Goal: Task Accomplishment & Management: Manage account settings

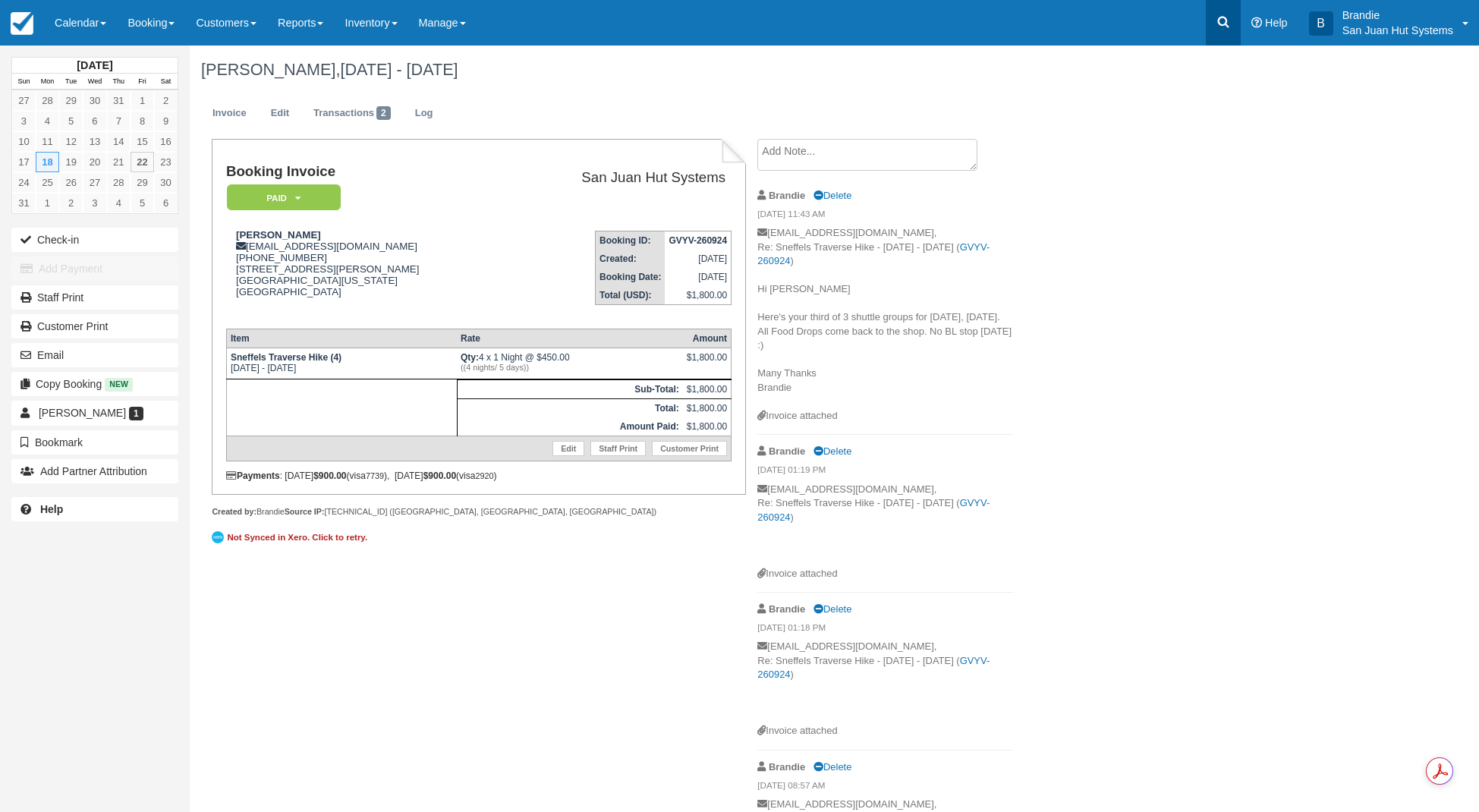
click at [1224, 22] on icon at bounding box center [1224, 23] width 16 height 16
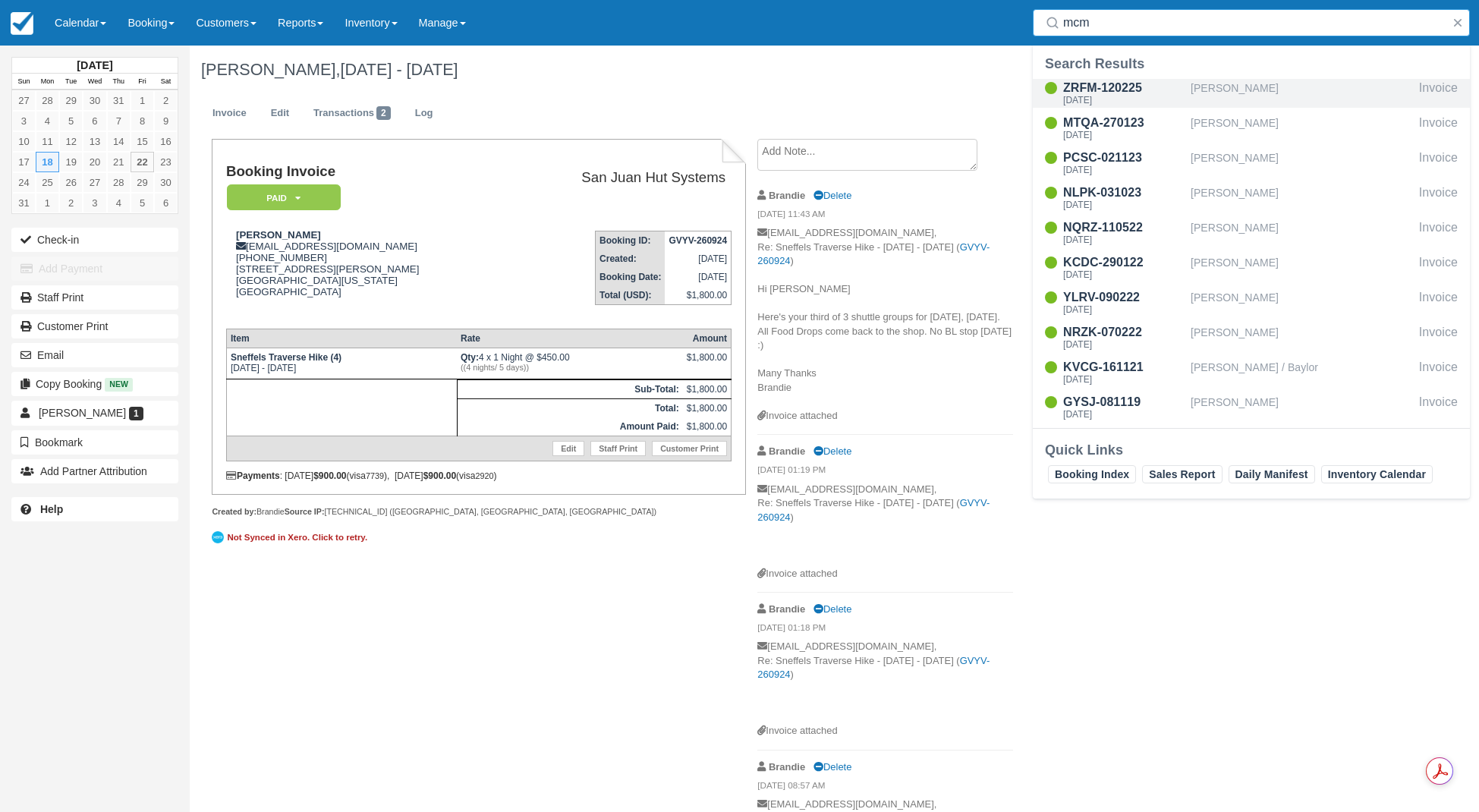
type input "mcm"
click at [1219, 94] on div "Garrett McMurtry" at bounding box center [1301, 93] width 223 height 29
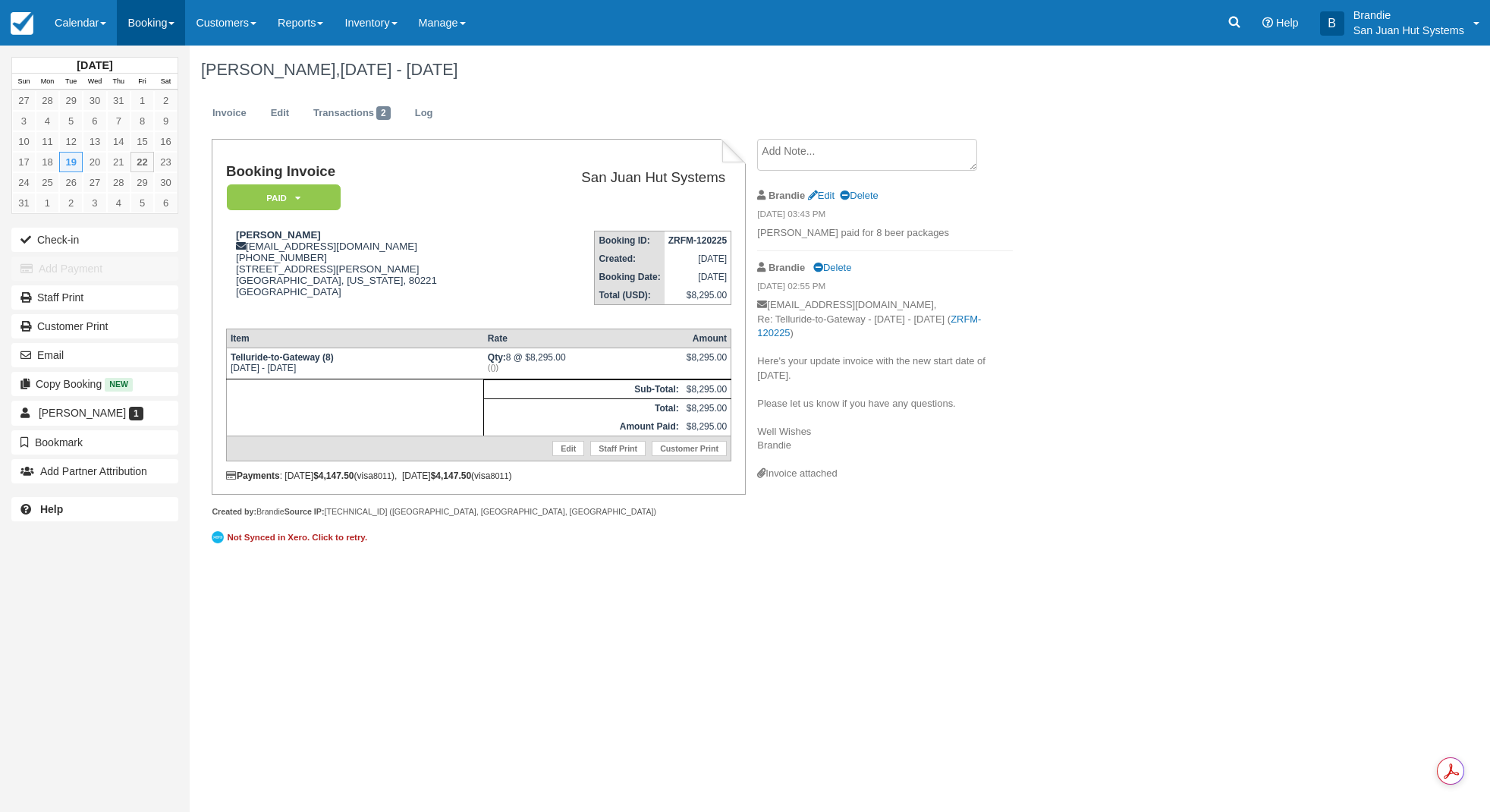
click at [155, 32] on link "Booking" at bounding box center [151, 23] width 68 height 46
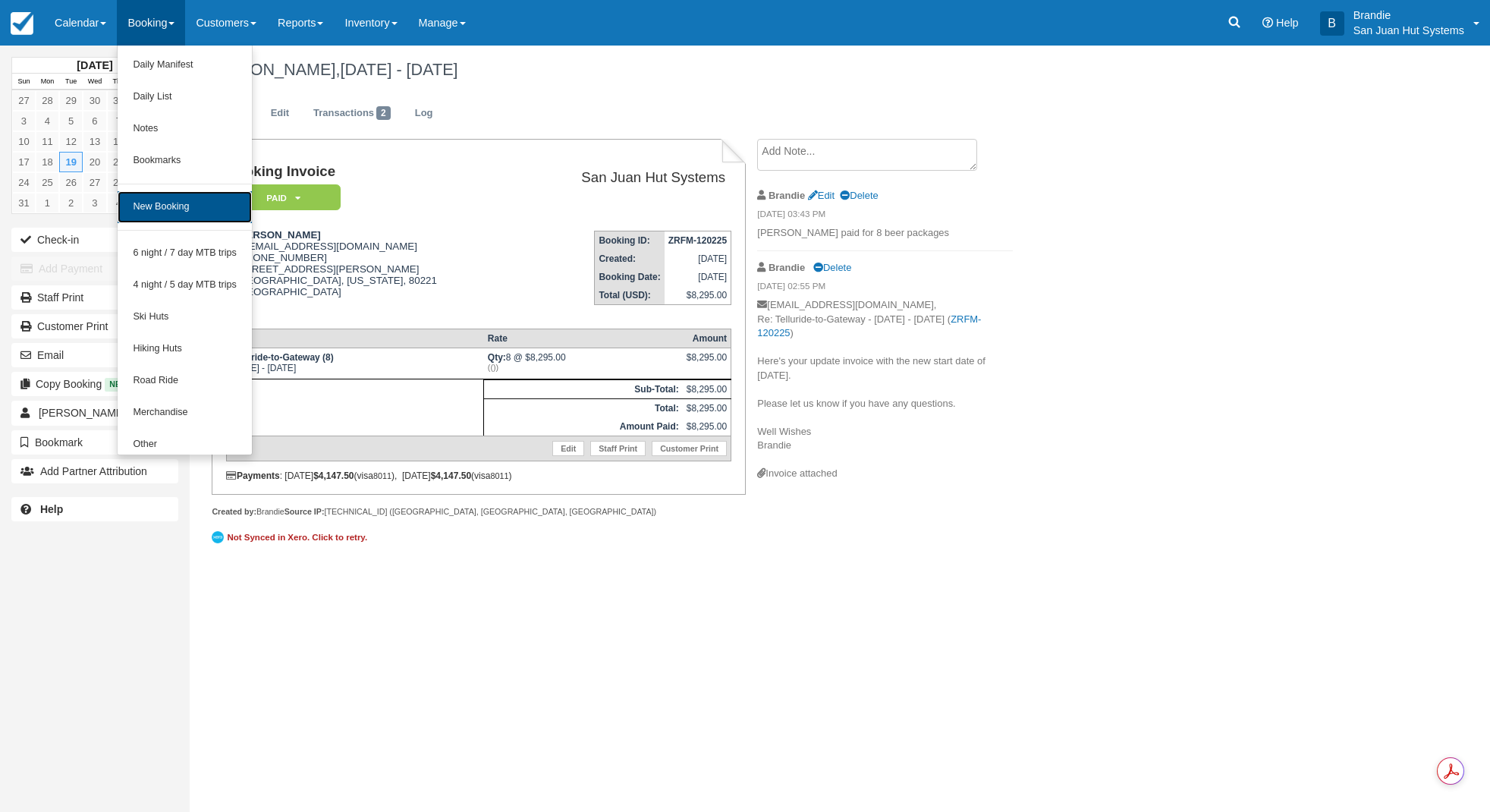
click at [164, 197] on link "New Booking" at bounding box center [184, 207] width 134 height 32
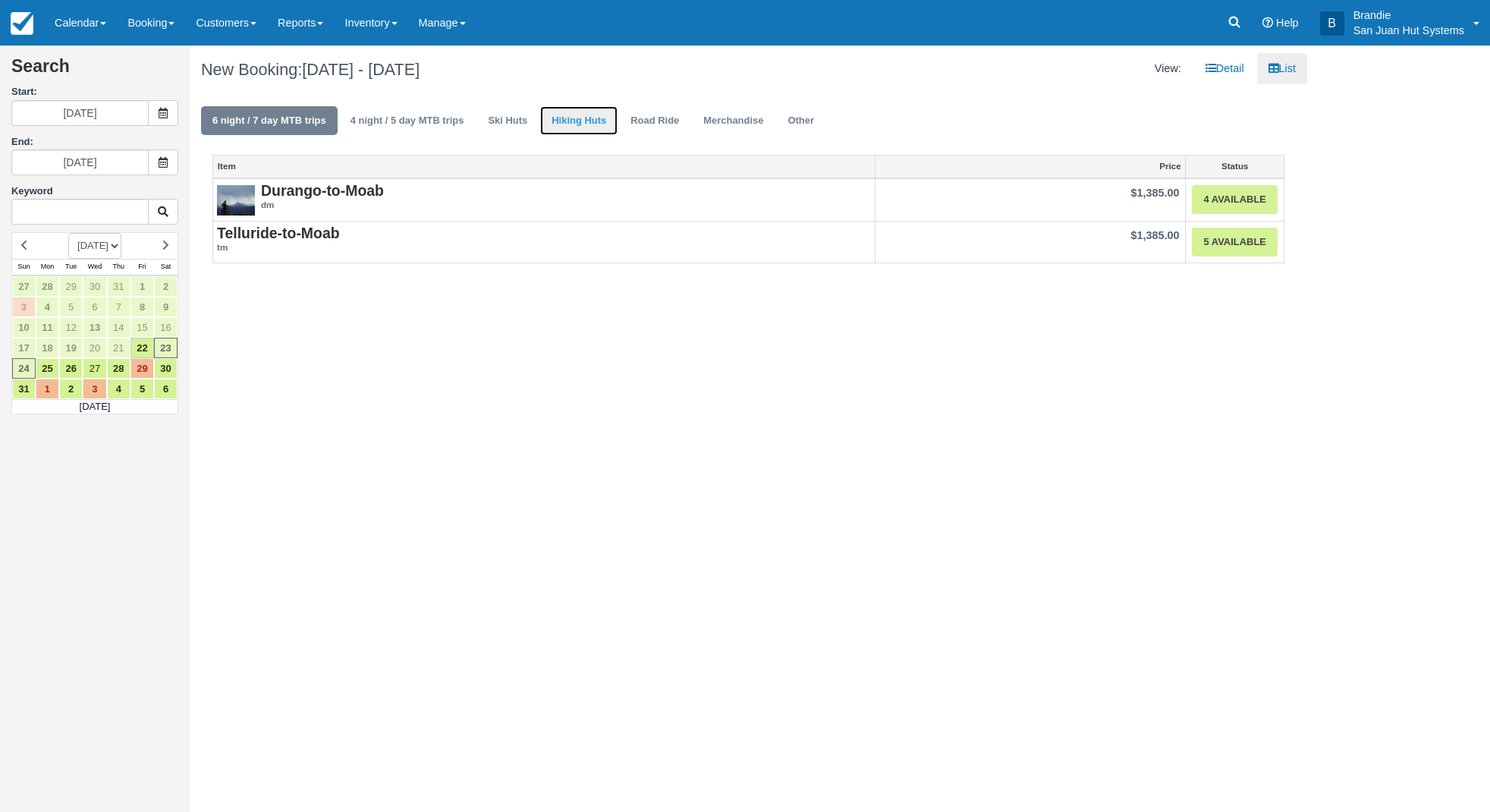
click at [575, 118] on link "Hiking Huts" at bounding box center [578, 121] width 77 height 29
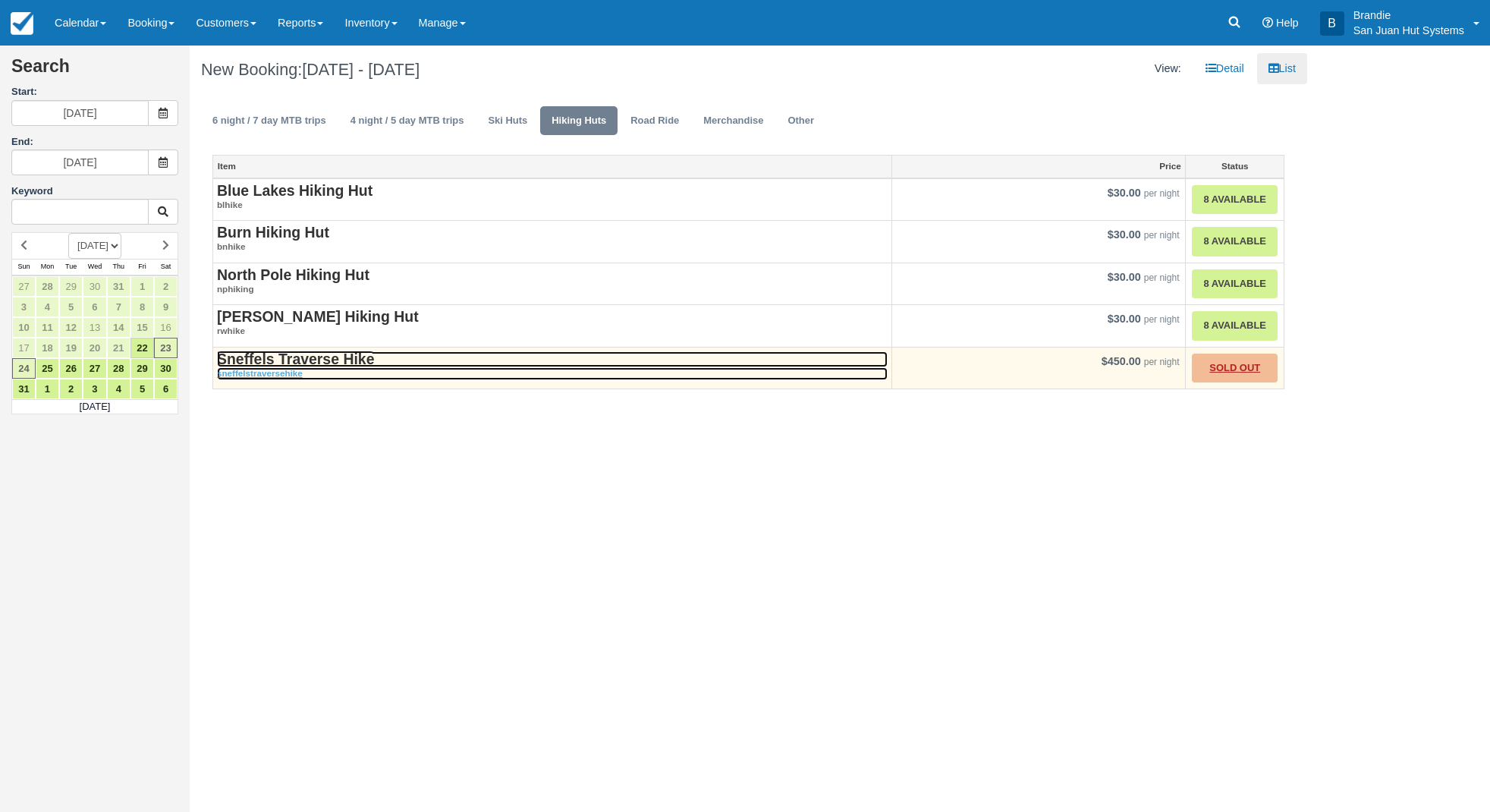
click at [312, 360] on strong "Sneffels Traverse Hike" at bounding box center [295, 358] width 157 height 16
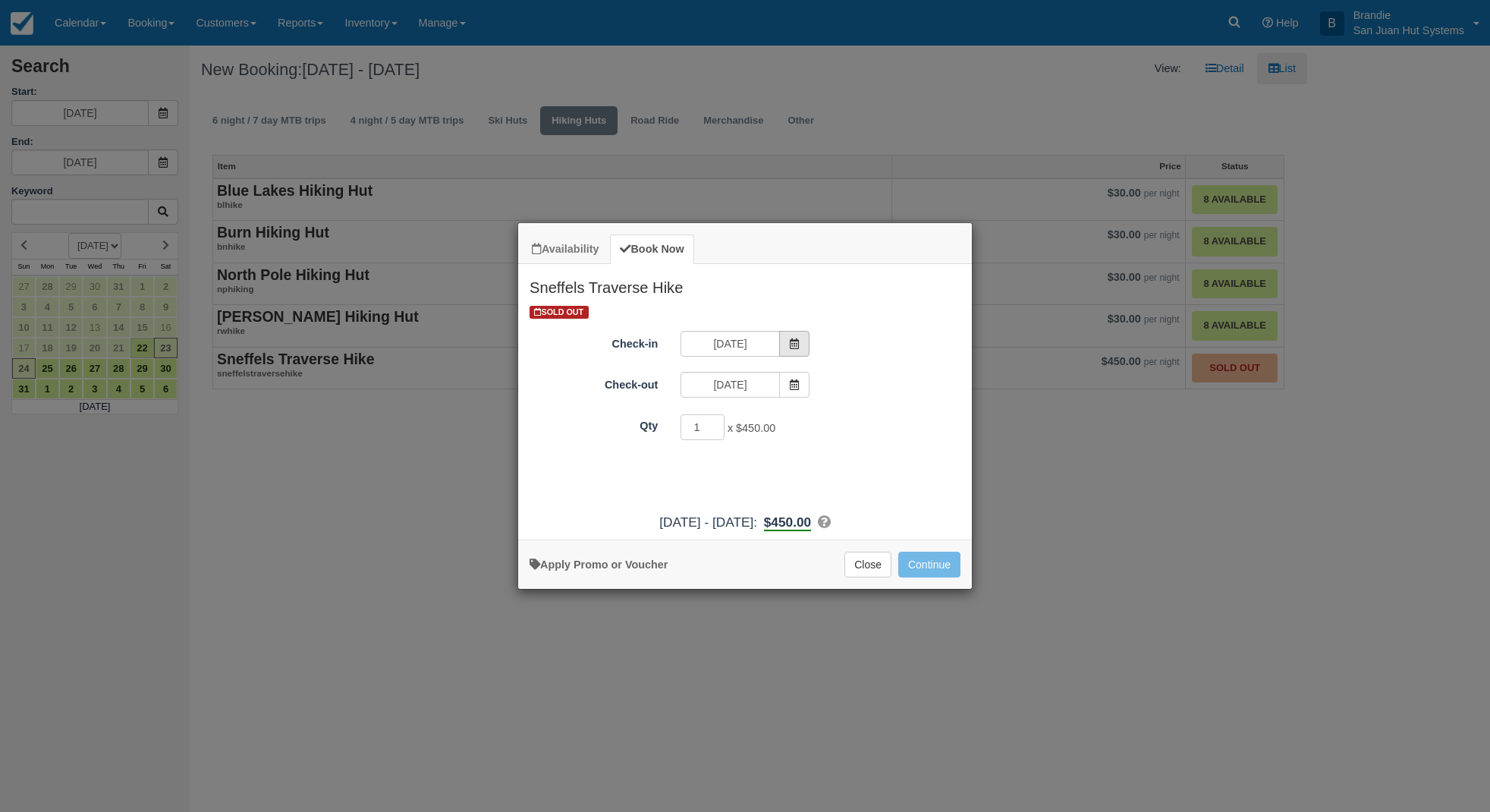
click at [784, 340] on span "Item Modal" at bounding box center [794, 344] width 30 height 26
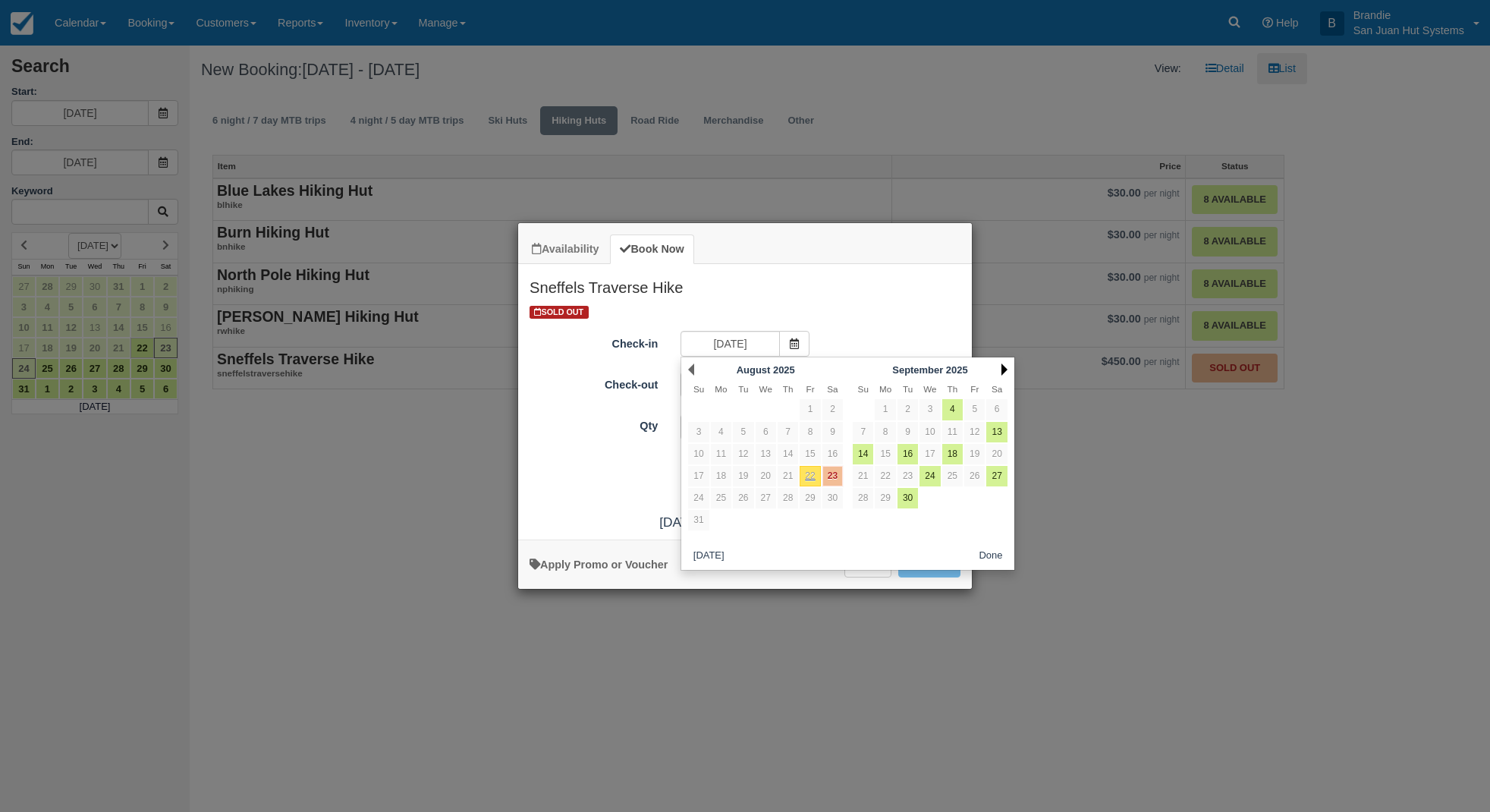
click at [1007, 370] on link "Next" at bounding box center [1004, 370] width 6 height 12
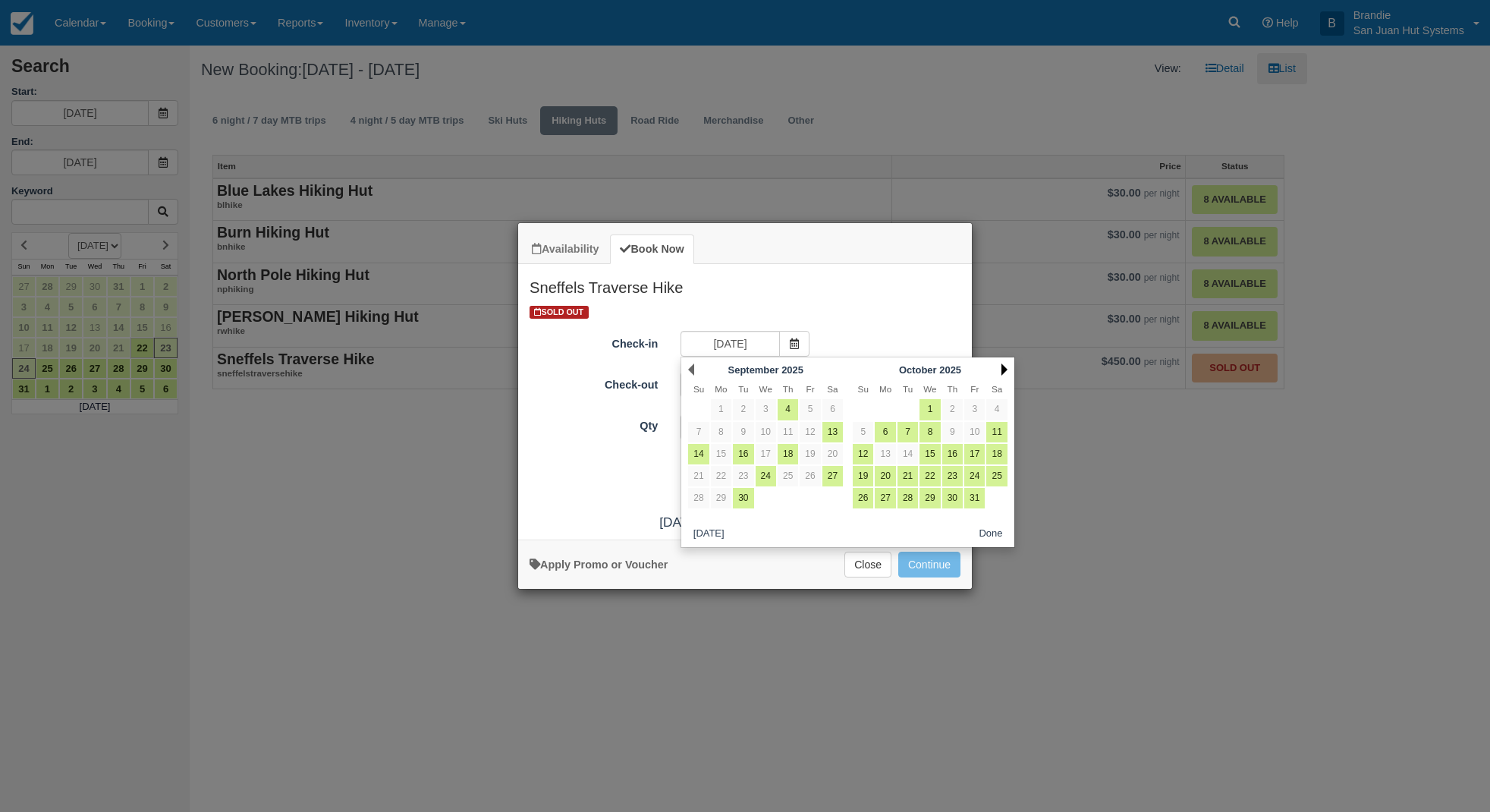
click at [1007, 370] on link "Next" at bounding box center [1004, 370] width 6 height 12
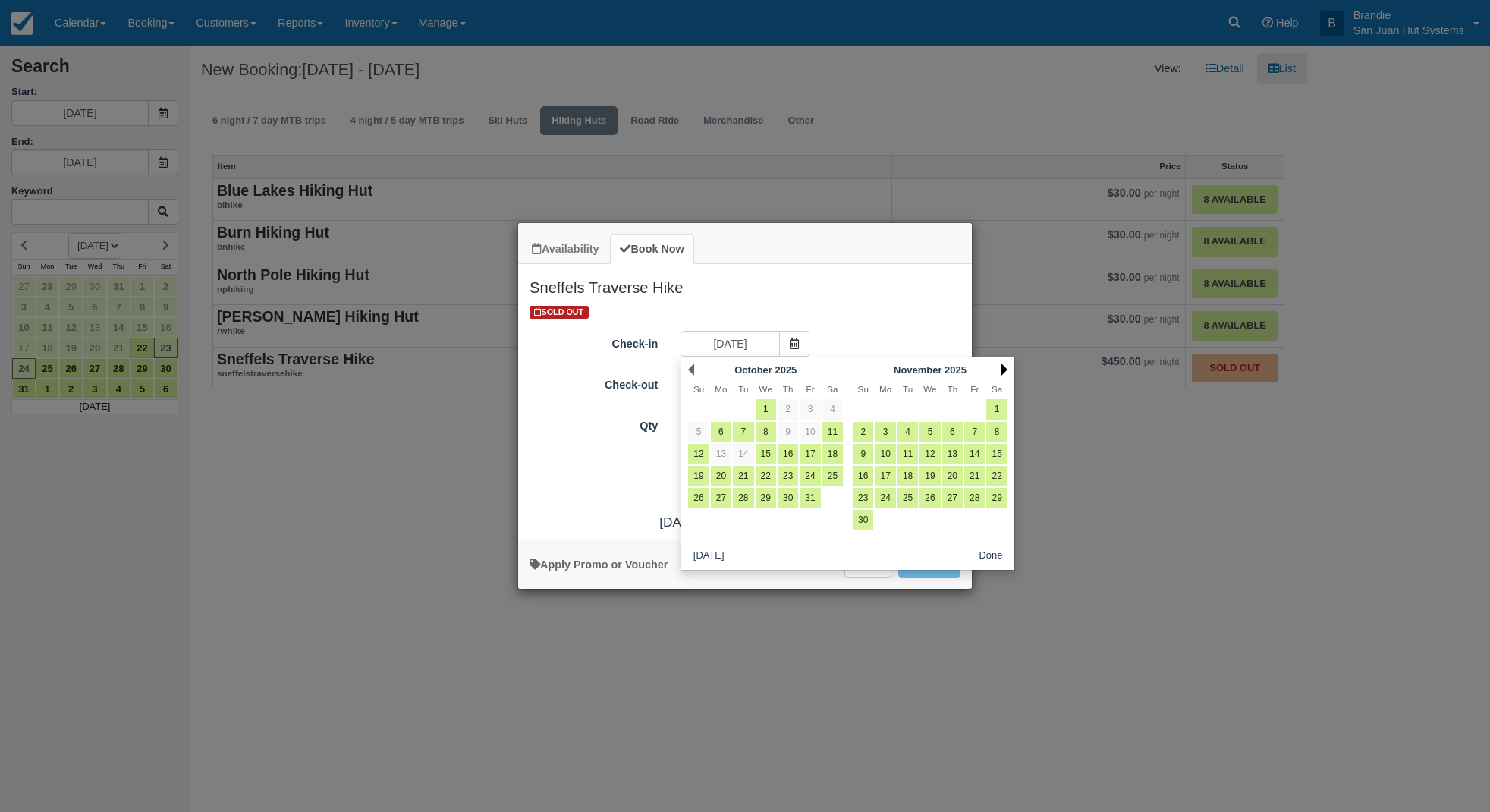
click at [1007, 370] on link "Next" at bounding box center [1004, 370] width 6 height 12
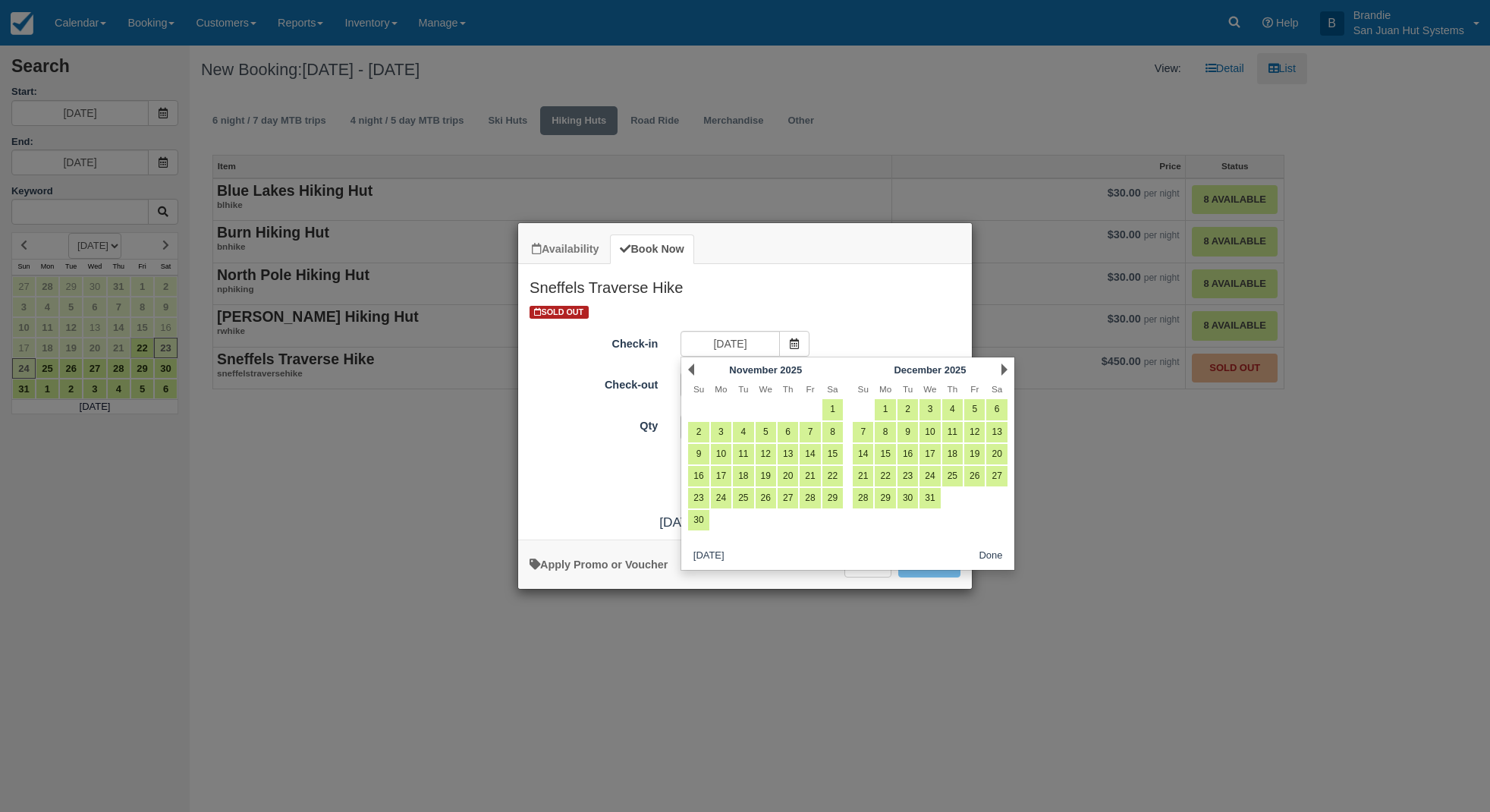
click at [1007, 370] on link "Next" at bounding box center [1004, 370] width 6 height 12
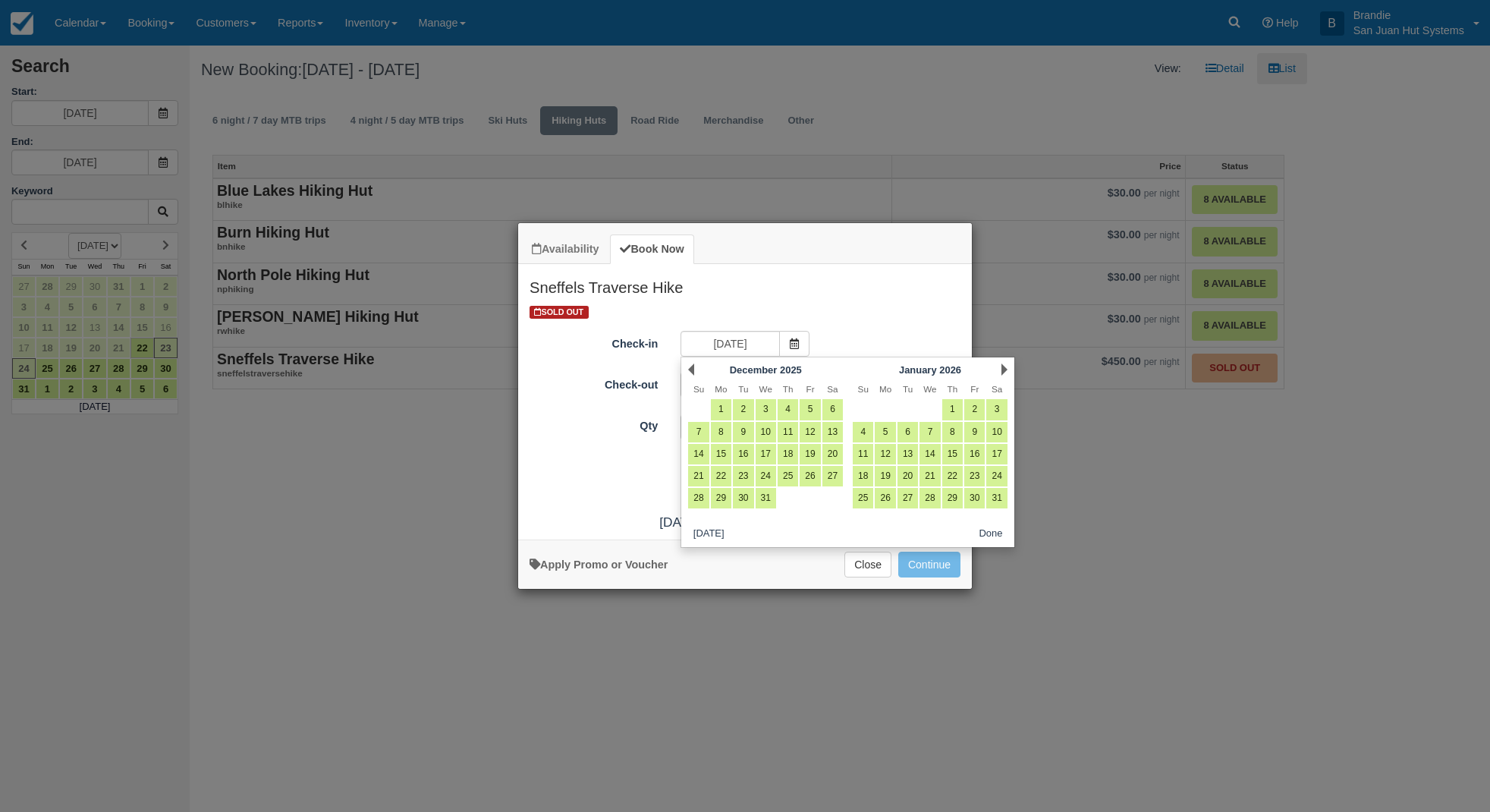
click at [1007, 370] on link "Next" at bounding box center [1004, 370] width 6 height 12
click at [1007, 369] on link "Next" at bounding box center [1004, 370] width 6 height 12
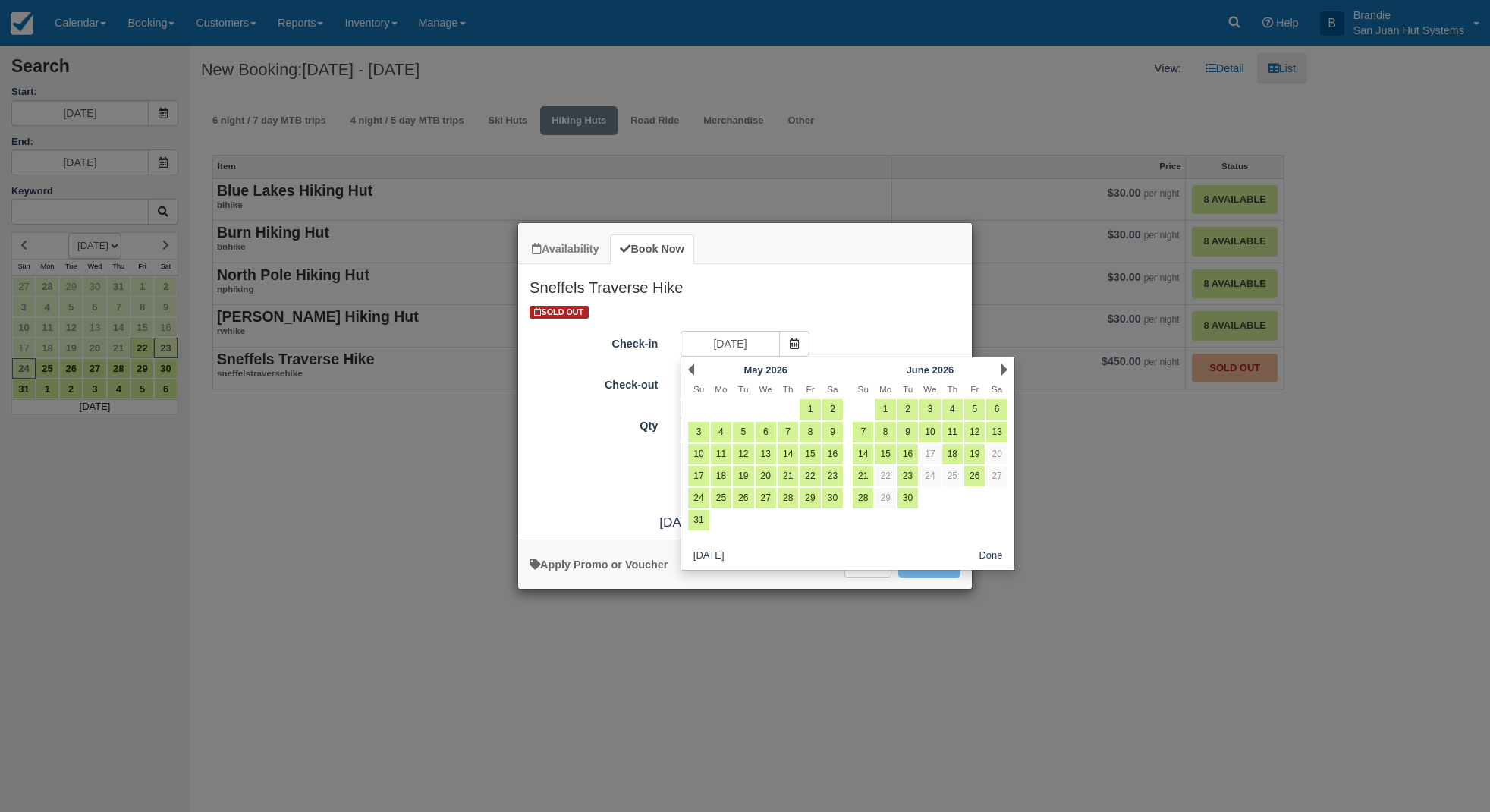
click at [1007, 369] on link "Next" at bounding box center [1004, 370] width 6 height 12
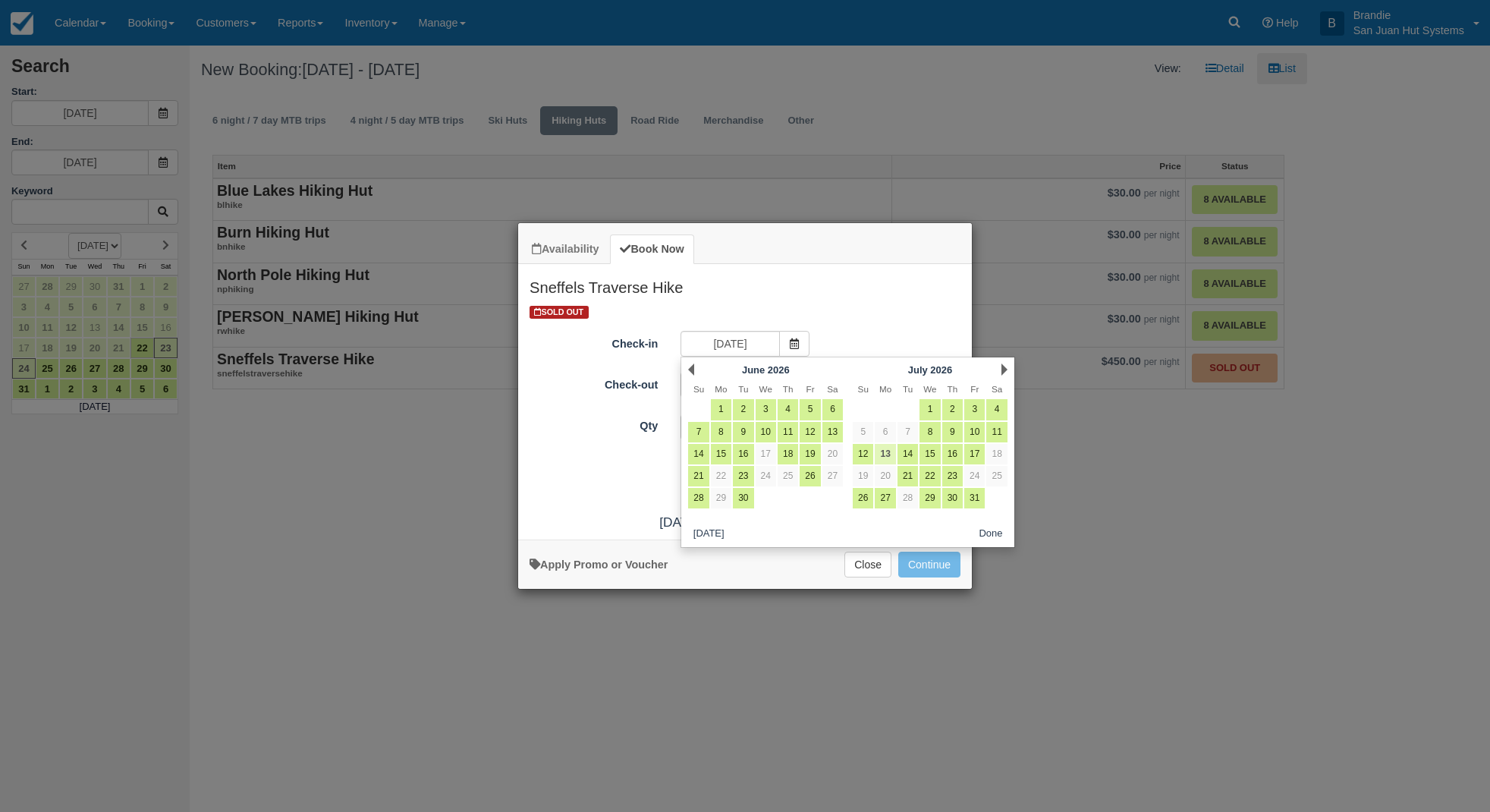
click at [887, 451] on link "13" at bounding box center [885, 454] width 21 height 21
type input "07/13/26"
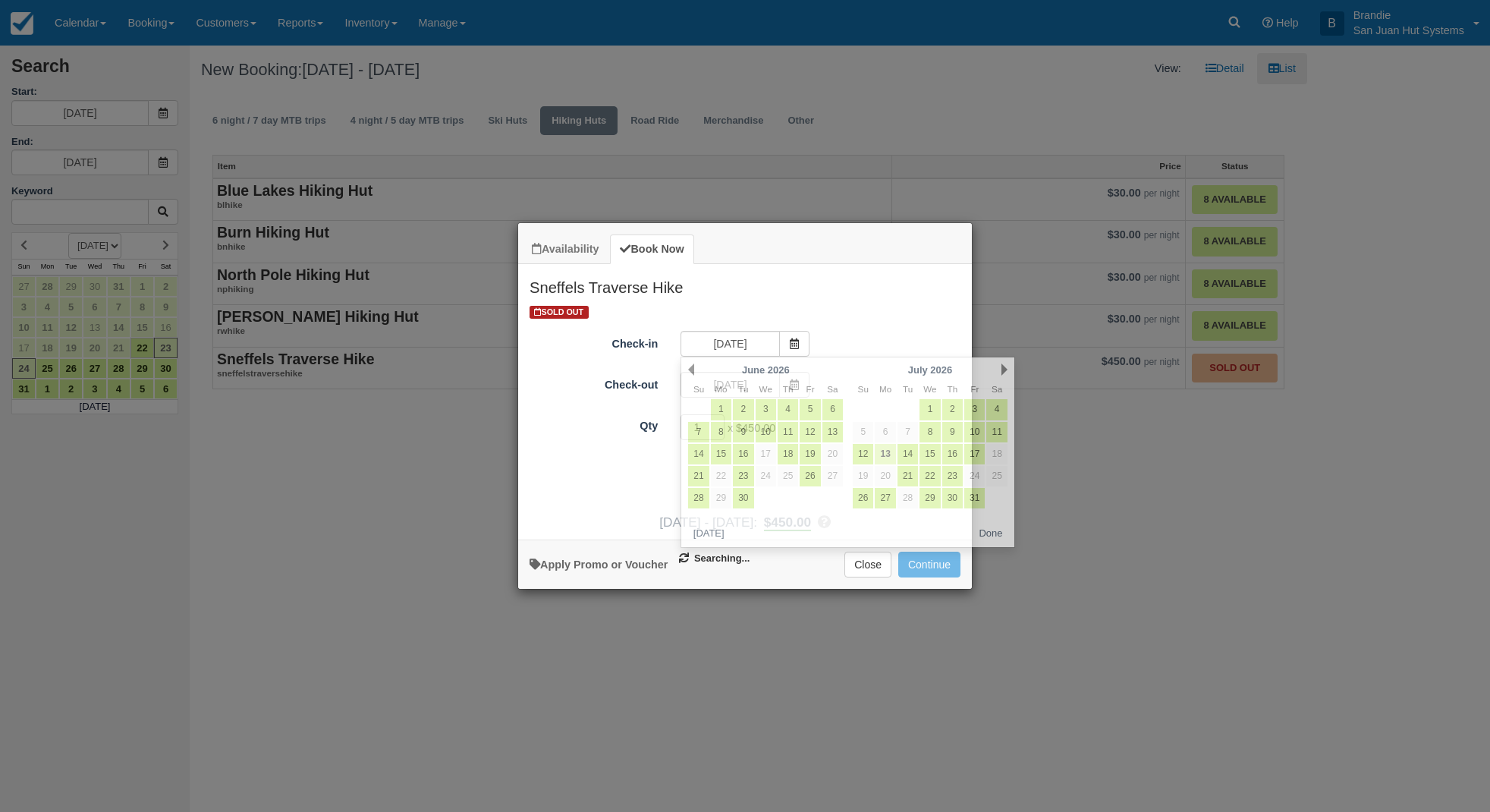
type input "07/14/26"
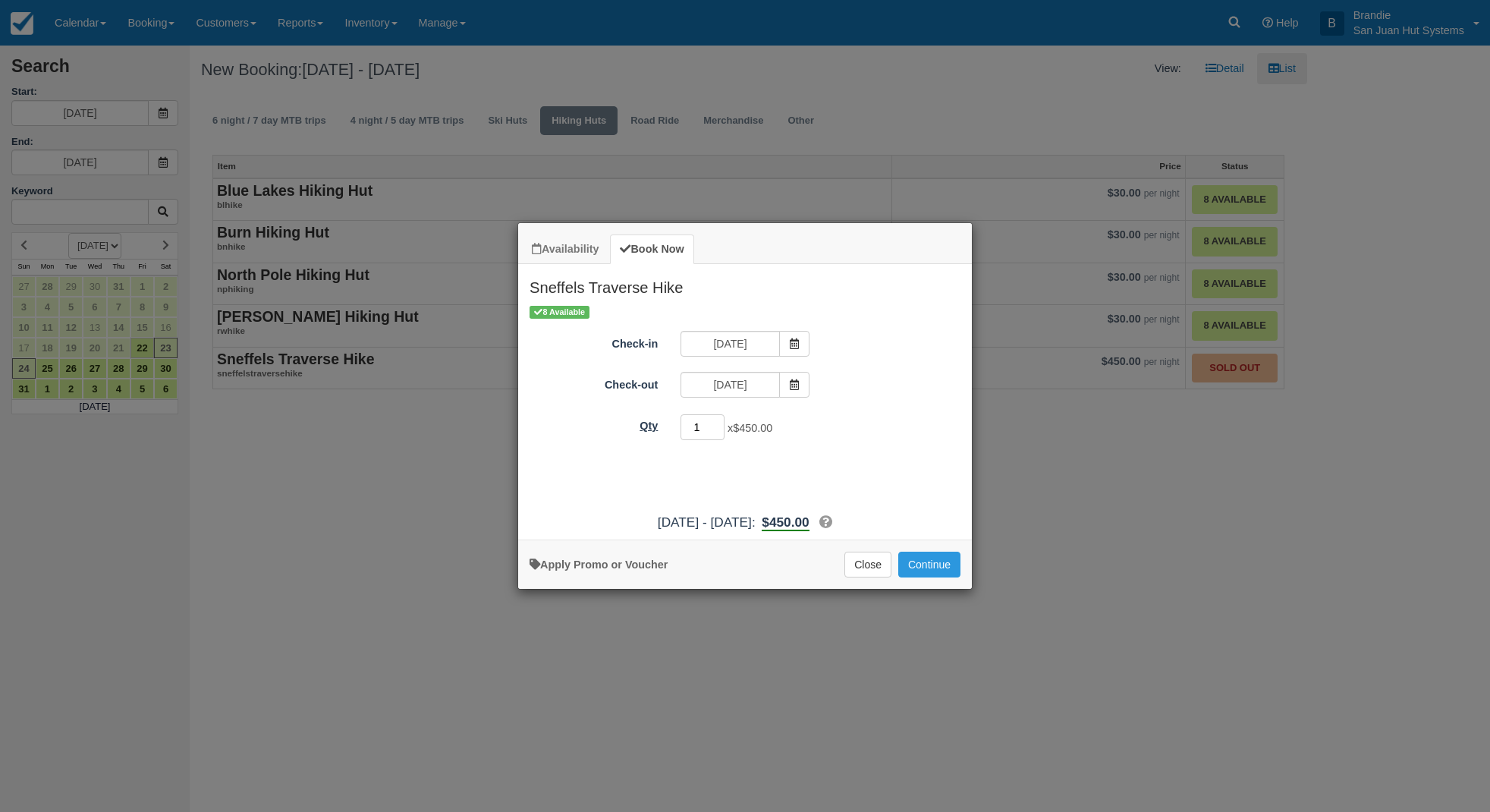
drag, startPoint x: 706, startPoint y: 429, endPoint x: 666, endPoint y: 425, distance: 40.2
click at [666, 424] on div "Qty 1 x $450.00 Required." at bounding box center [745, 428] width 454 height 29
type input "3"
click at [791, 339] on icon "Item Modal" at bounding box center [794, 344] width 10 height 10
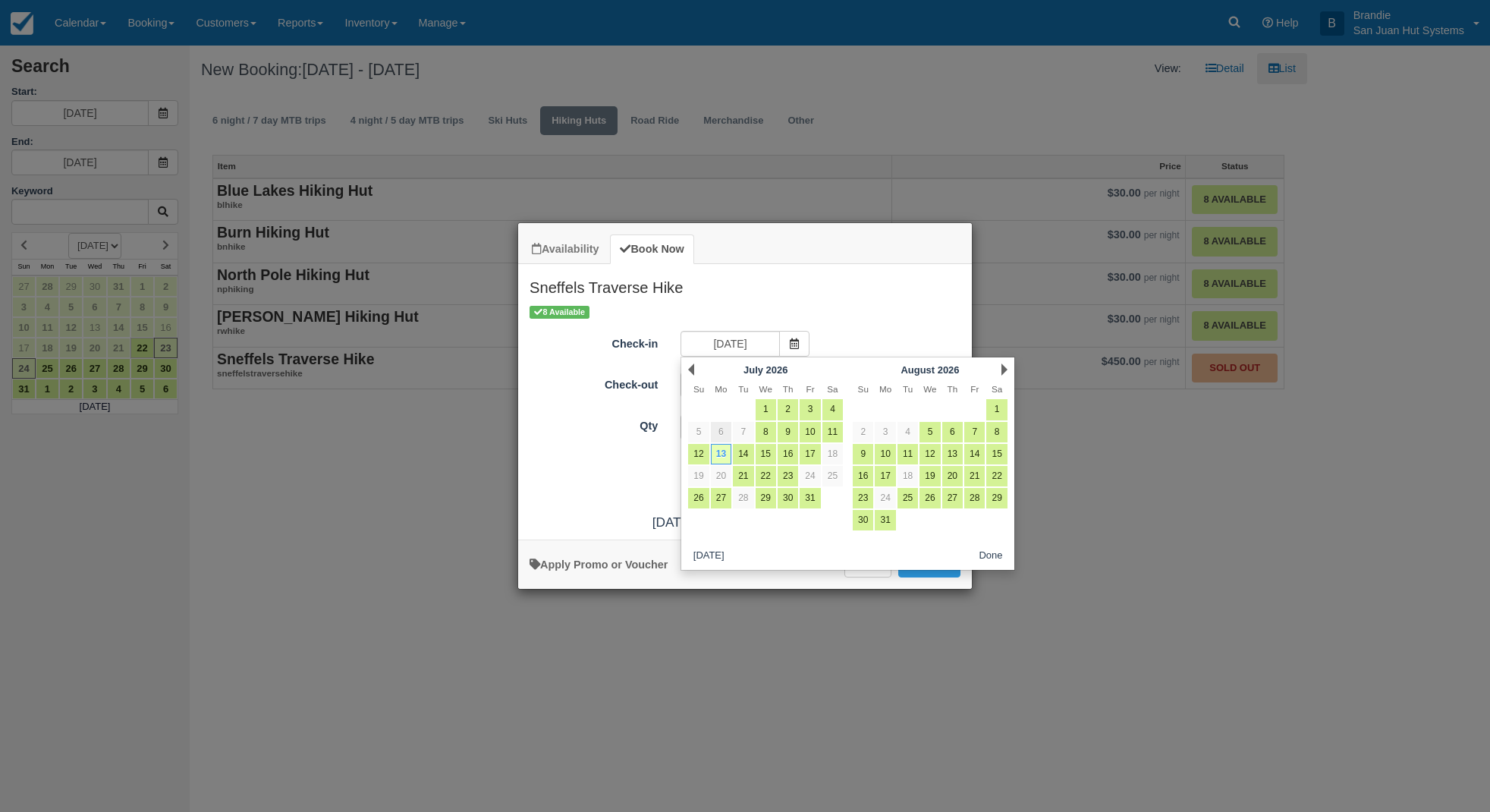
click at [719, 429] on link "6" at bounding box center [721, 432] width 21 height 21
type input "07/06/26"
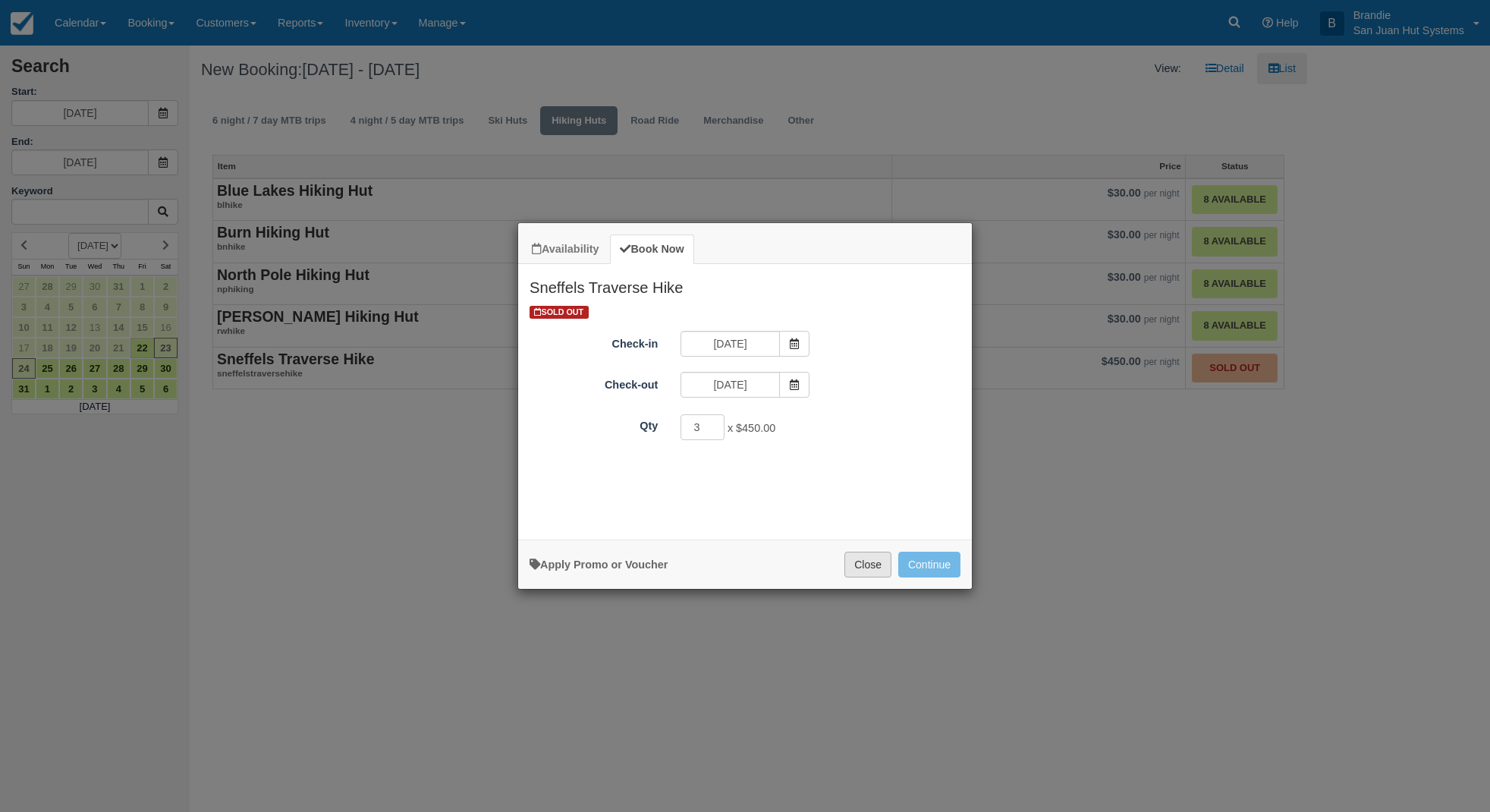
click at [873, 560] on button "Close" at bounding box center [868, 564] width 47 height 26
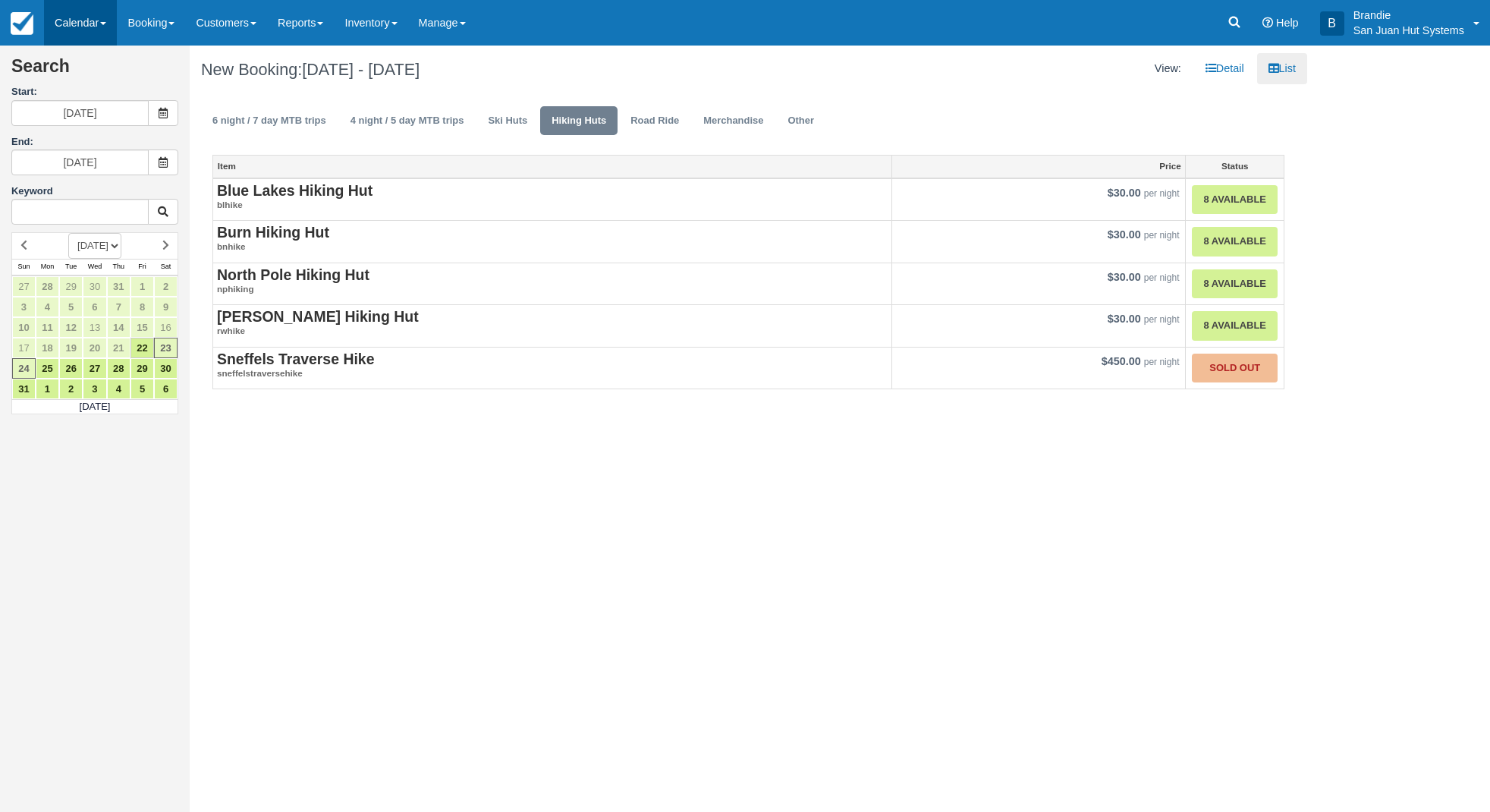
click at [61, 15] on link "Calendar" at bounding box center [81, 23] width 73 height 46
click at [89, 149] on link "Month" at bounding box center [105, 145] width 119 height 33
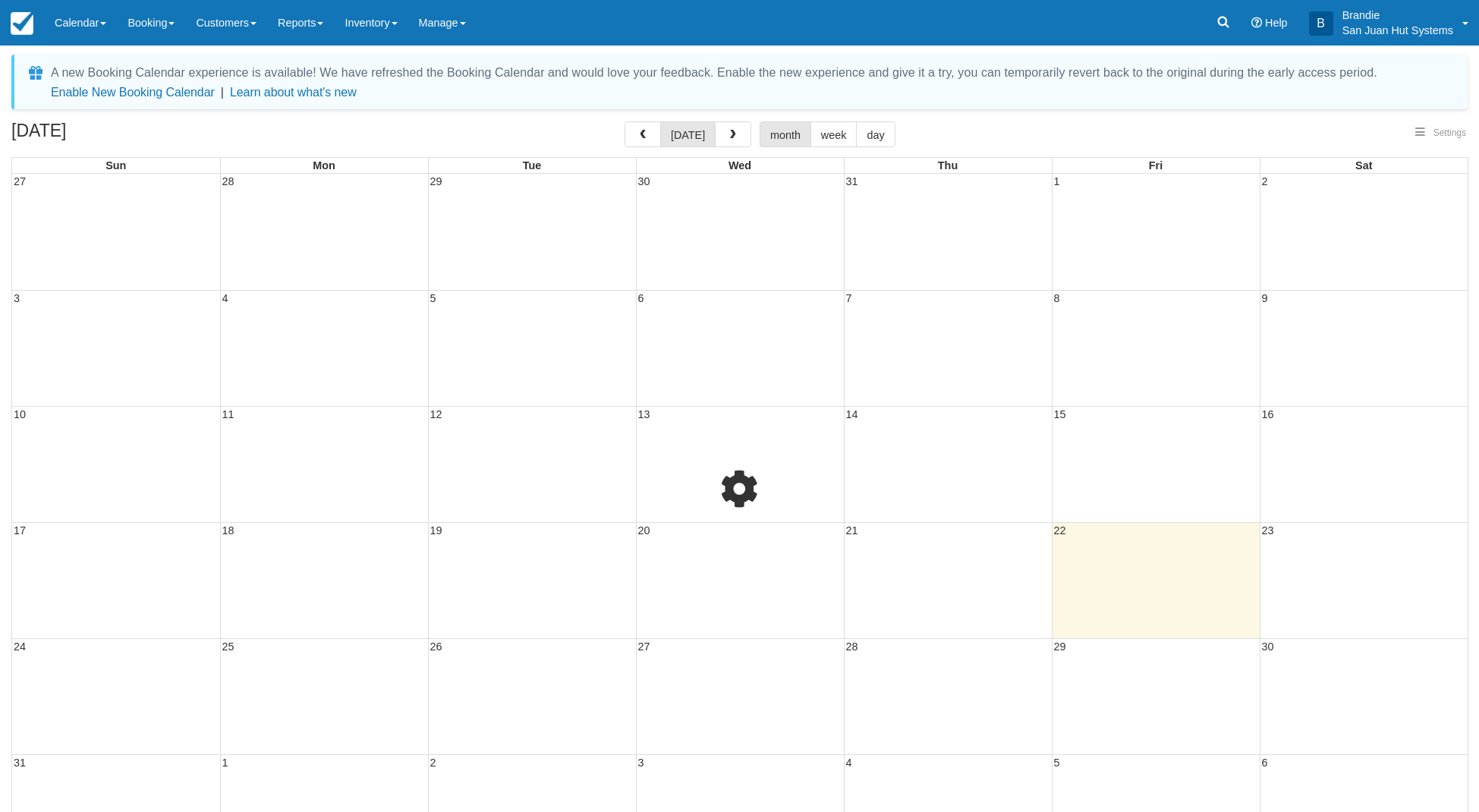
select select
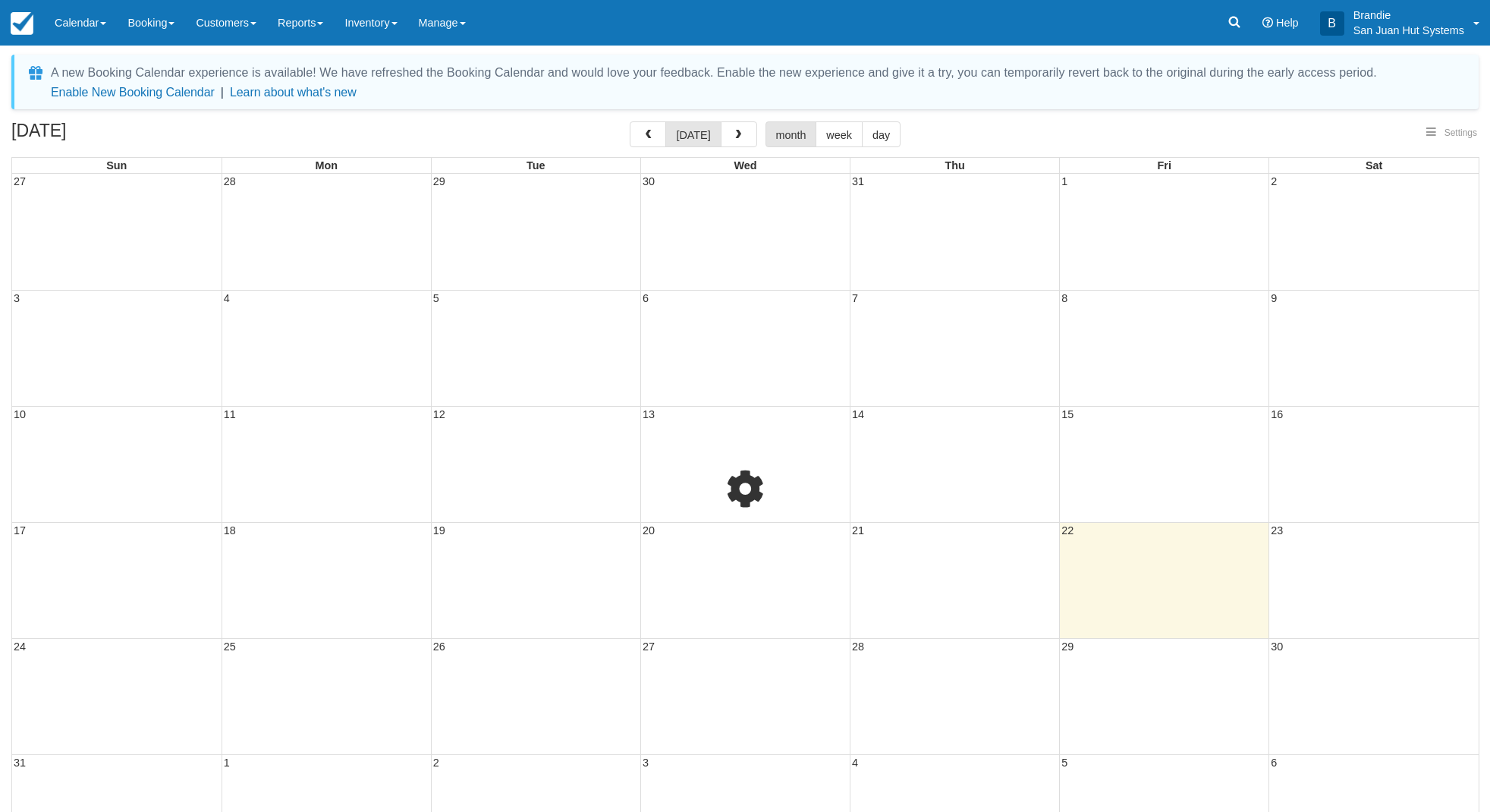
select select
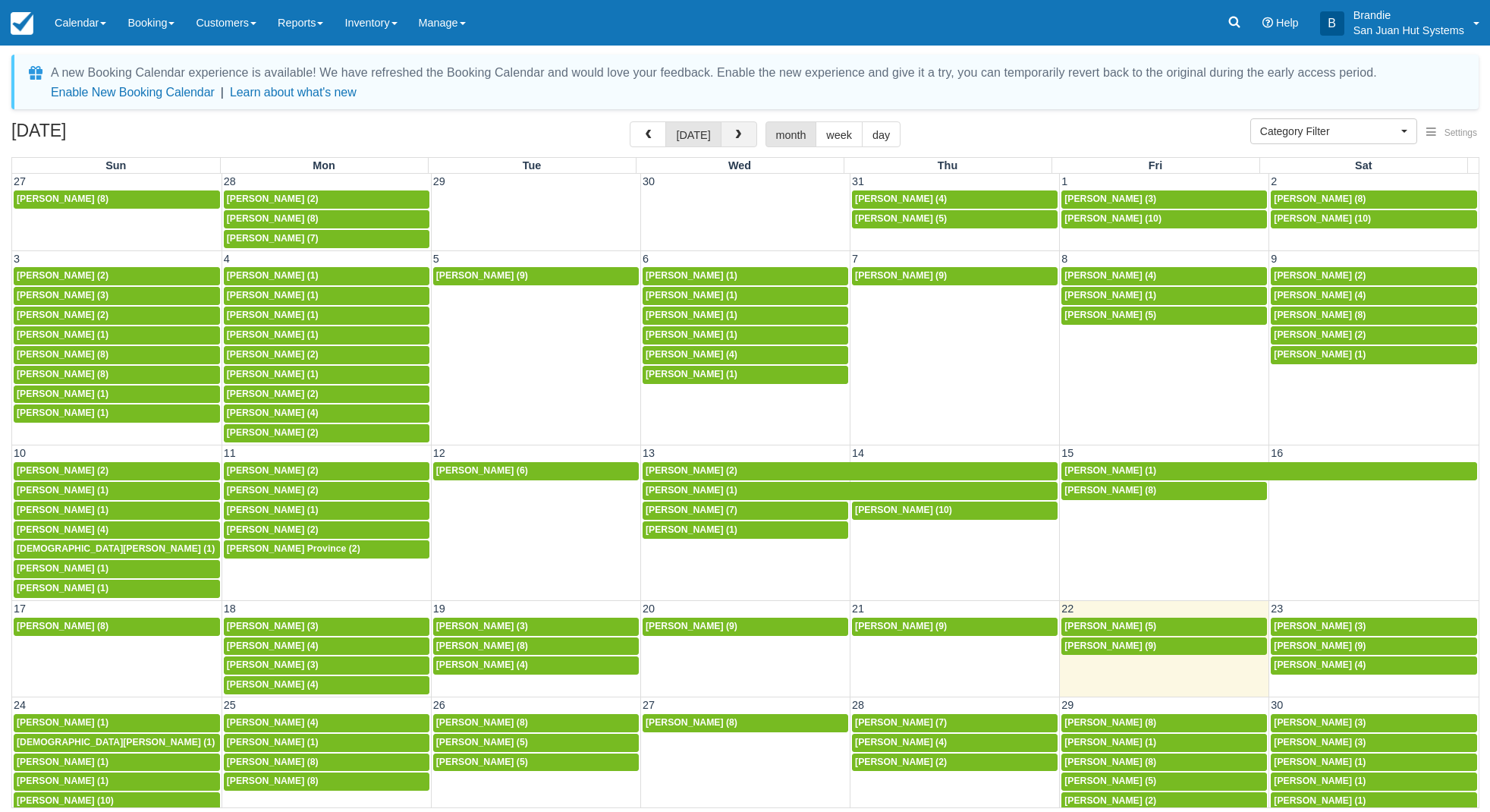
click at [733, 132] on span "button" at bounding box center [739, 135] width 10 height 10
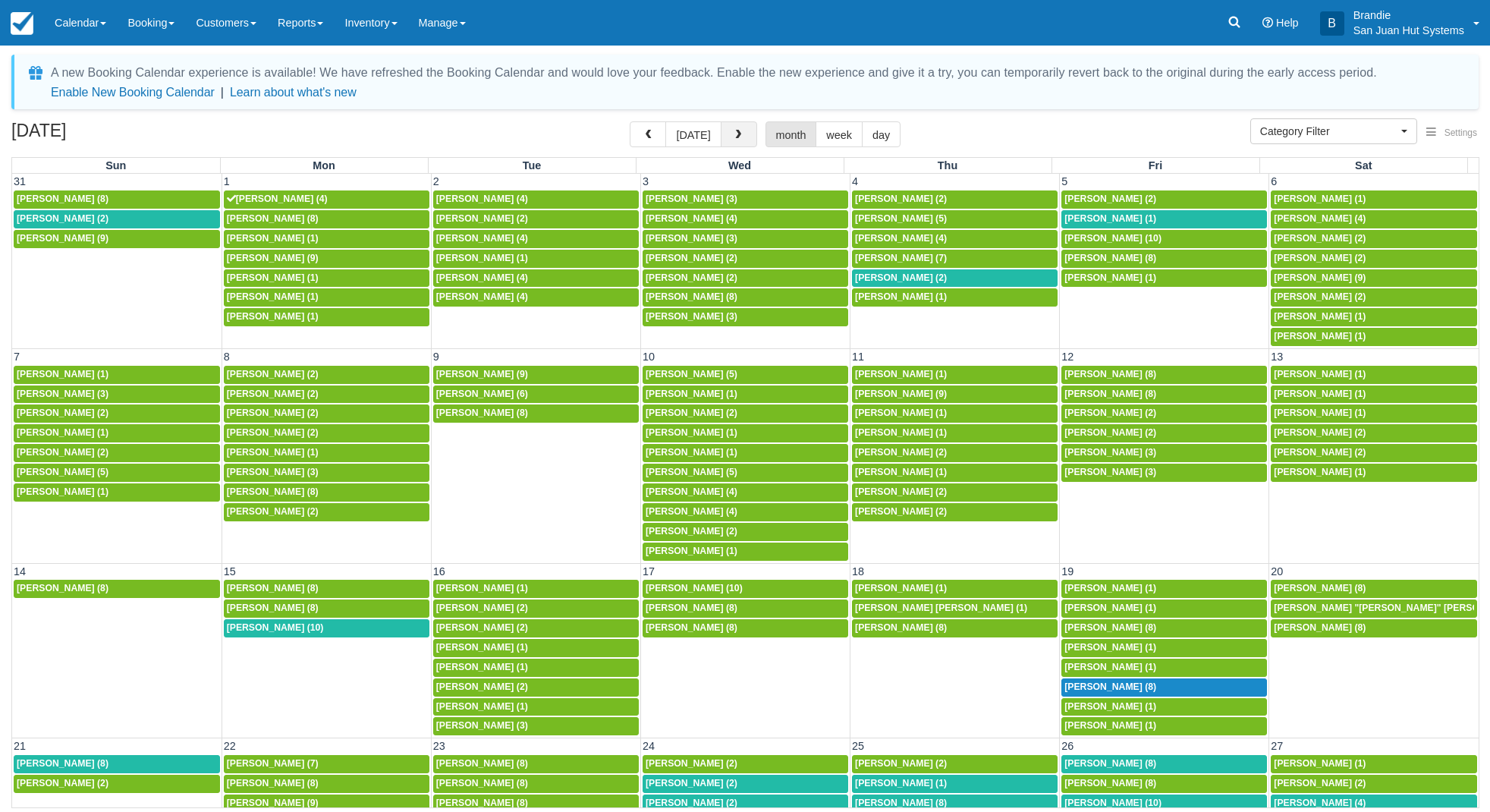
click at [733, 131] on span "button" at bounding box center [739, 135] width 10 height 10
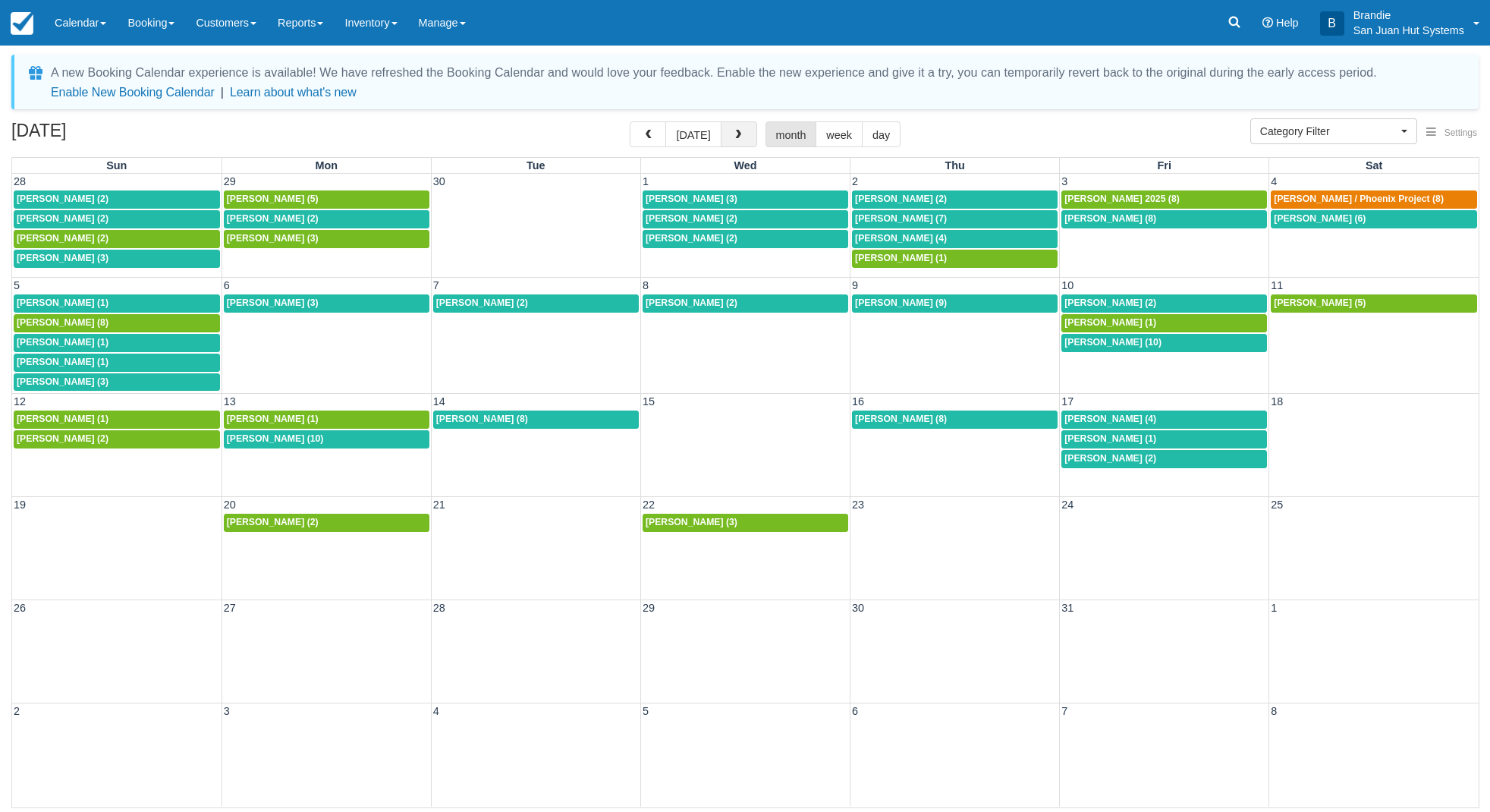
click at [733, 131] on span "button" at bounding box center [739, 135] width 10 height 10
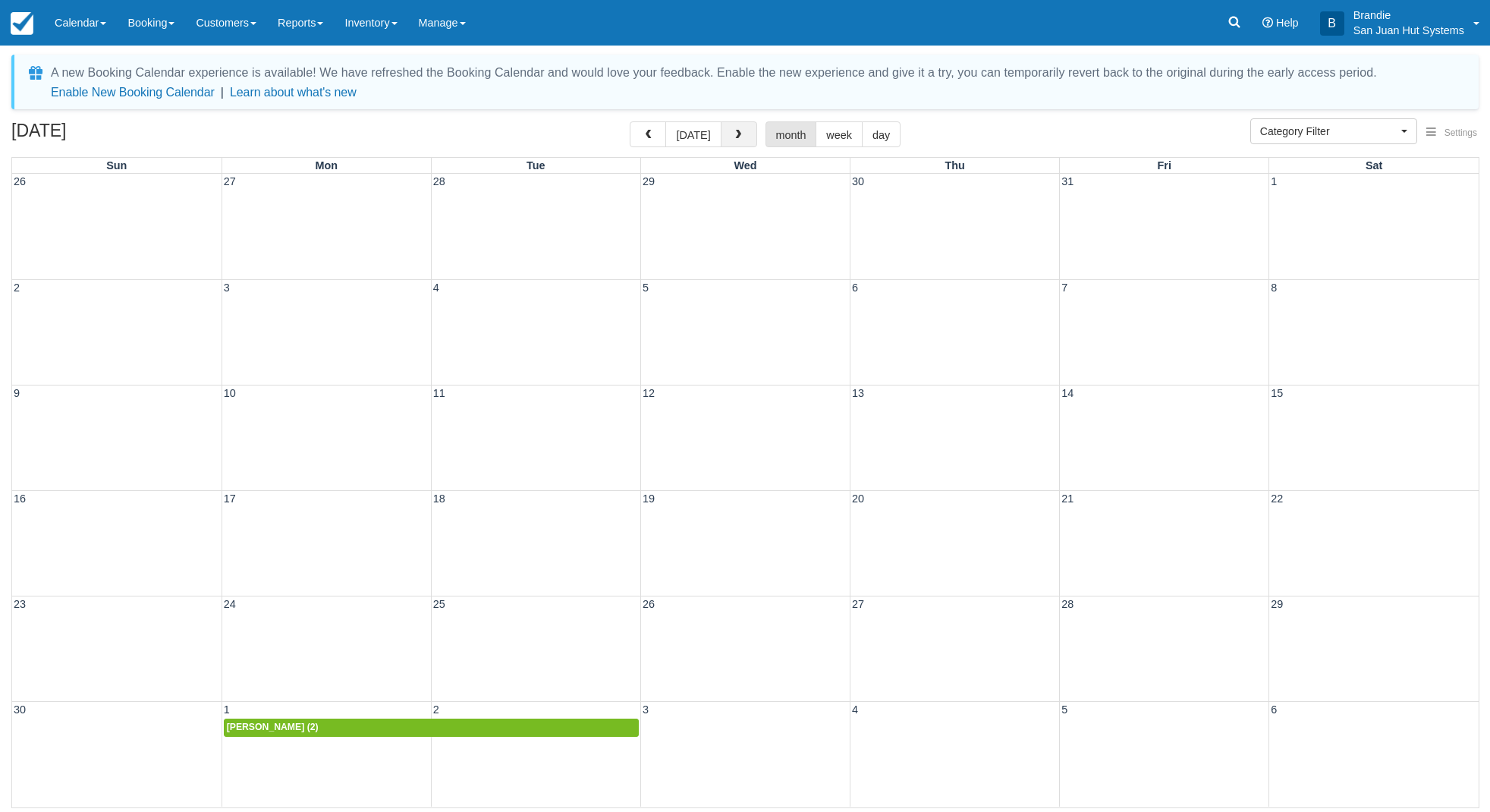
click at [733, 132] on span "button" at bounding box center [739, 135] width 10 height 10
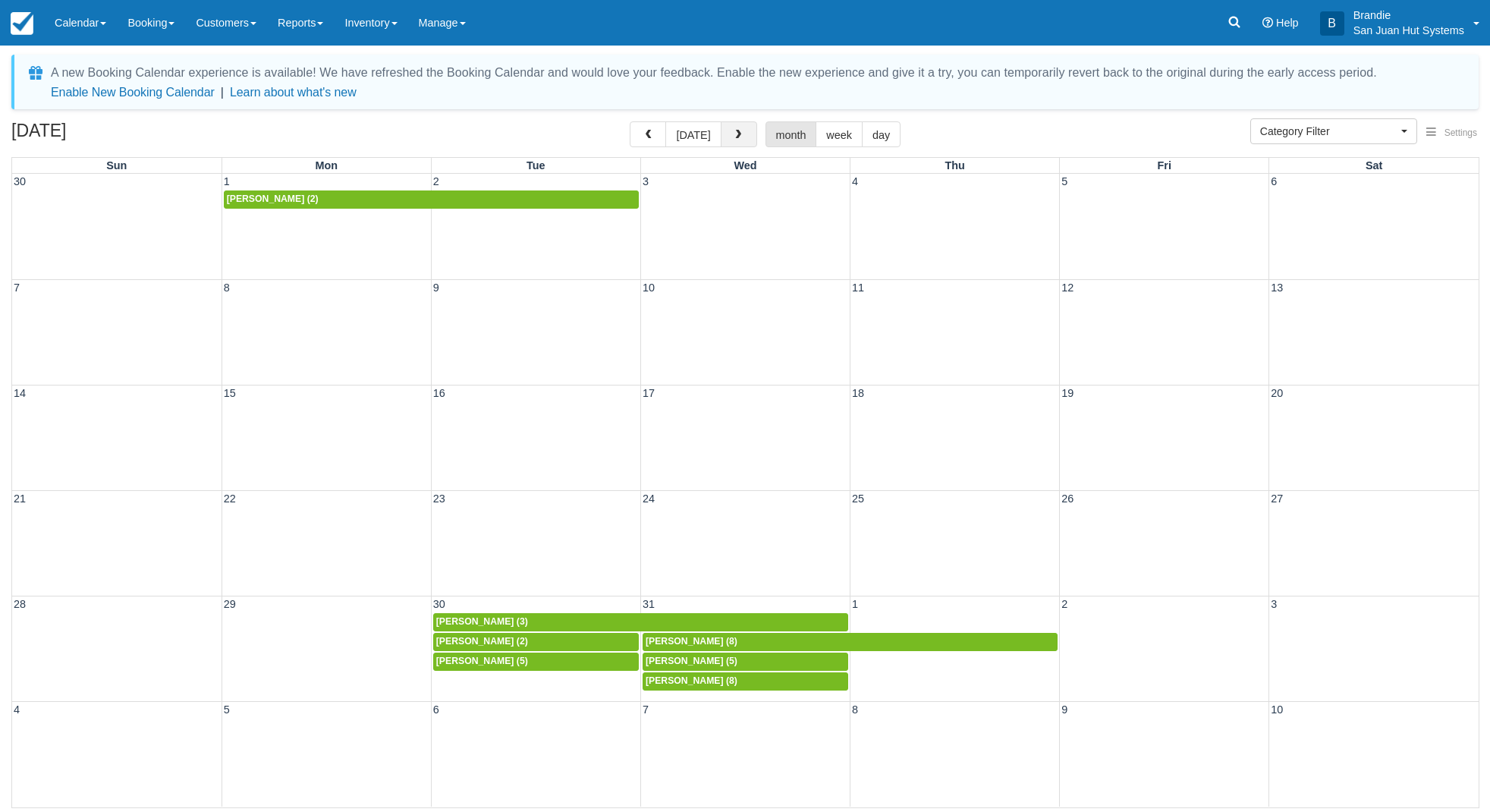
click at [733, 132] on span "button" at bounding box center [739, 135] width 10 height 10
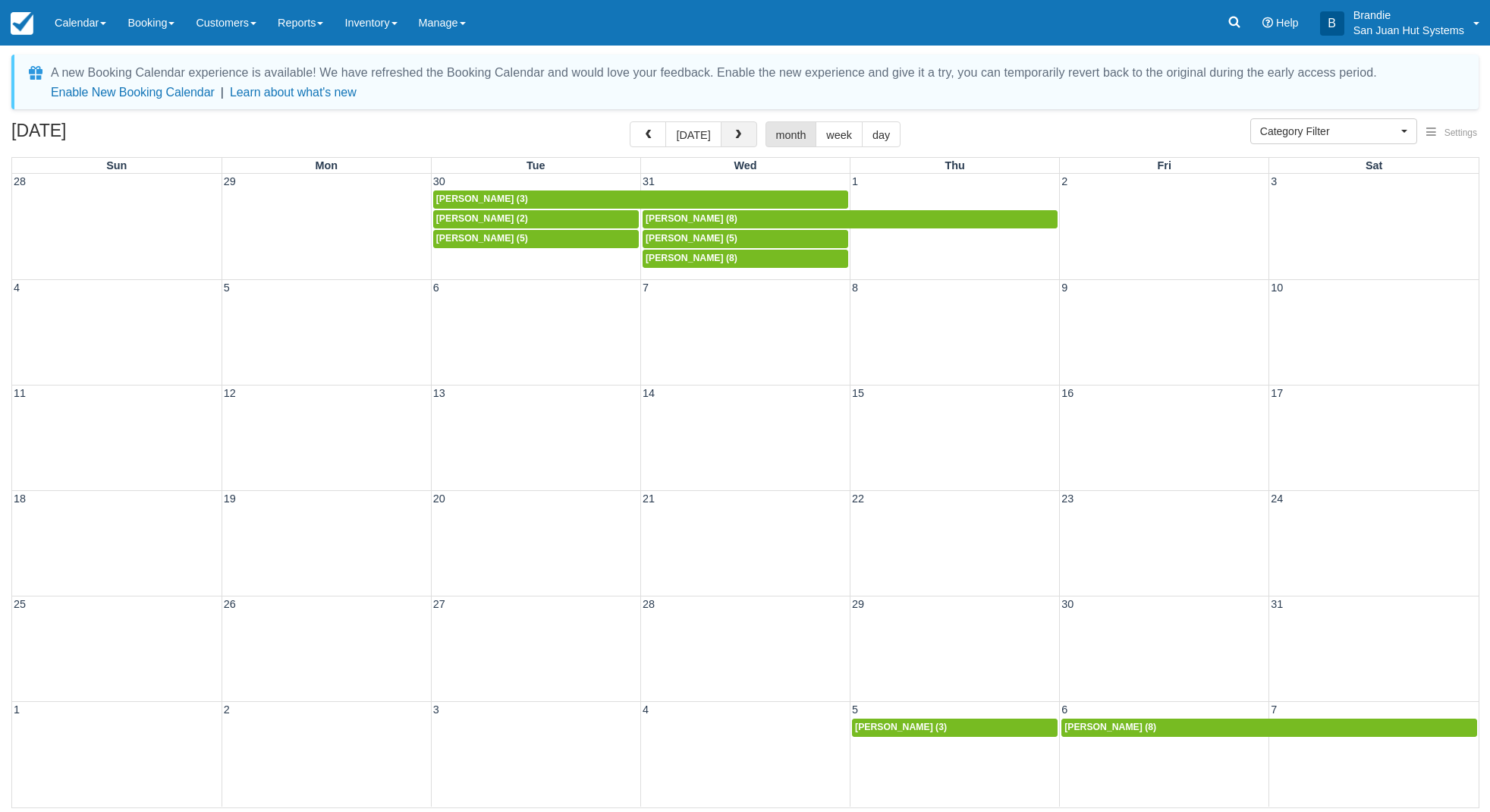
click at [733, 132] on span "button" at bounding box center [739, 135] width 10 height 10
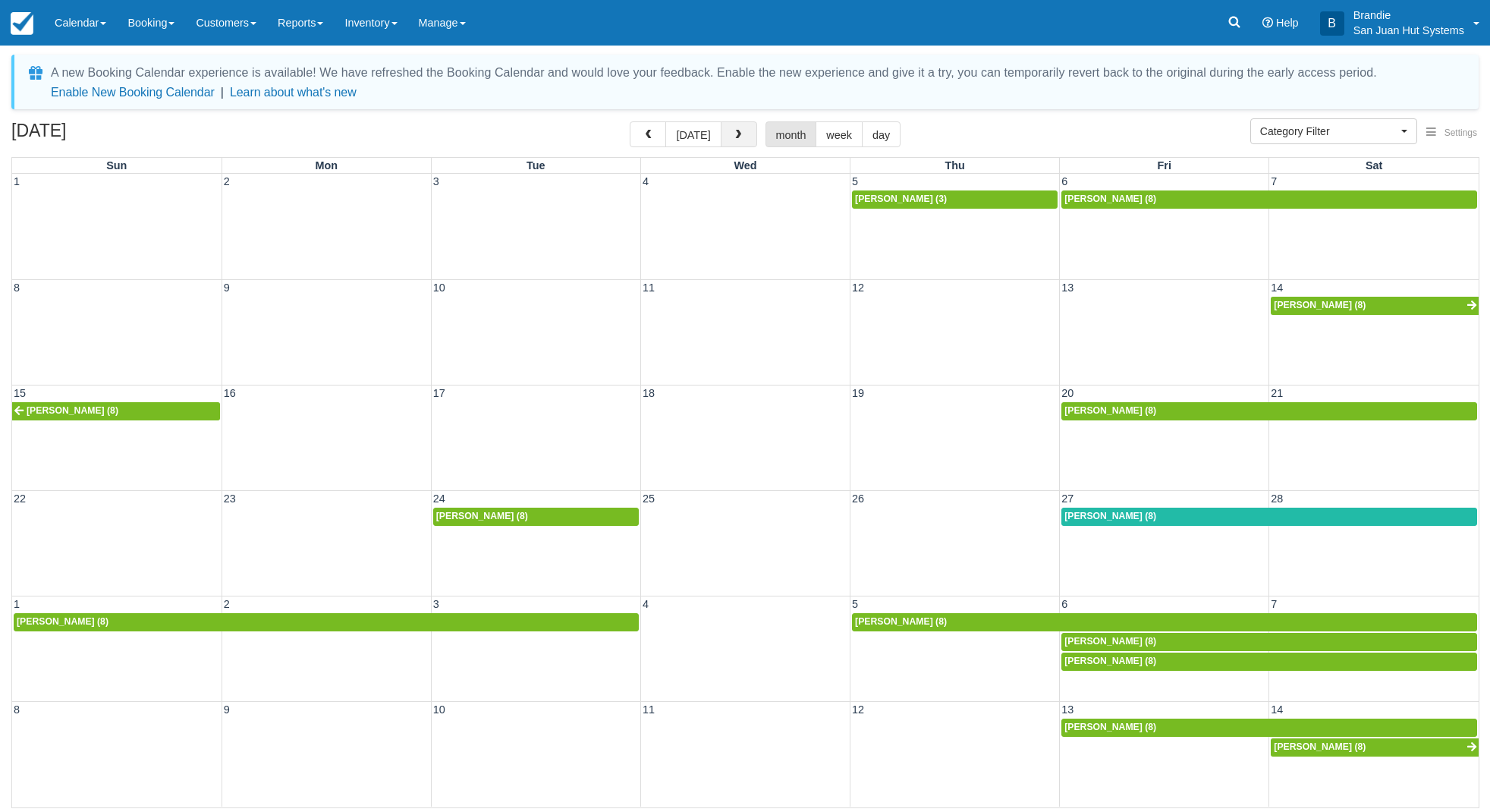
click at [733, 132] on span "button" at bounding box center [739, 135] width 10 height 10
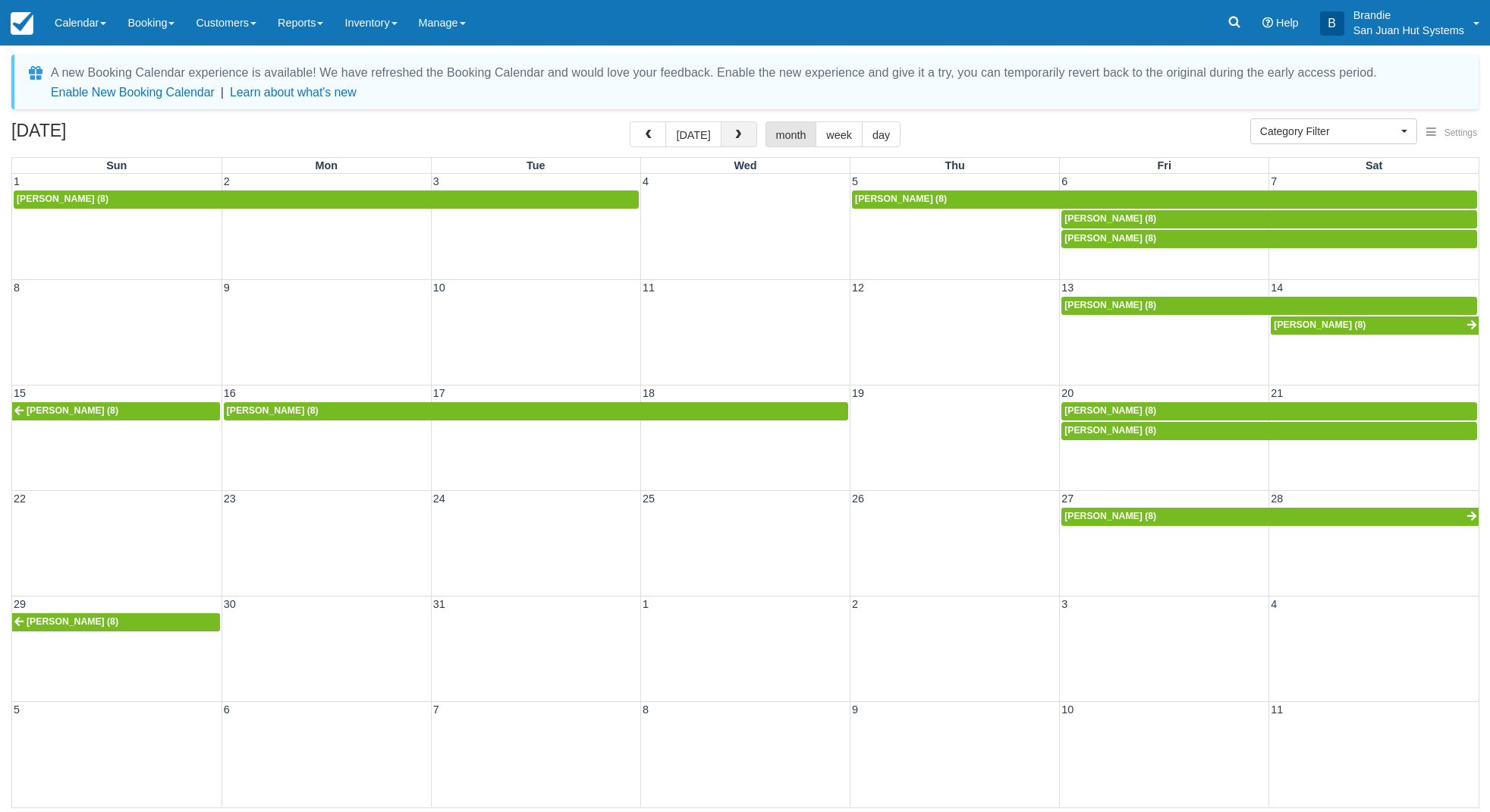
click at [733, 132] on span "button" at bounding box center [739, 135] width 10 height 10
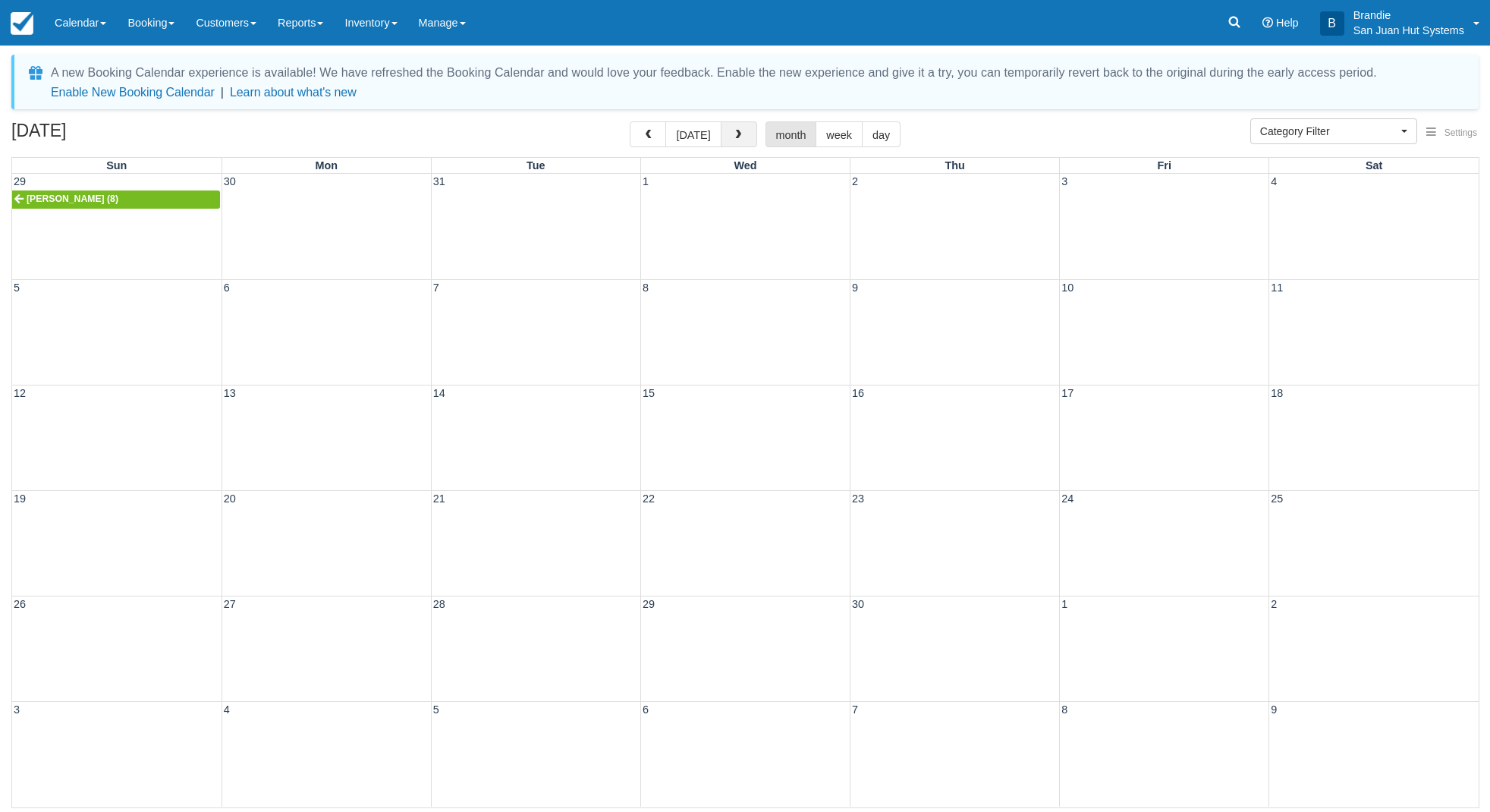
click at [733, 132] on span "button" at bounding box center [739, 135] width 10 height 10
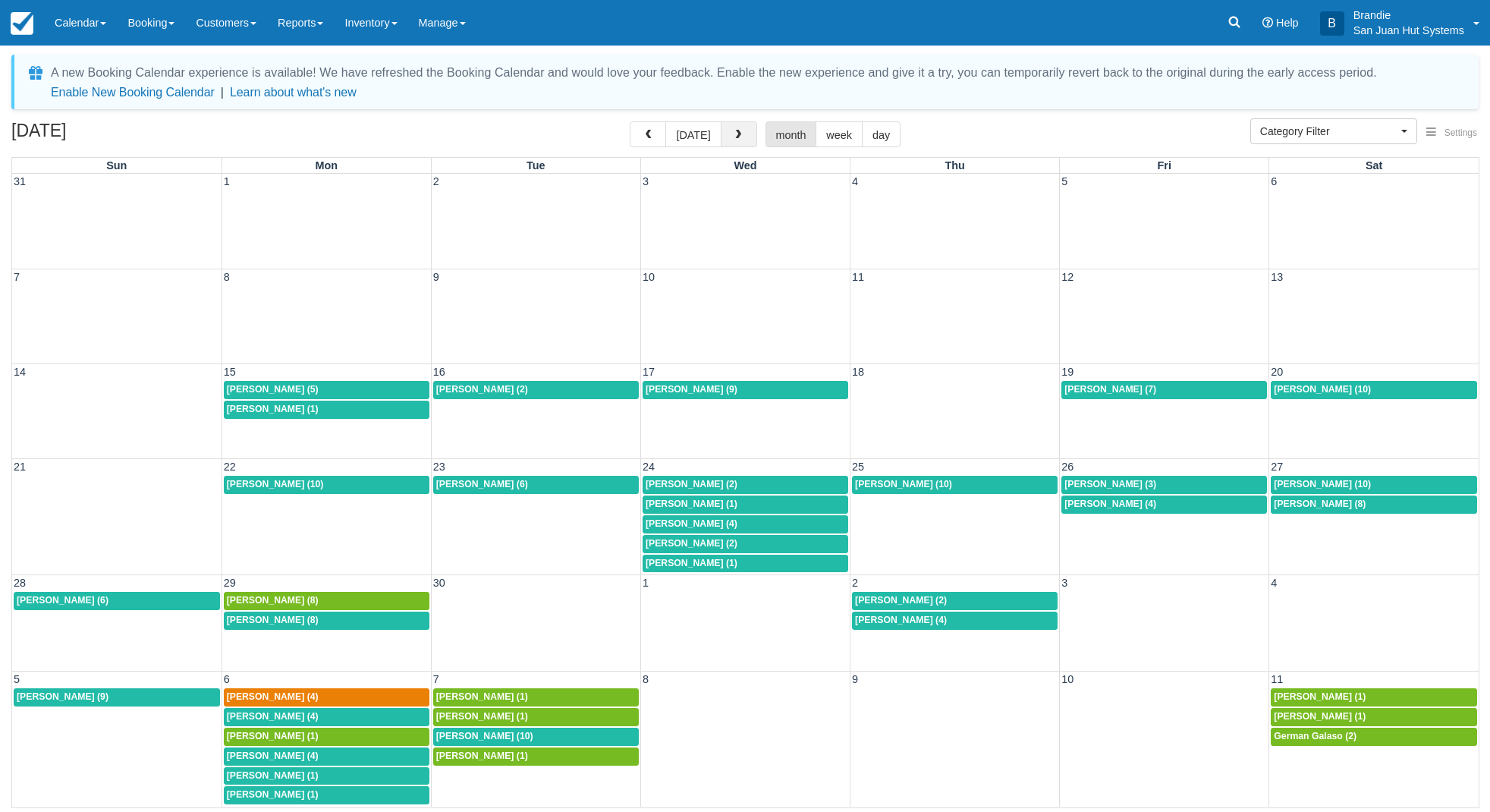
click at [733, 132] on span "button" at bounding box center [739, 135] width 10 height 10
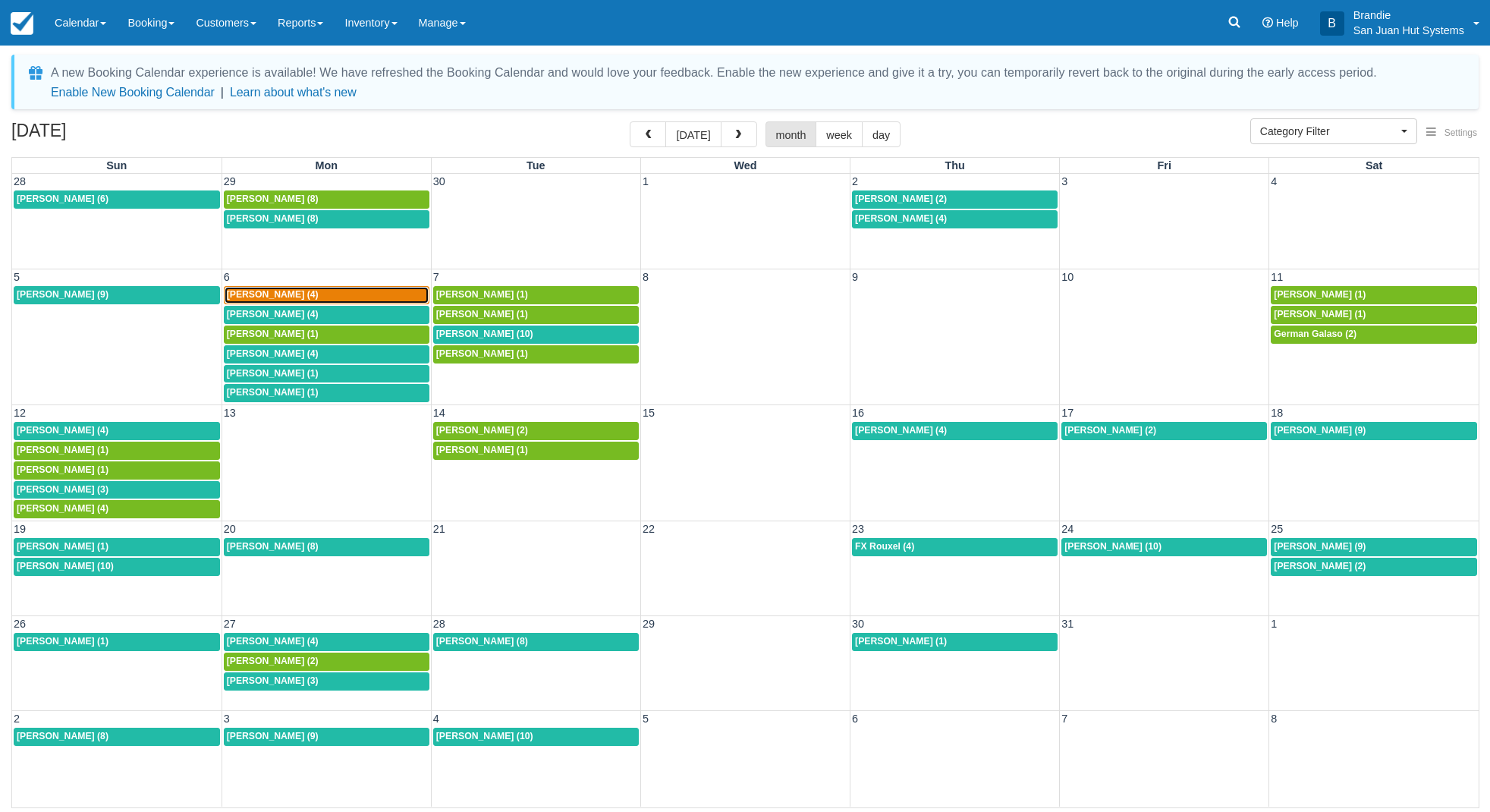
click at [313, 289] on link "Anne Grossestreuer (4)" at bounding box center [327, 294] width 206 height 18
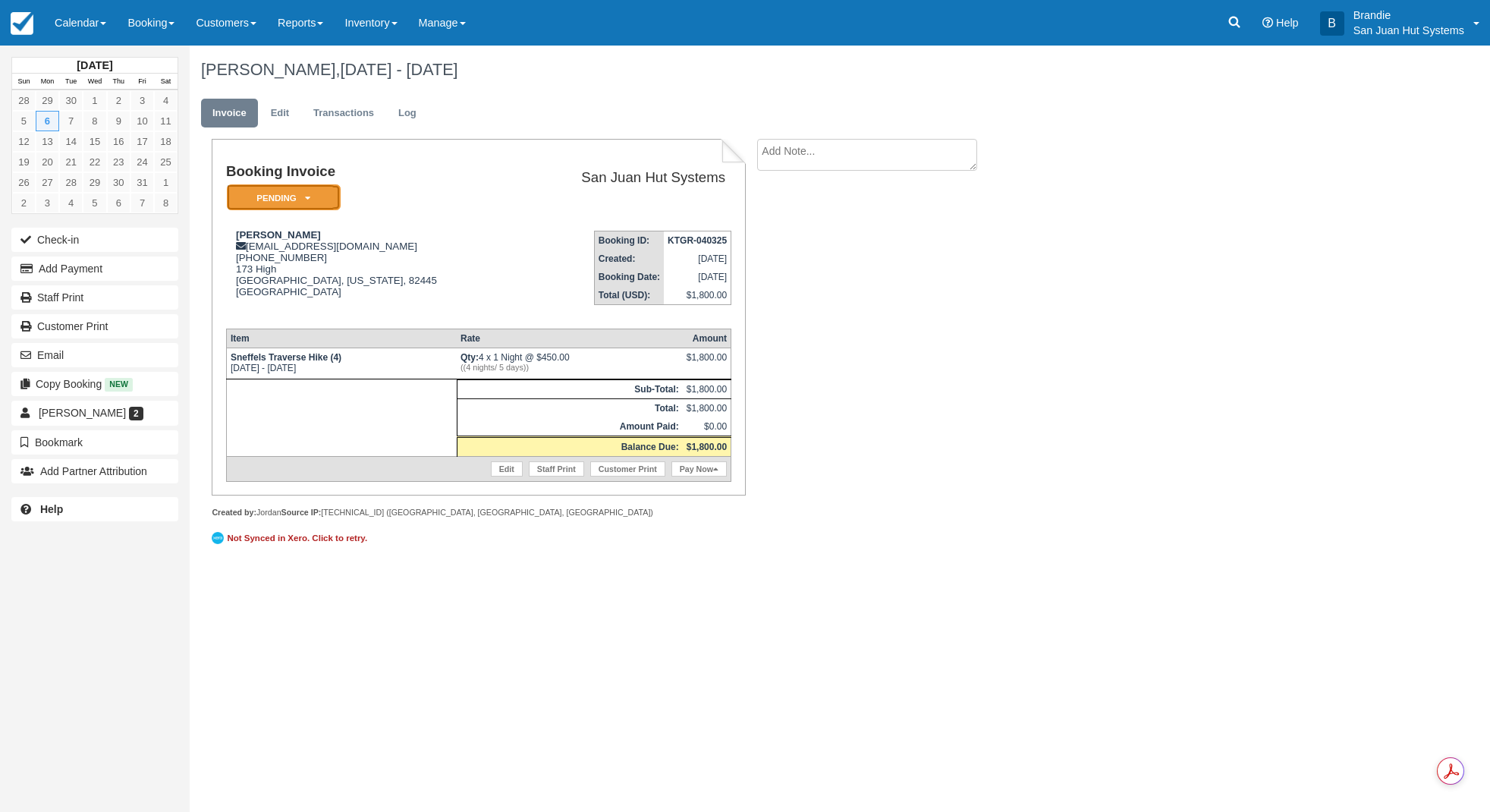
click at [320, 199] on em "Pending" at bounding box center [283, 197] width 113 height 27
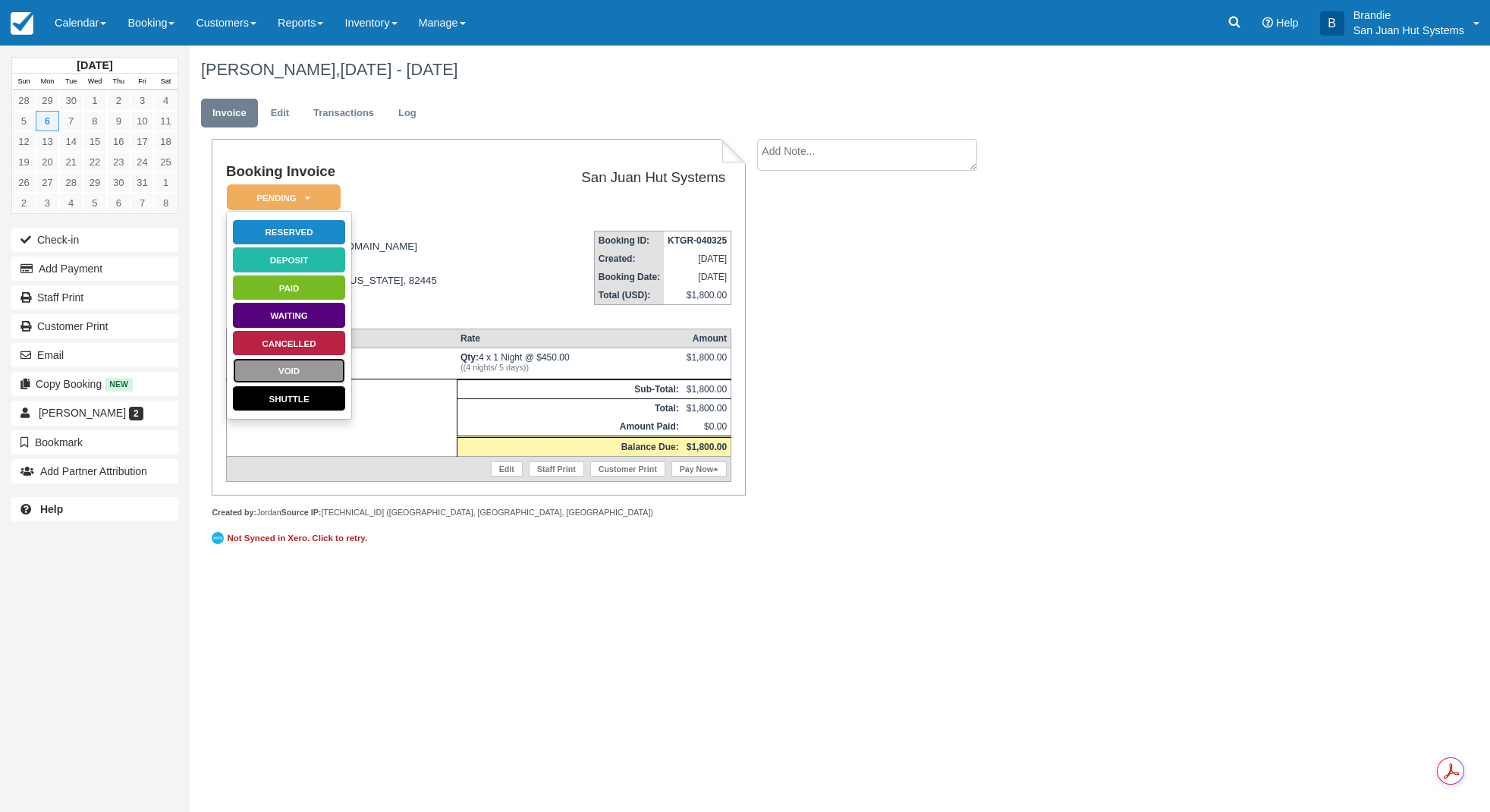
click at [300, 365] on link "Void" at bounding box center [288, 371] width 113 height 27
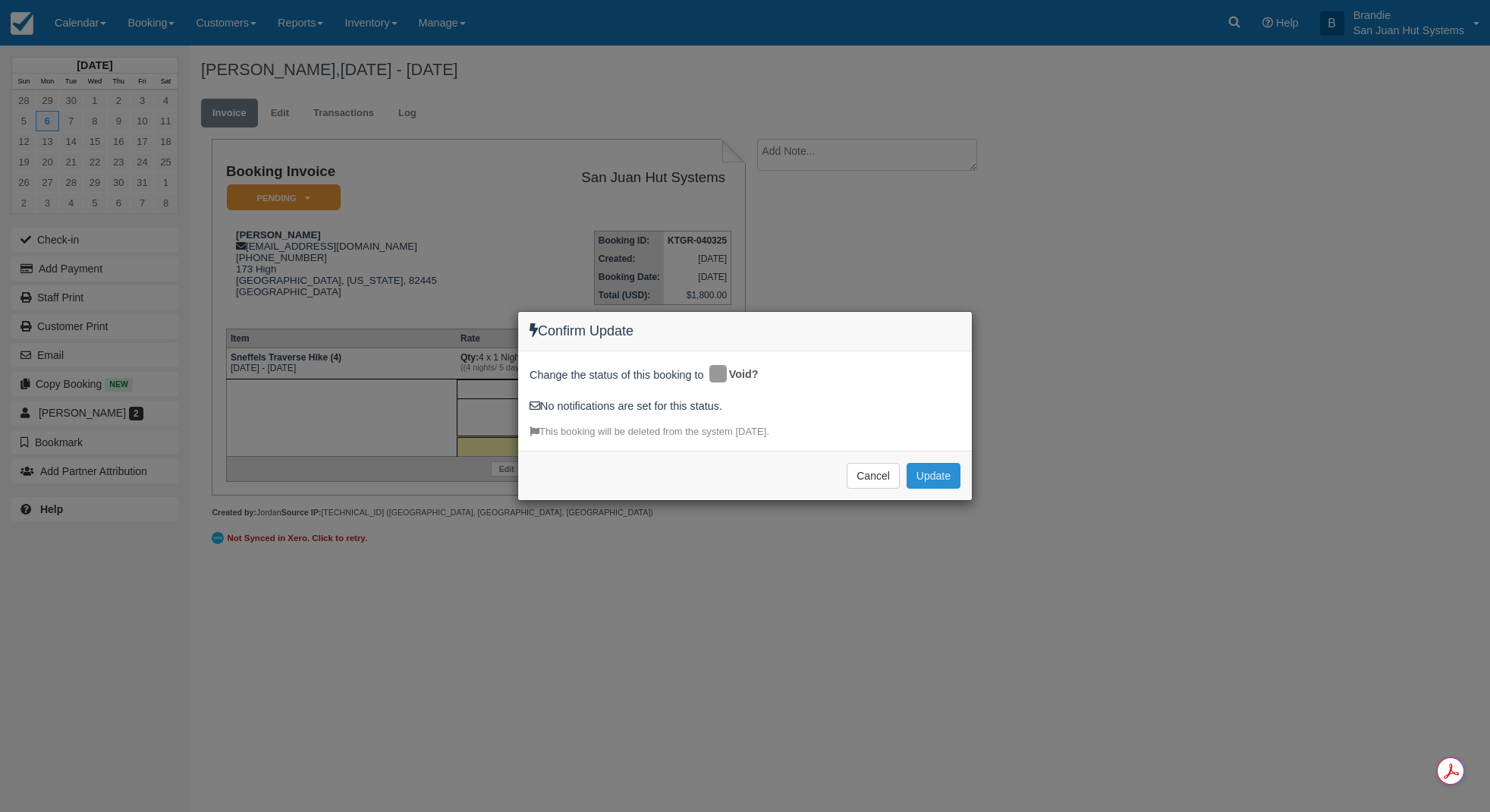
click at [929, 475] on button "Update" at bounding box center [933, 476] width 54 height 26
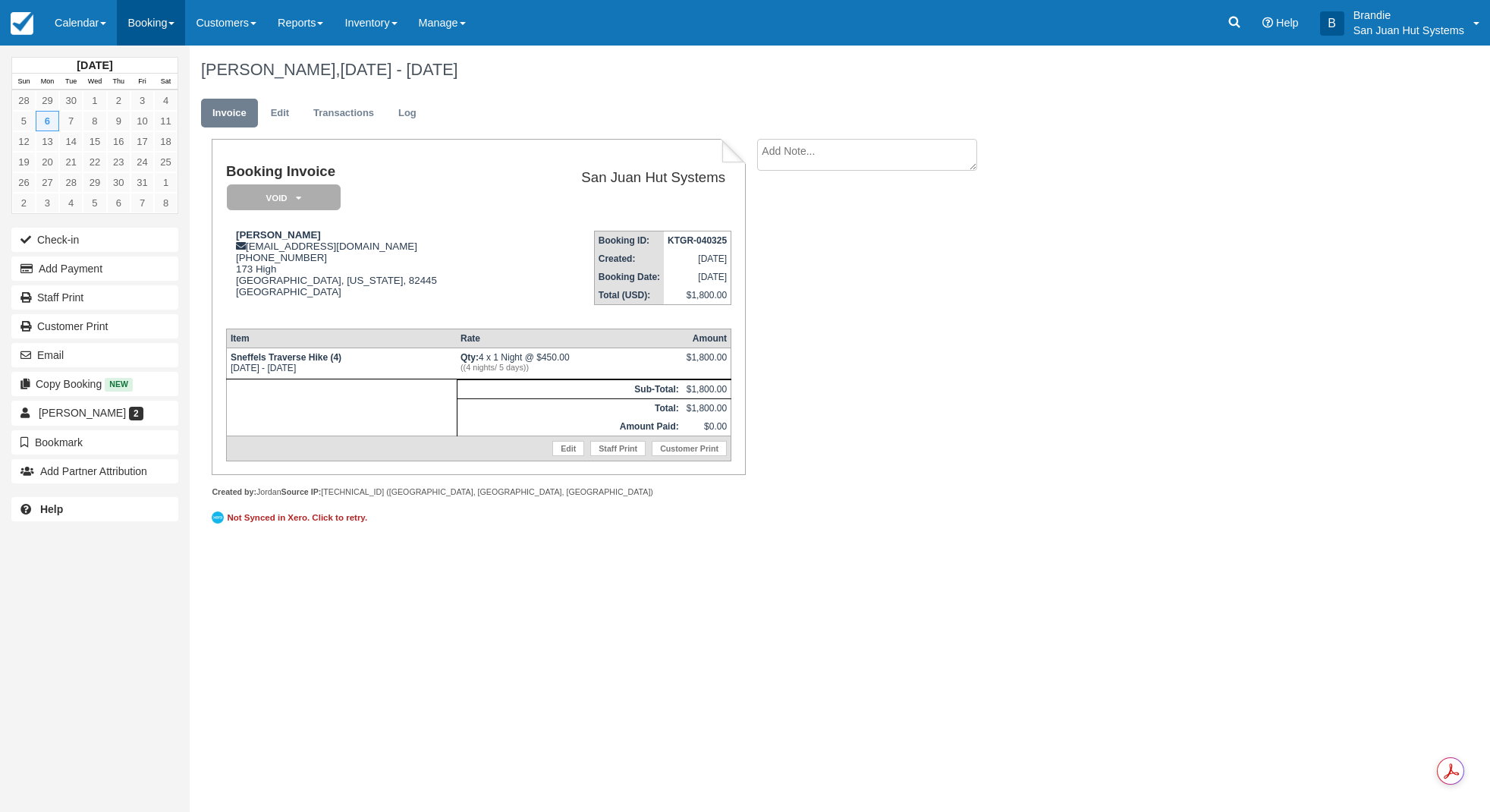
click at [139, 29] on link "Booking" at bounding box center [151, 23] width 68 height 46
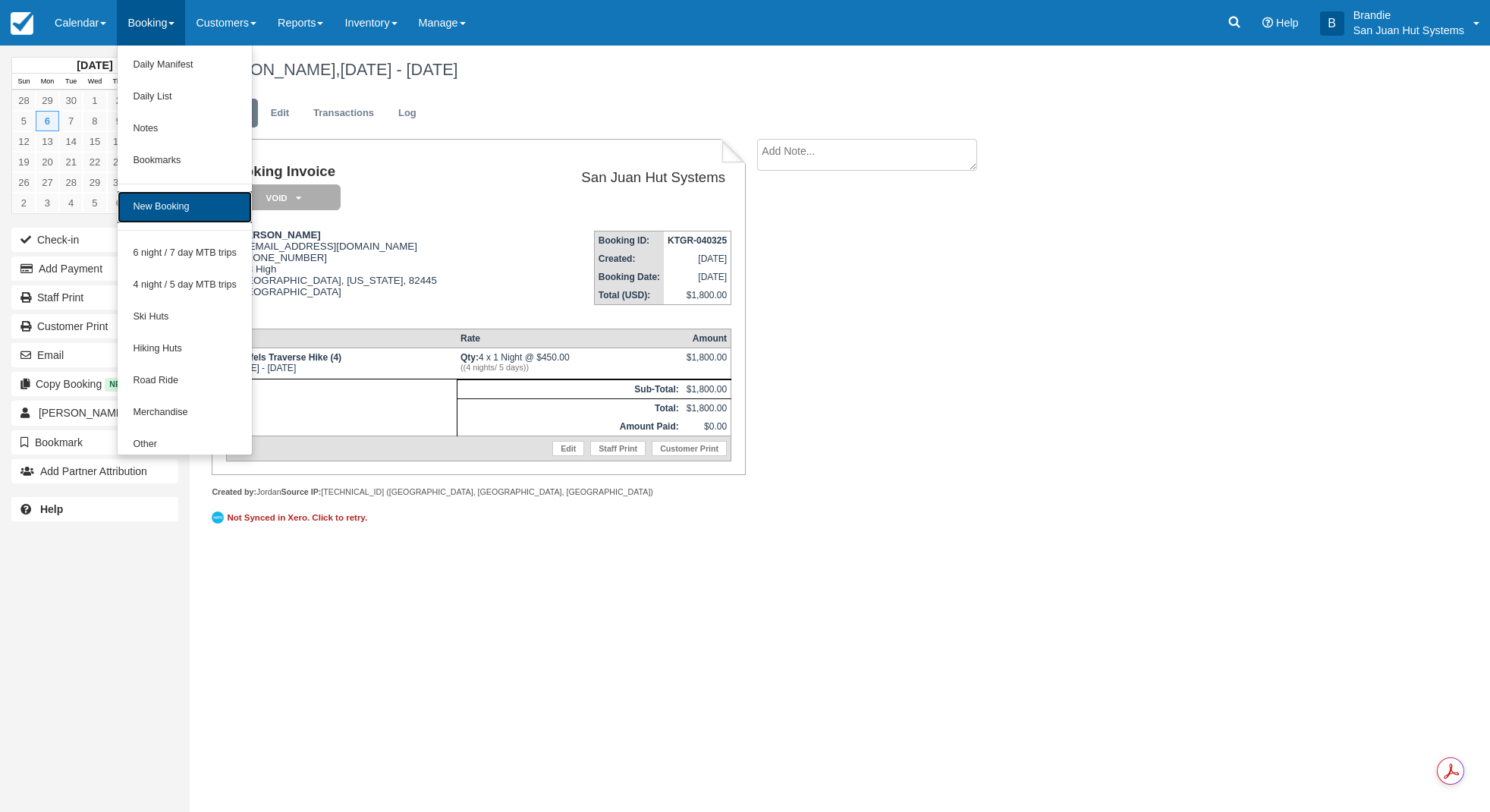
click at [181, 202] on link "New Booking" at bounding box center [184, 207] width 134 height 32
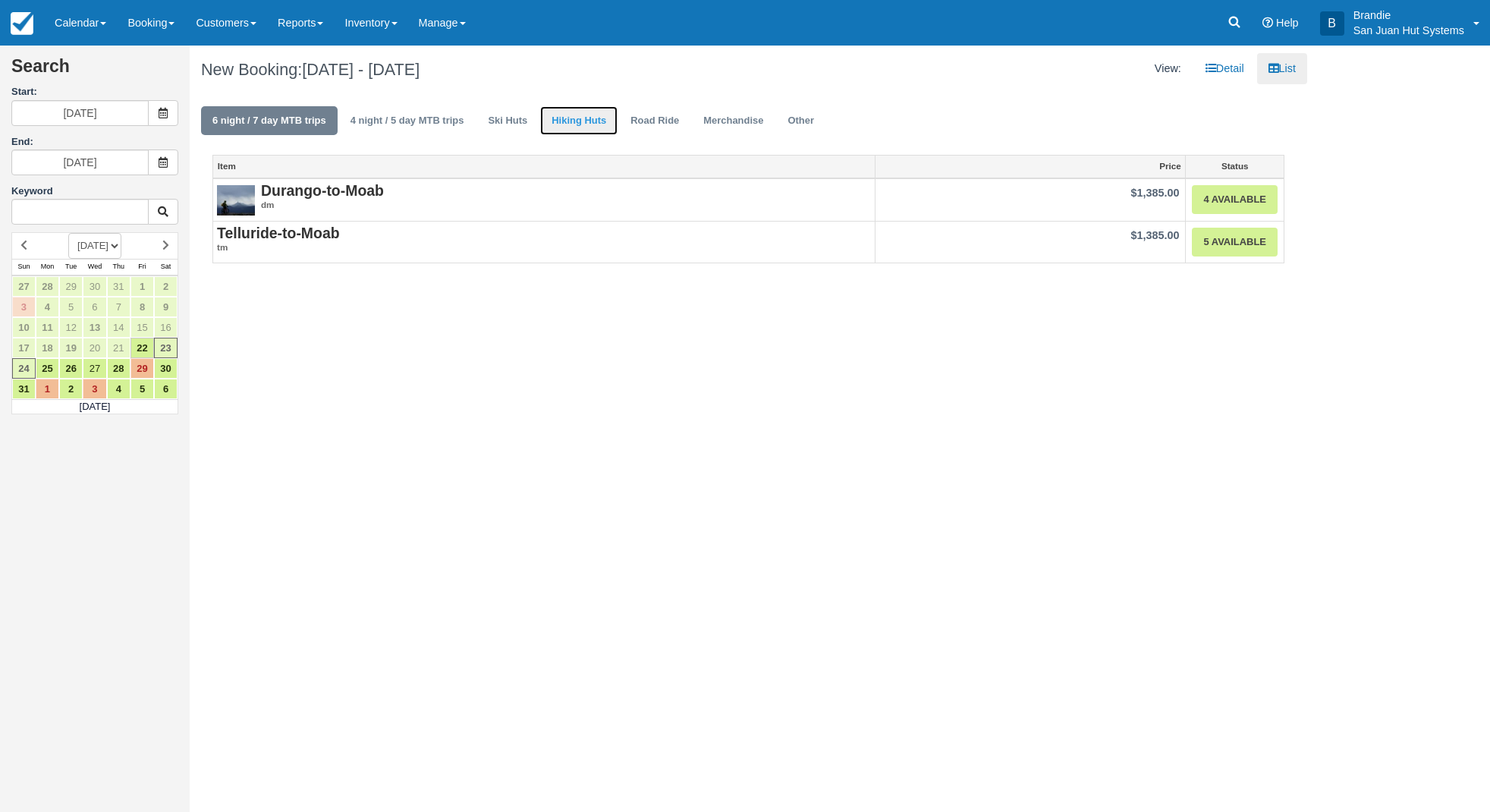
click at [584, 126] on link "Hiking Huts" at bounding box center [578, 121] width 77 height 29
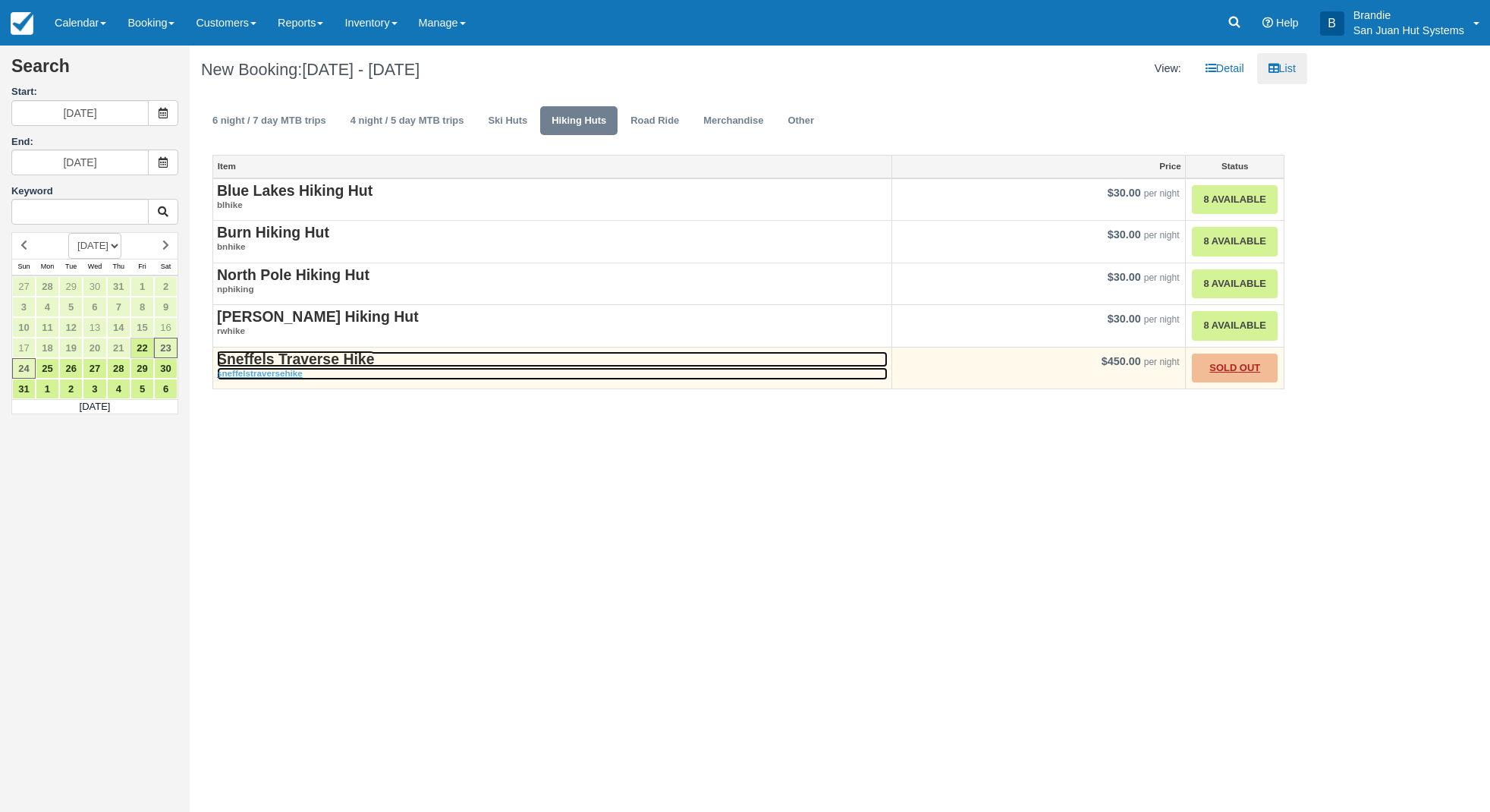
click at [329, 358] on strong "Sneffels Traverse Hike" at bounding box center [295, 358] width 157 height 16
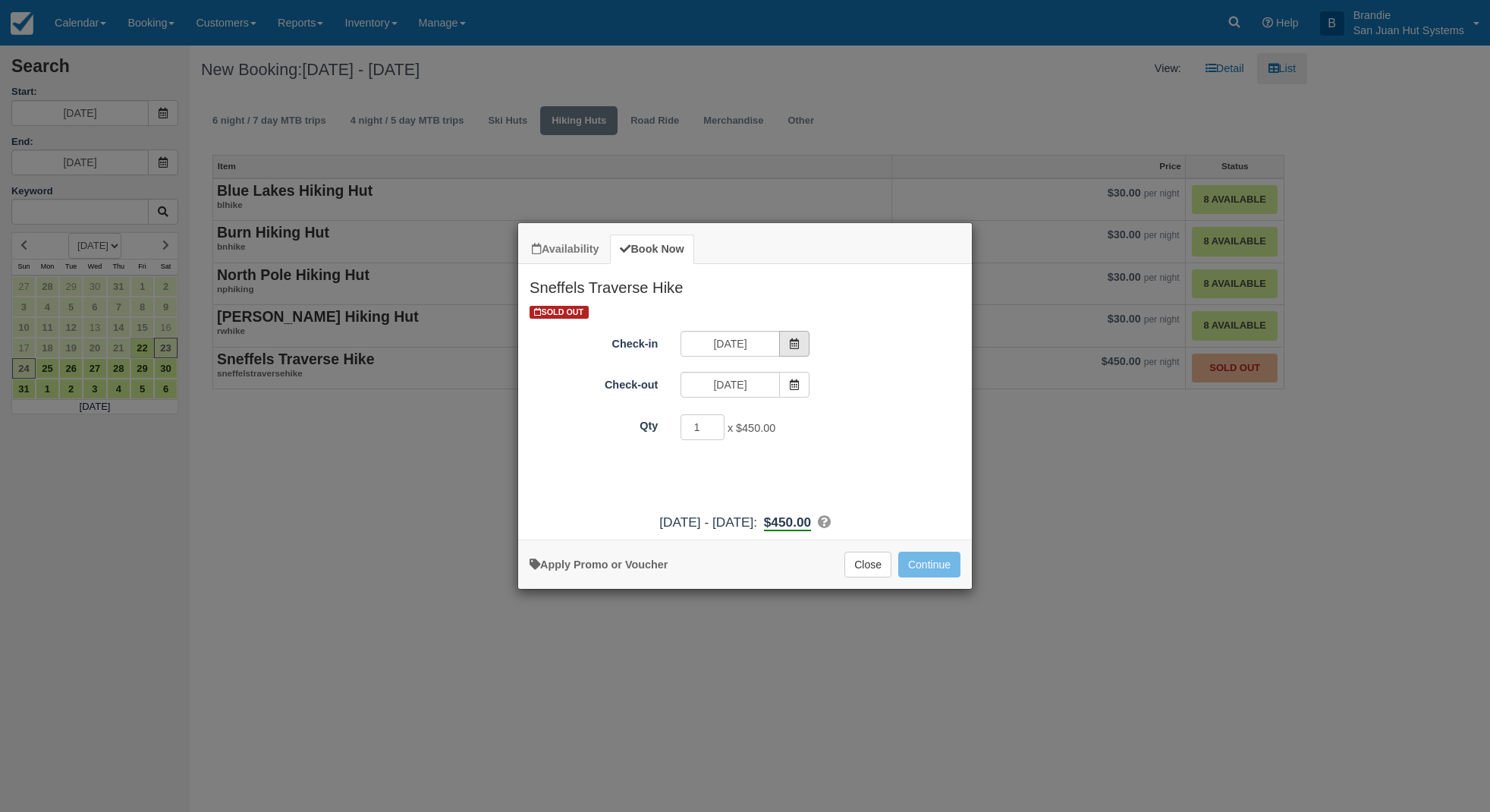
click at [806, 339] on span "Item Modal" at bounding box center [794, 344] width 30 height 26
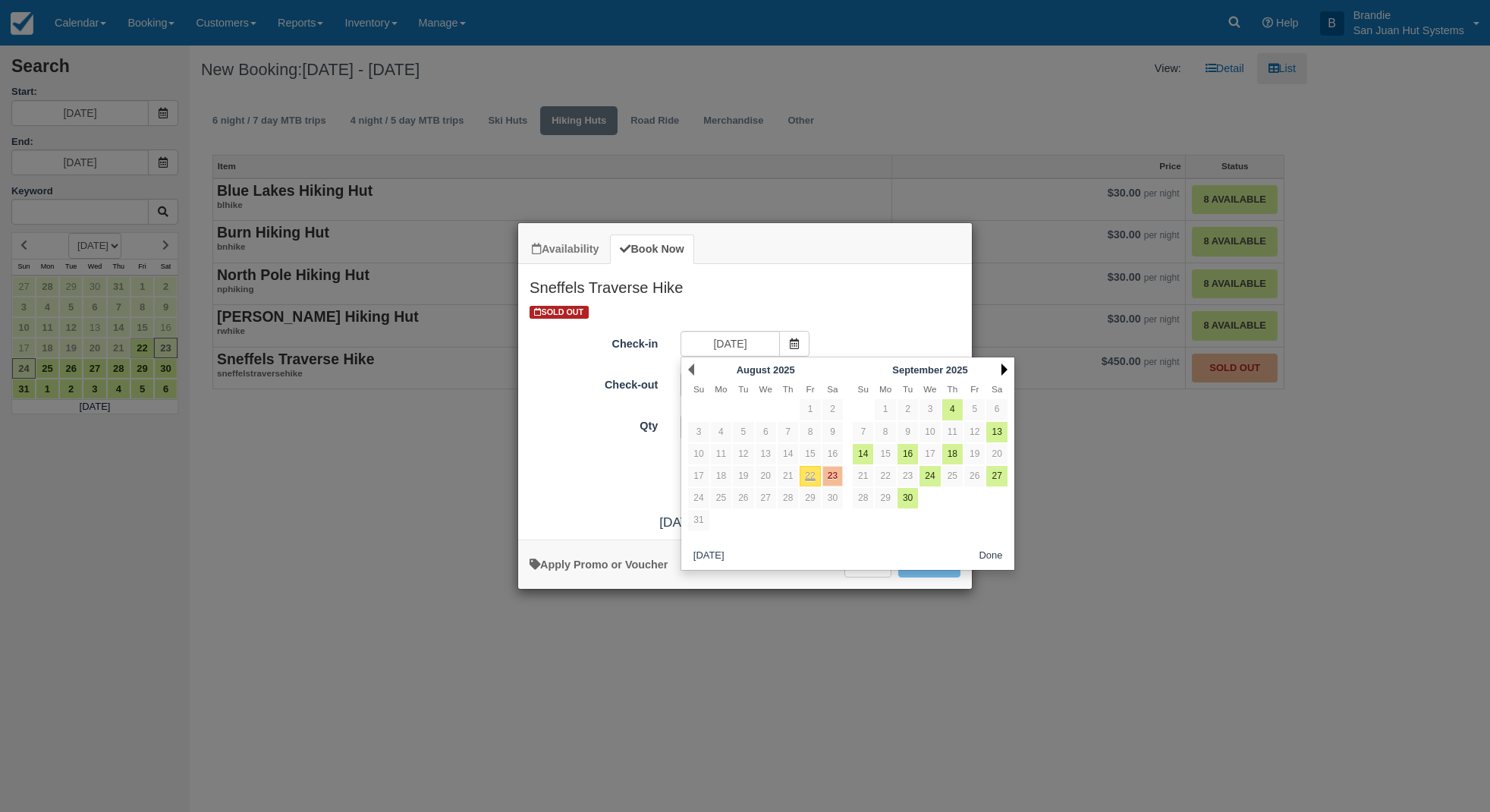
click at [1003, 369] on link "Next" at bounding box center [1004, 370] width 6 height 12
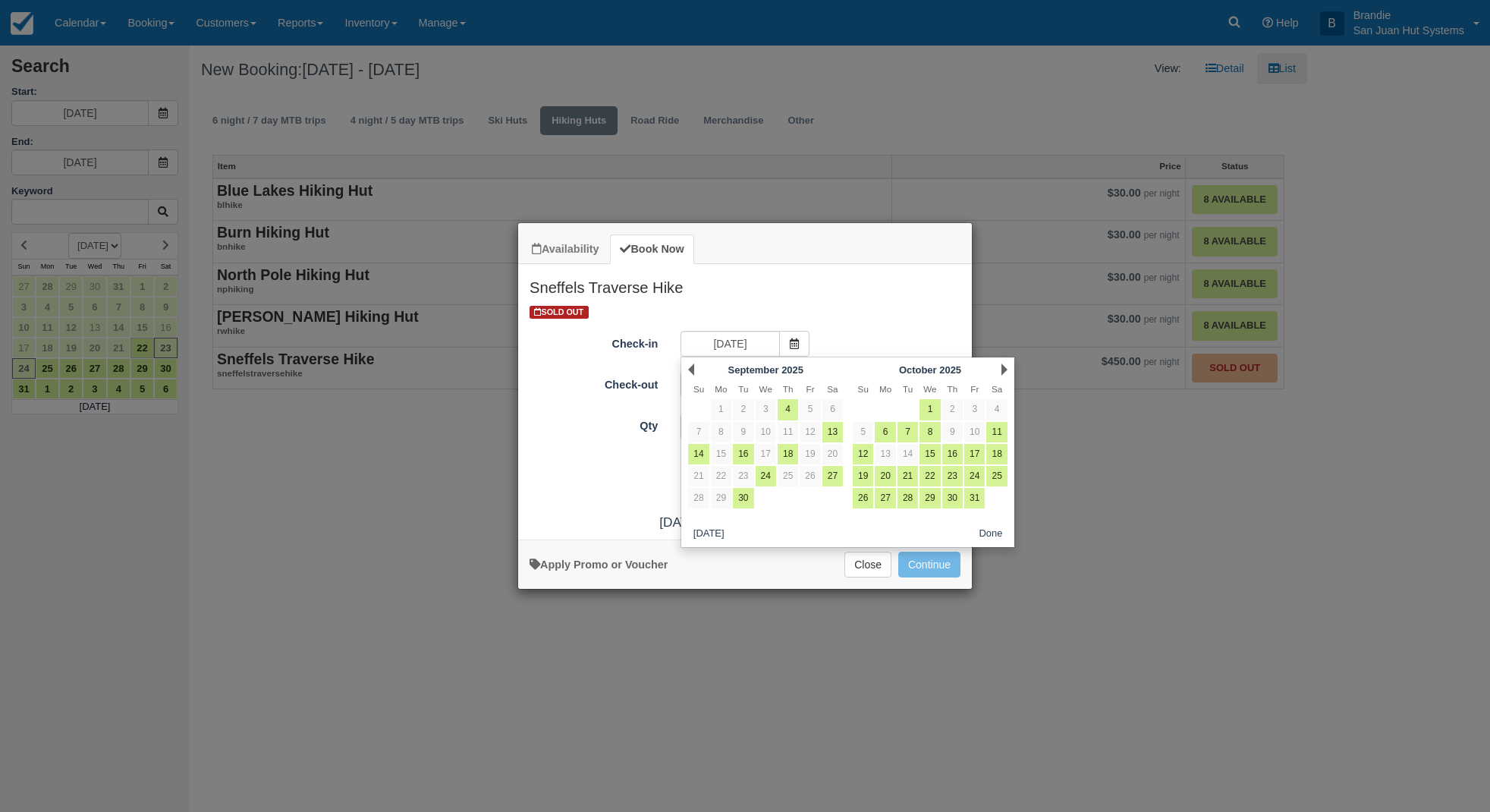
click at [1003, 369] on link "Next" at bounding box center [1004, 370] width 6 height 12
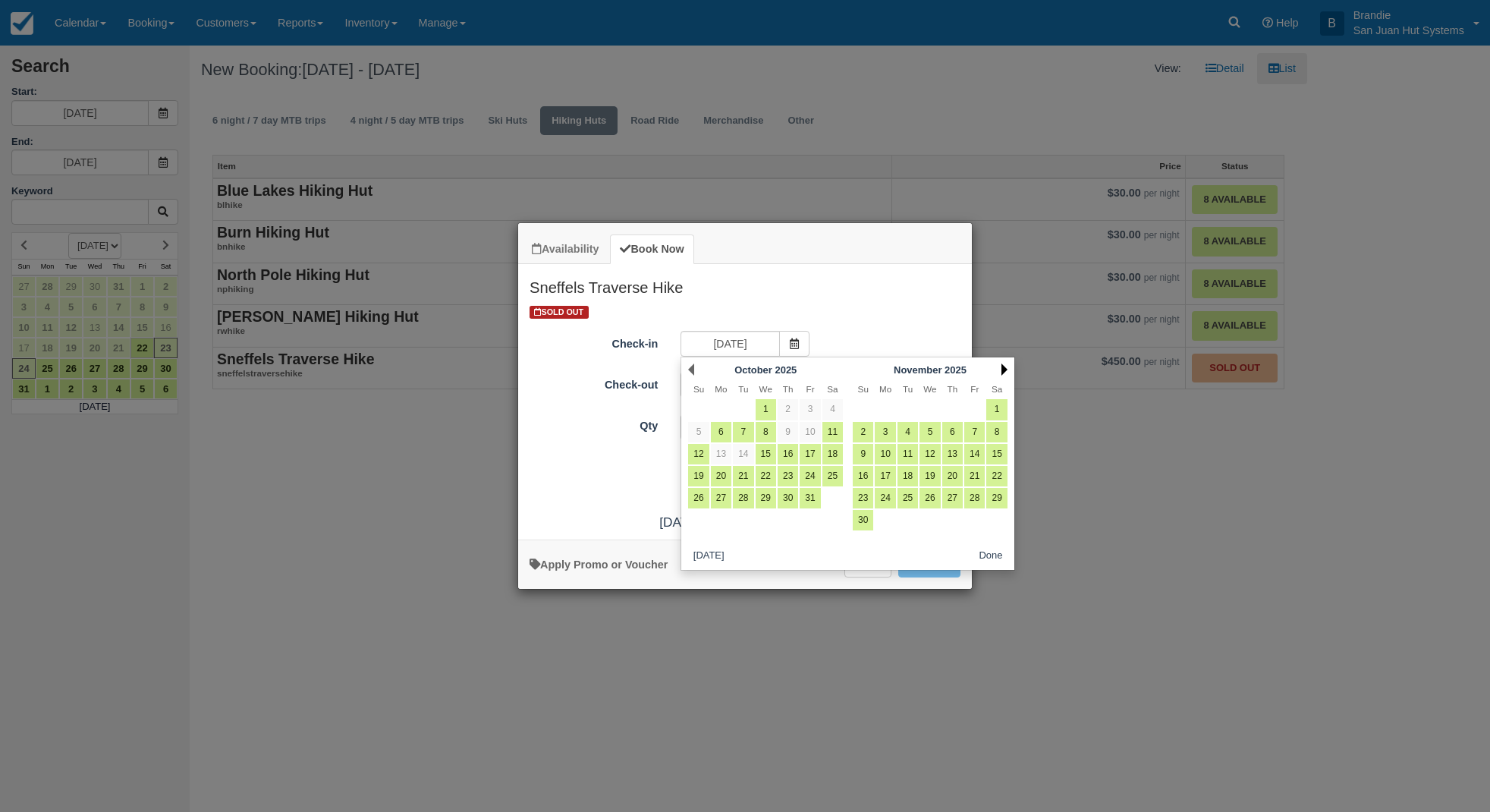
click at [1003, 369] on link "Next" at bounding box center [1004, 370] width 6 height 12
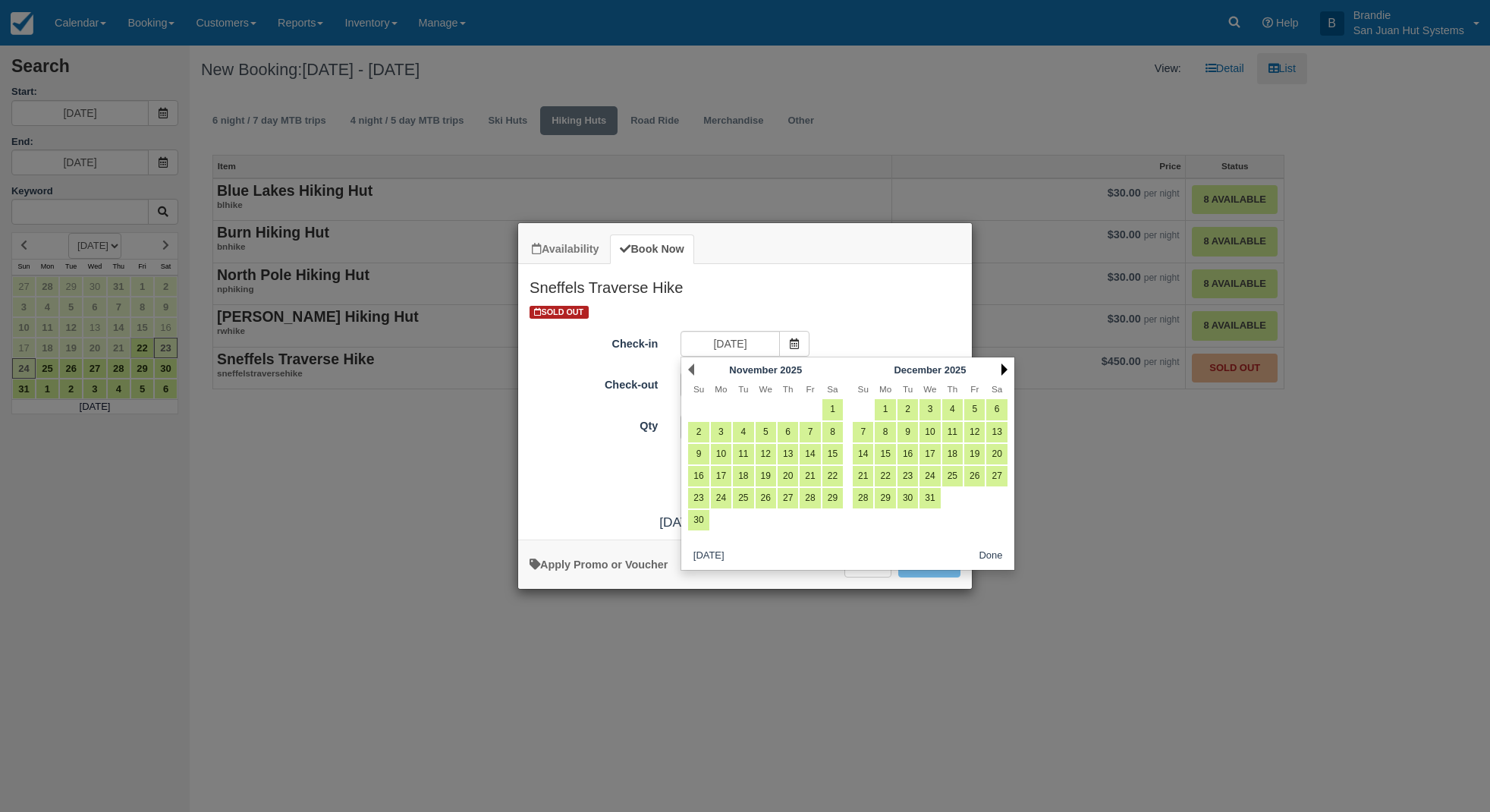
click at [1003, 369] on link "Next" at bounding box center [1004, 370] width 6 height 12
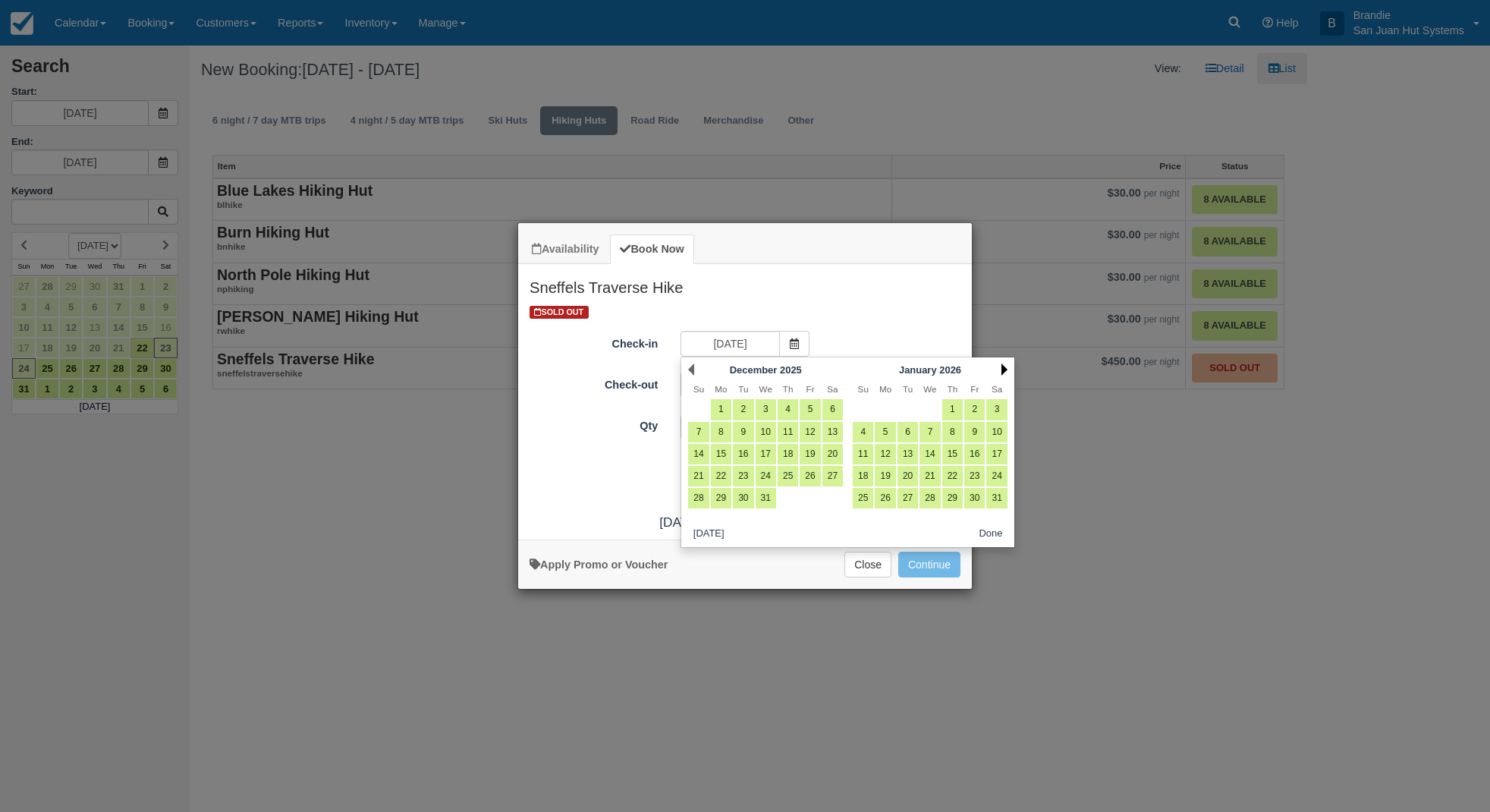
click at [1003, 369] on link "Next" at bounding box center [1004, 370] width 6 height 12
click at [1002, 368] on link "Next" at bounding box center [1004, 370] width 6 height 12
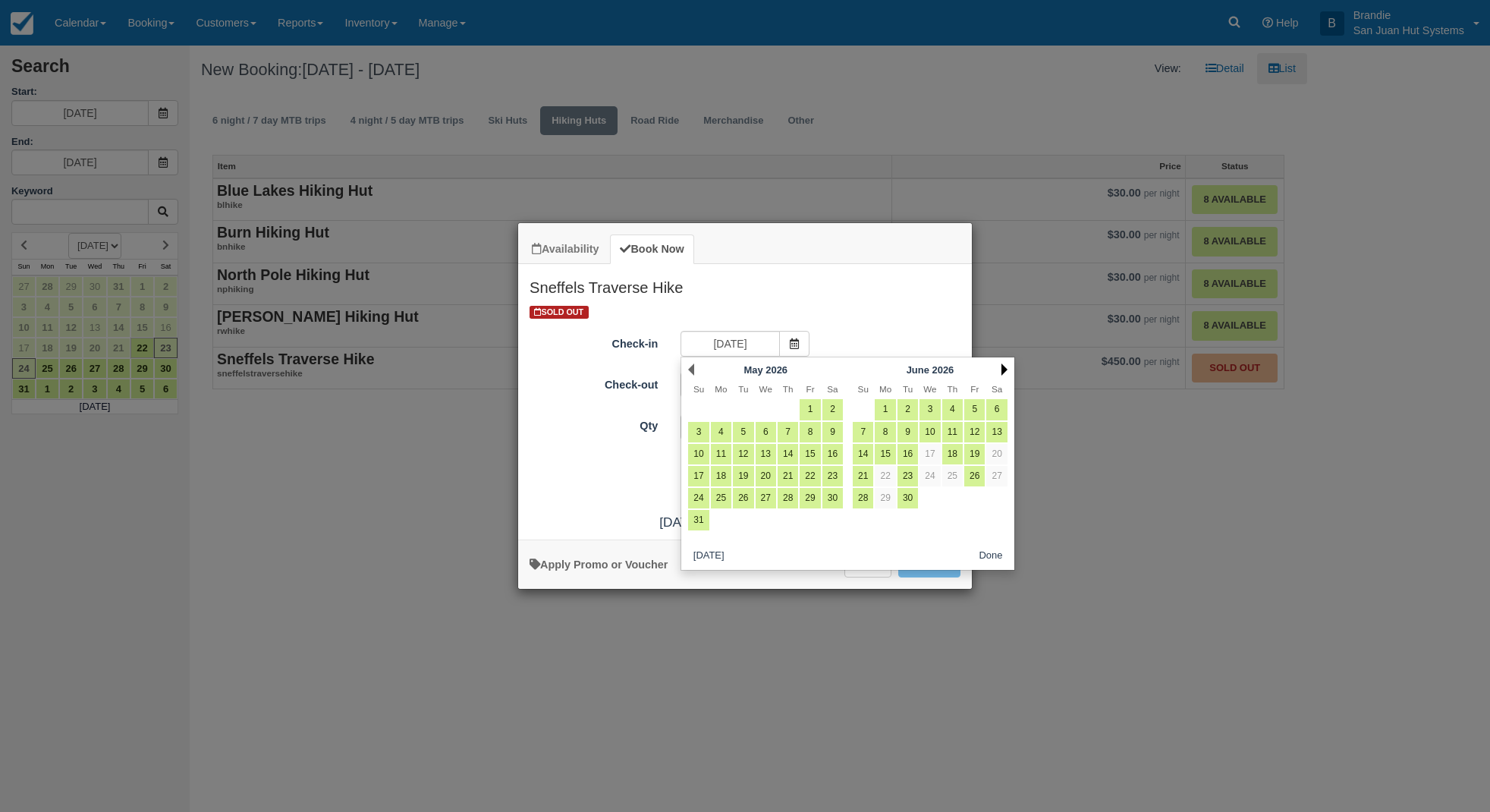
click at [1002, 369] on link "Next" at bounding box center [1004, 370] width 6 height 12
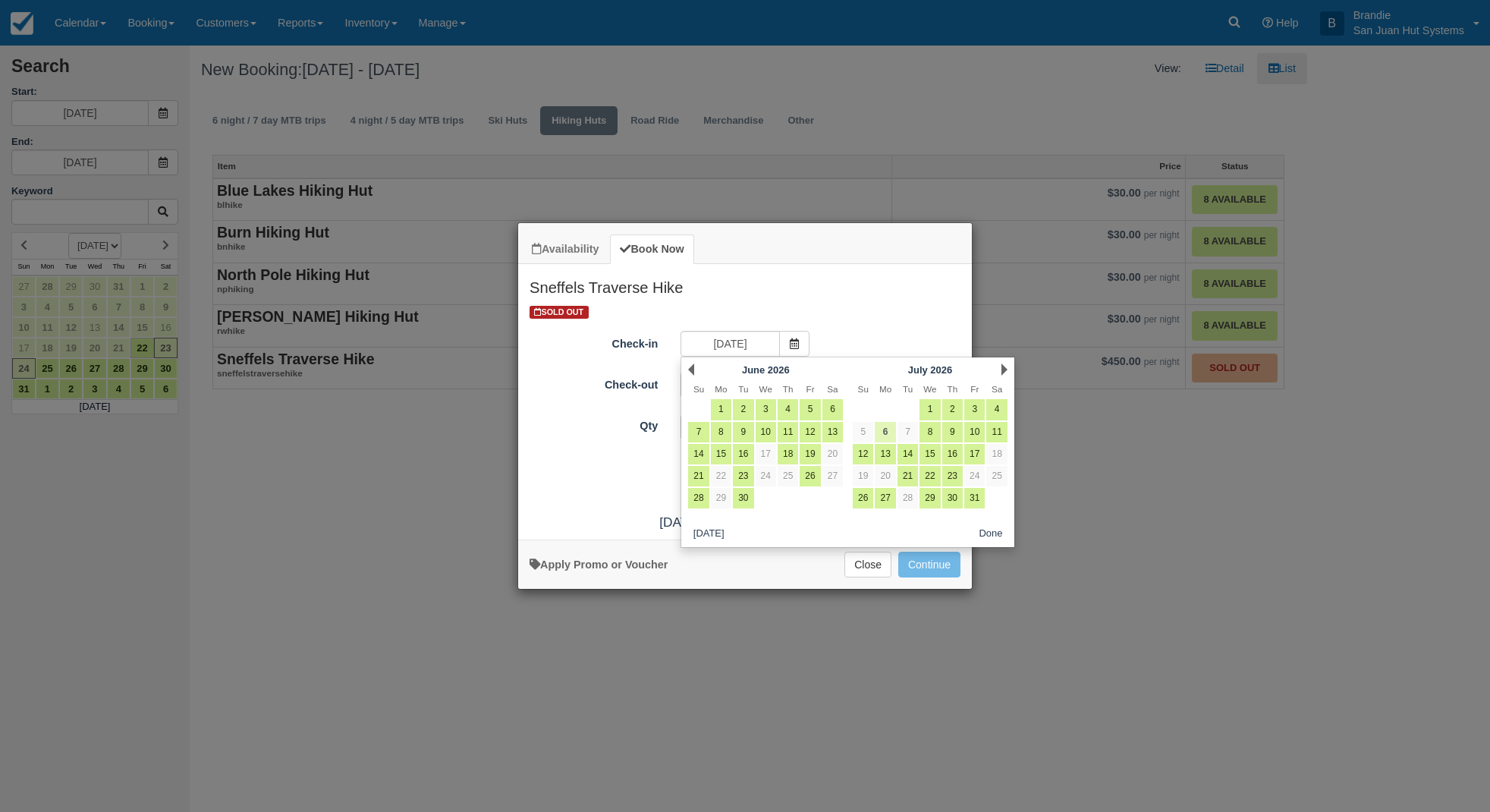
click at [886, 425] on link "6" at bounding box center [885, 432] width 21 height 21
type input "07/06/26"
type input "07/07/26"
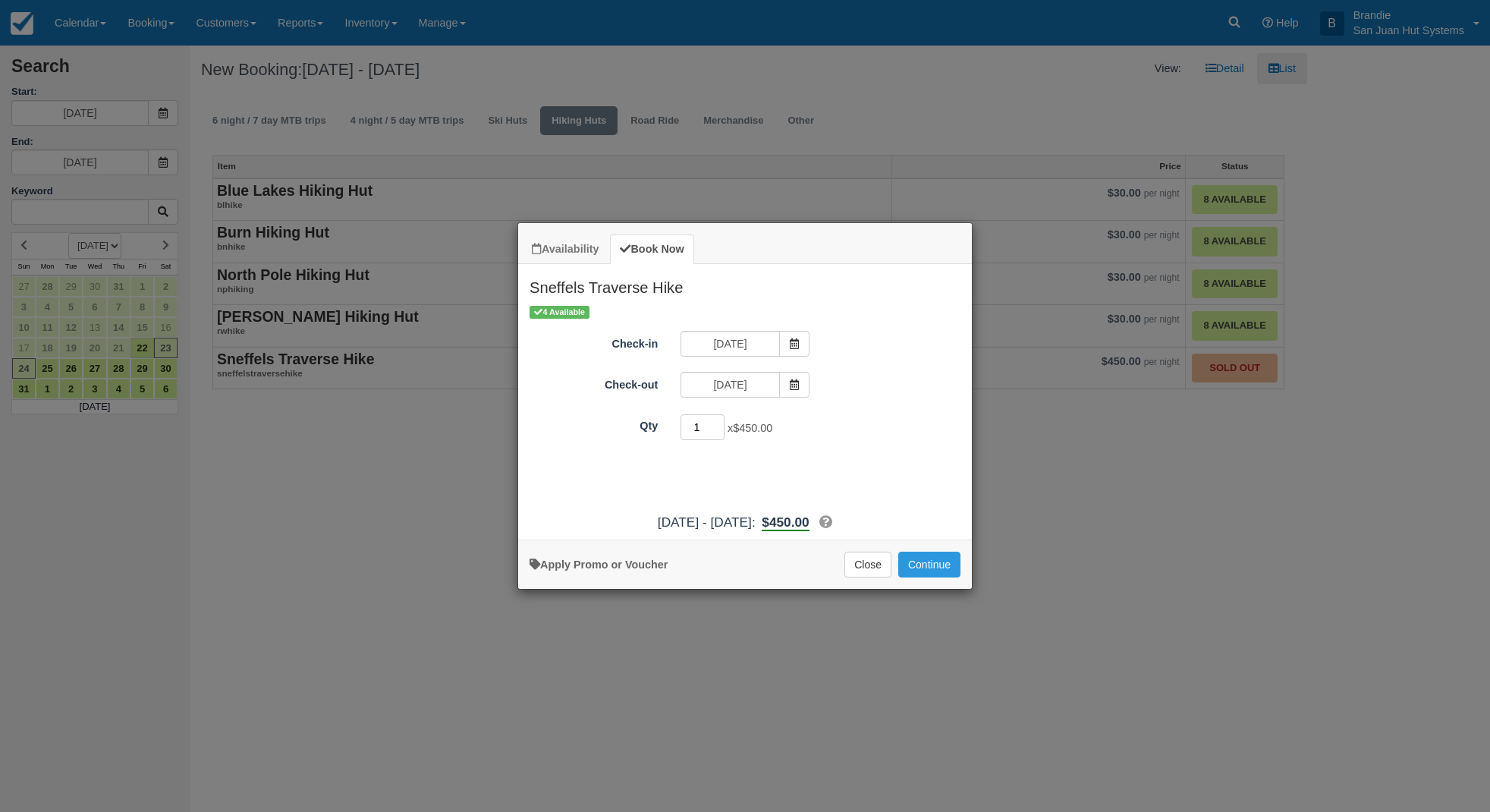
drag, startPoint x: 715, startPoint y: 434, endPoint x: 636, endPoint y: 434, distance: 79.0
click at [636, 434] on div "Qty 1 x $450.00 Required." at bounding box center [745, 428] width 454 height 29
type input "3"
click at [913, 567] on button "Continue" at bounding box center [930, 564] width 62 height 26
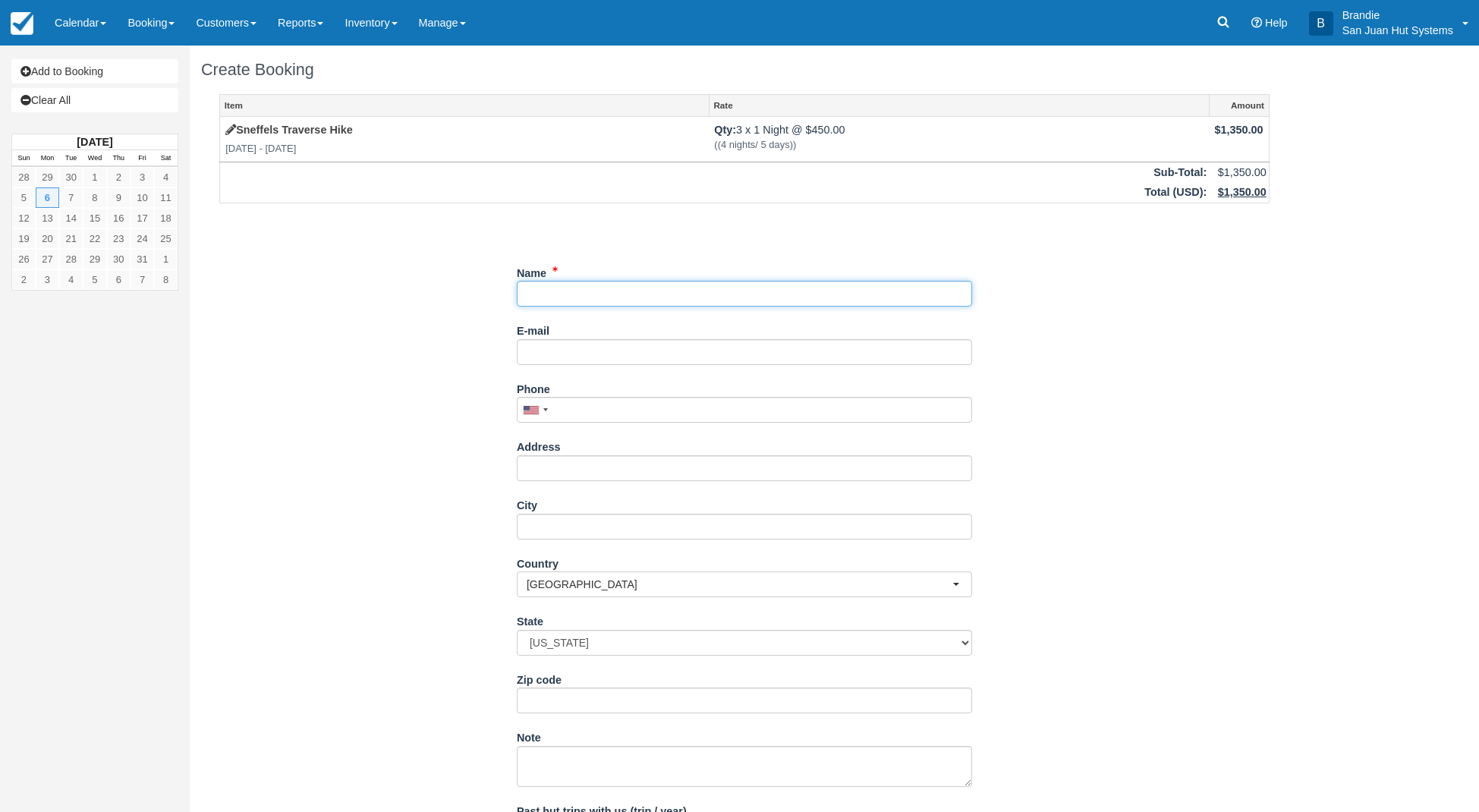
click at [560, 298] on input "Name" at bounding box center [745, 293] width 455 height 26
type input "[PERSON_NAME]"
click at [600, 350] on input "E-mail" at bounding box center [745, 352] width 455 height 26
type input "[EMAIL_ADDRESS][DOMAIN_NAME]"
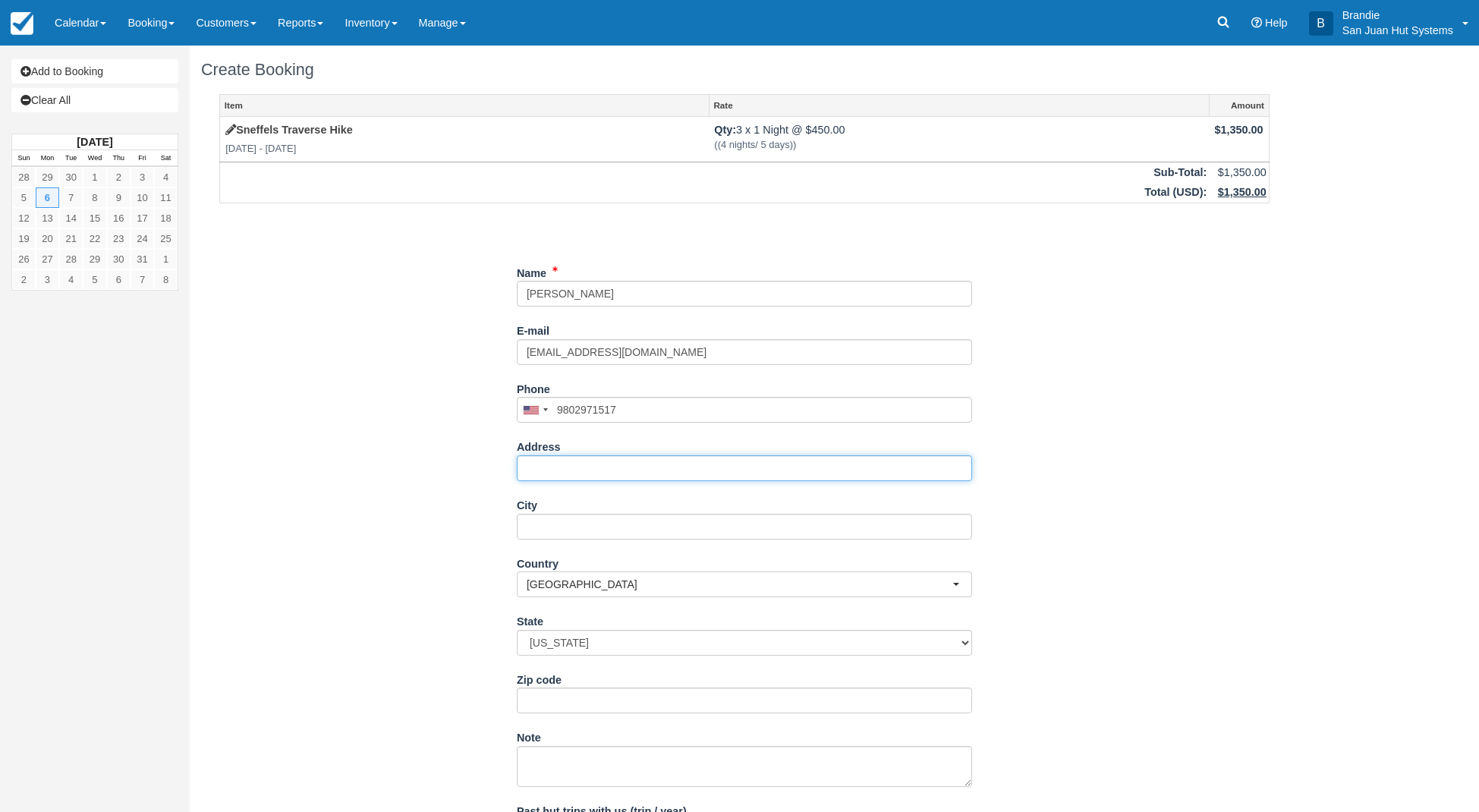
type input "[PHONE_NUMBER]"
drag, startPoint x: 545, startPoint y: 458, endPoint x: 765, endPoint y: 448, distance: 220.2
click at [545, 458] on input "Address" at bounding box center [745, 468] width 455 height 26
type input "[STREET_ADDRESS][PERSON_NAME]"
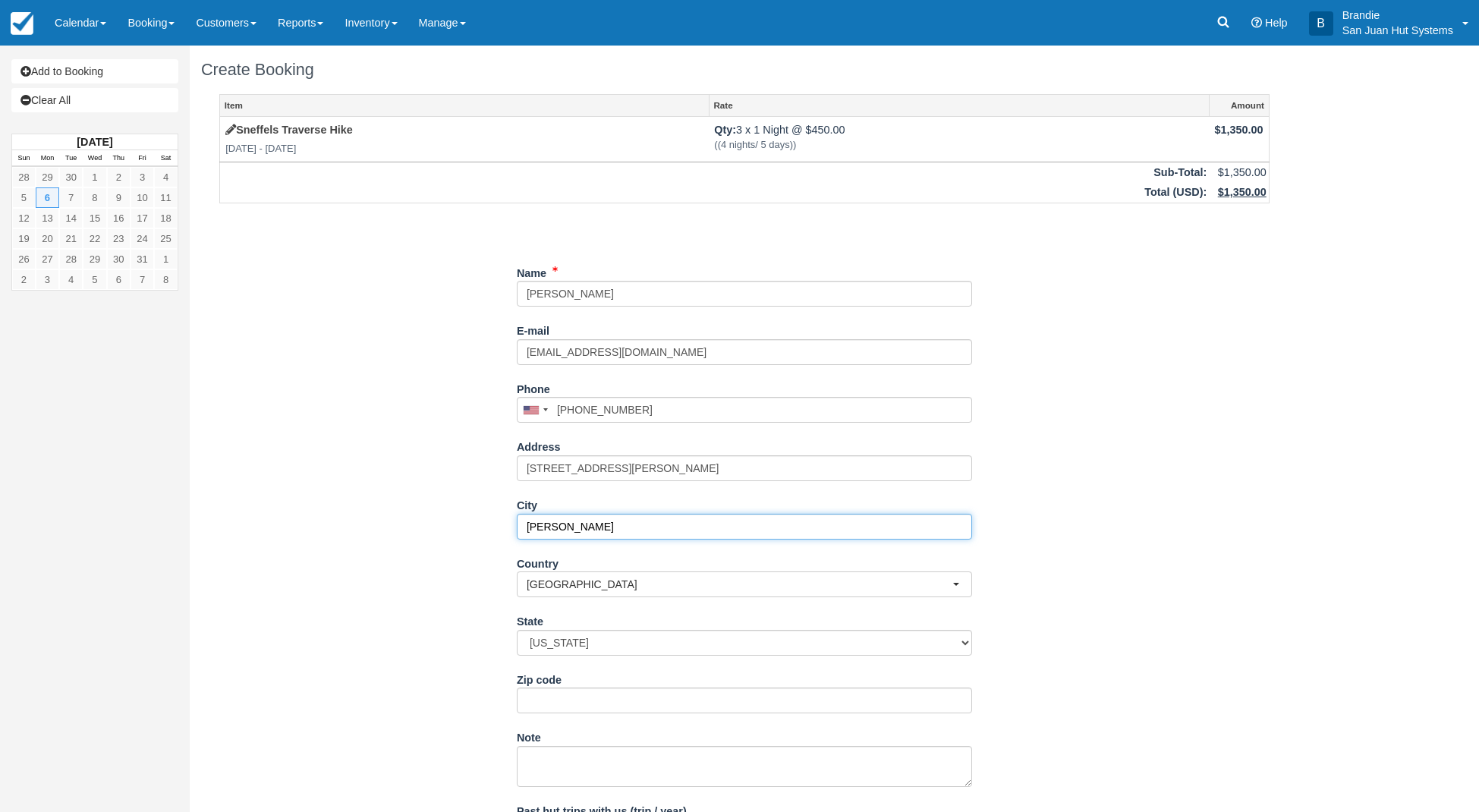
type input "Charolette"
select select "NC"
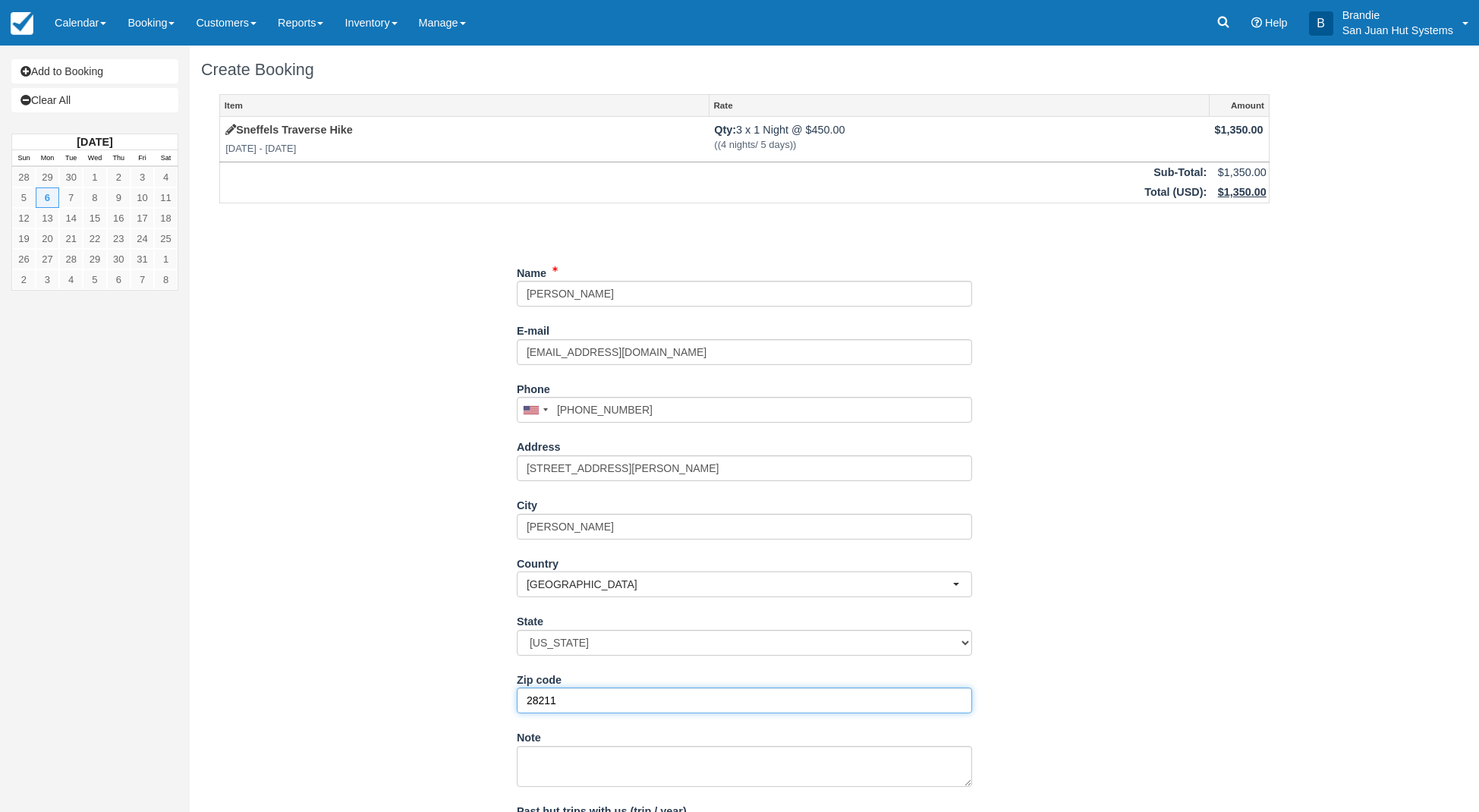
type input "28211"
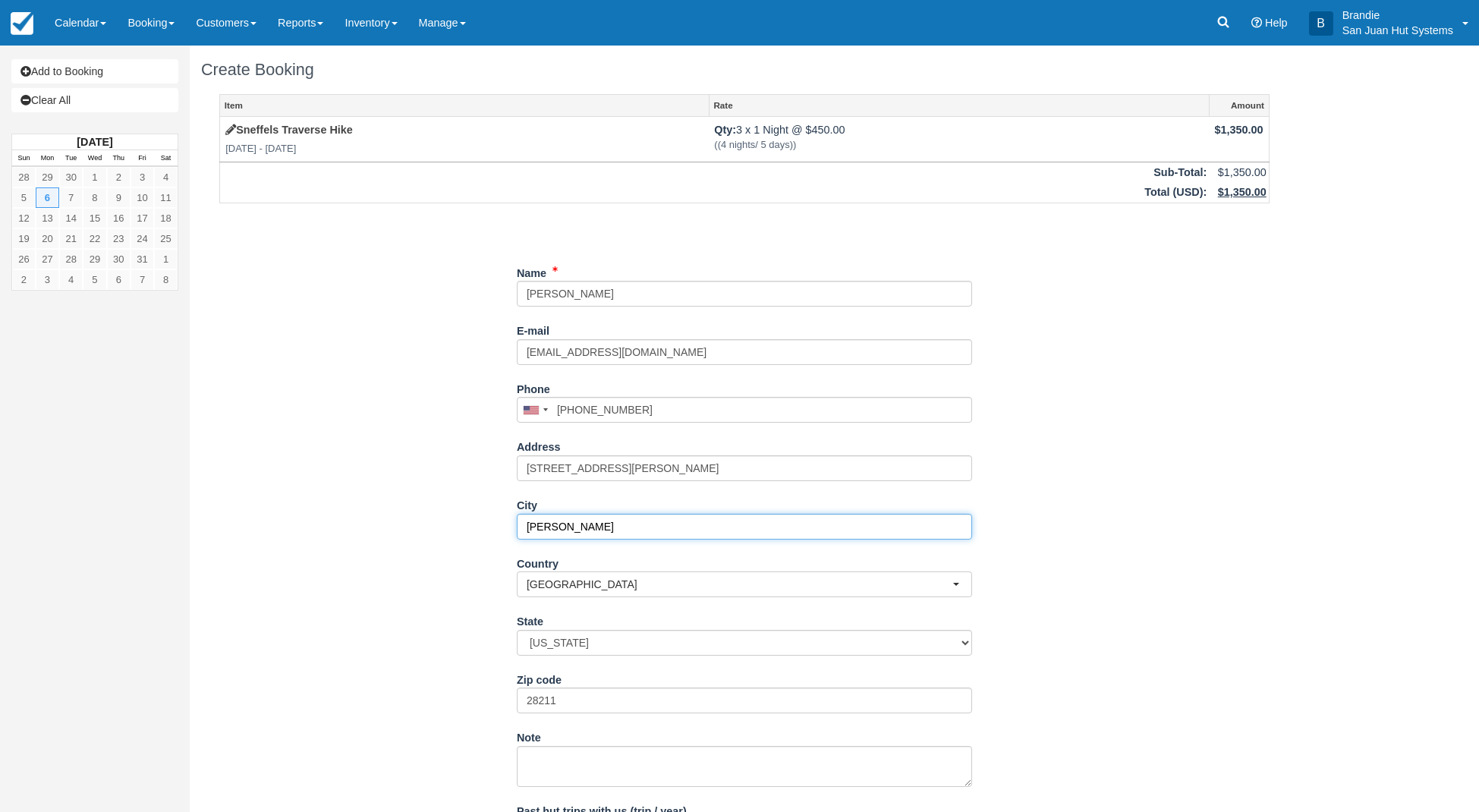
drag, startPoint x: 562, startPoint y: 532, endPoint x: 582, endPoint y: 537, distance: 20.6
click at [562, 532] on input "Charolette" at bounding box center [745, 526] width 455 height 26
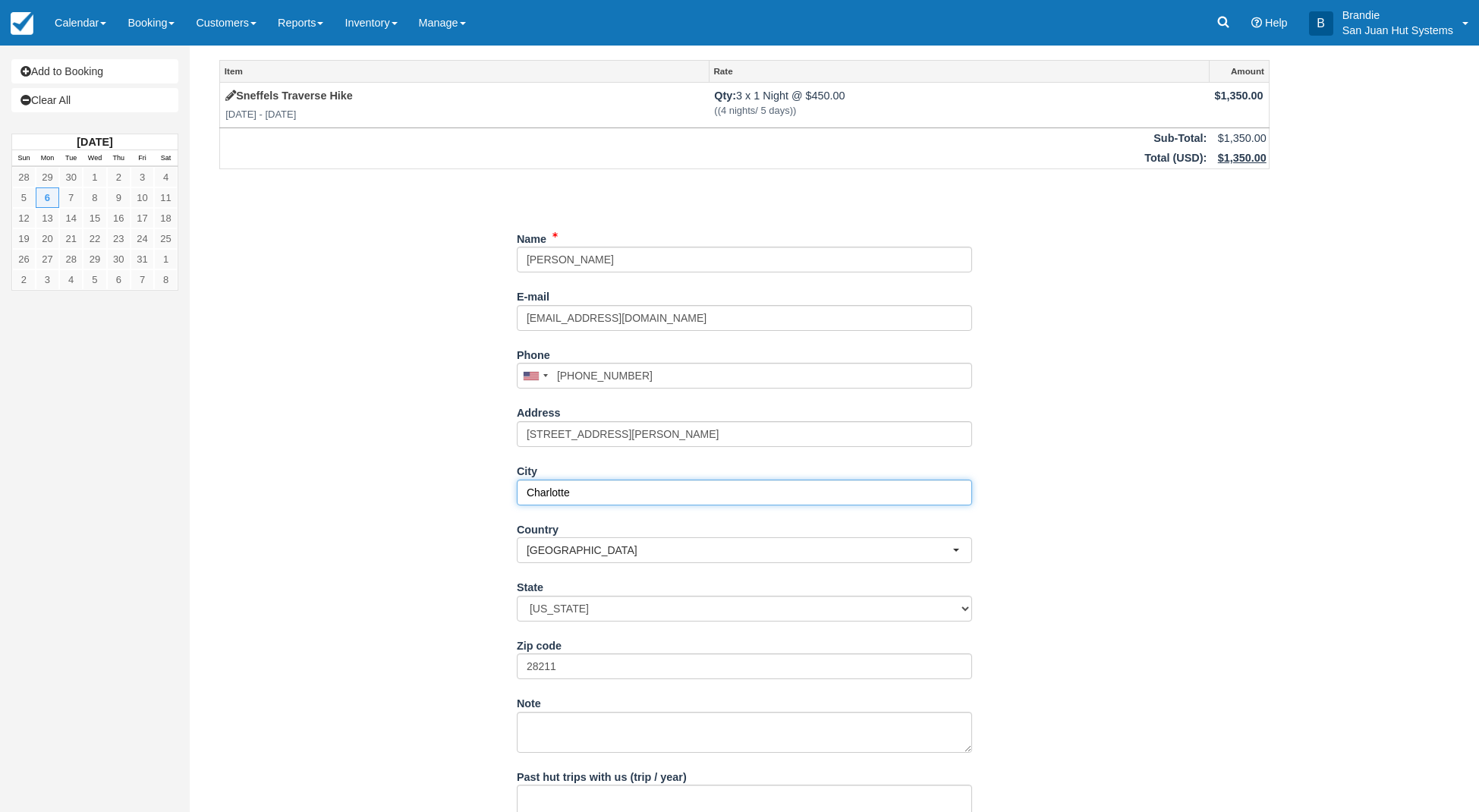
scroll to position [132, 0]
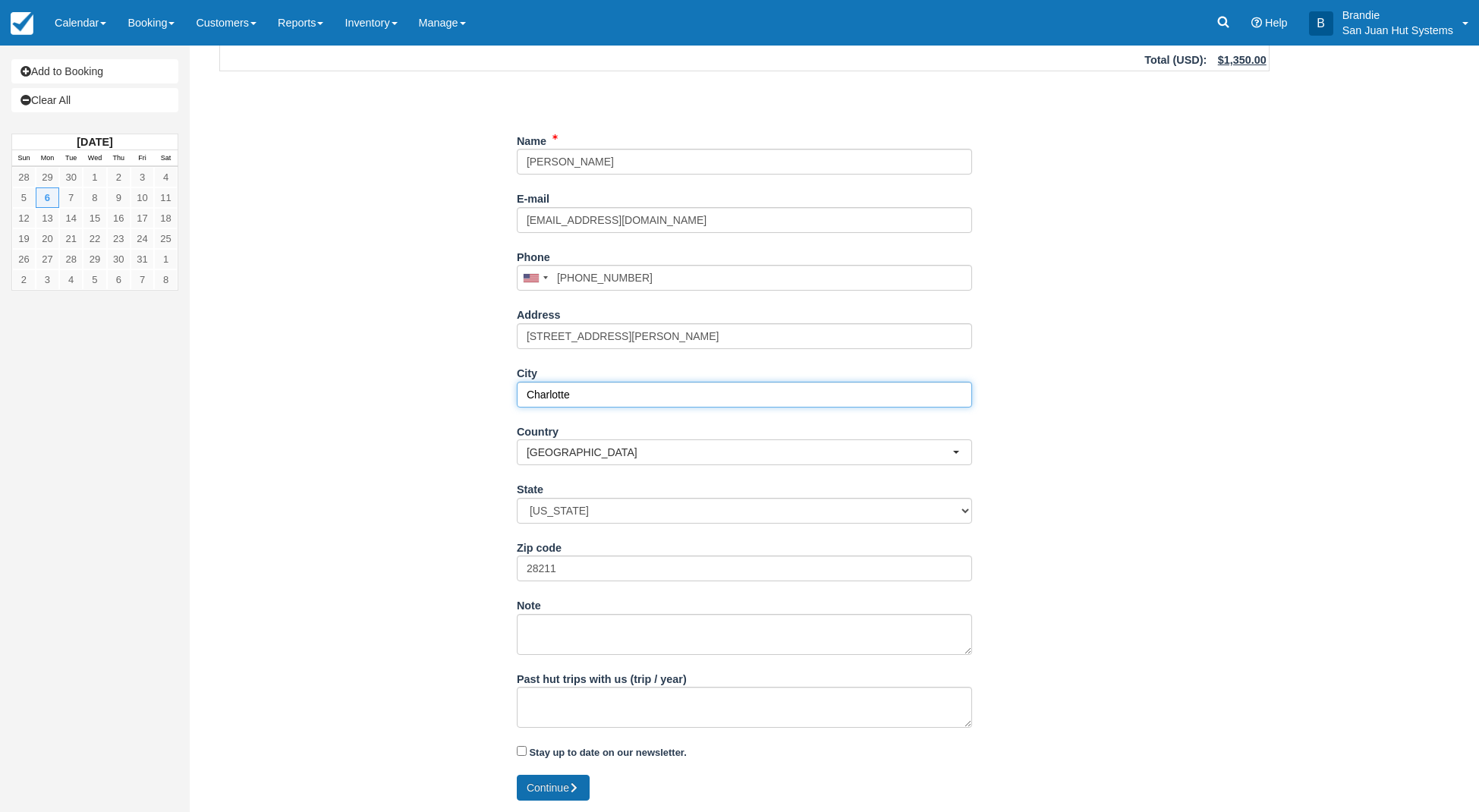
type input "Charlotte"
click at [573, 790] on icon "submit" at bounding box center [574, 788] width 10 height 10
type input "+19802971517"
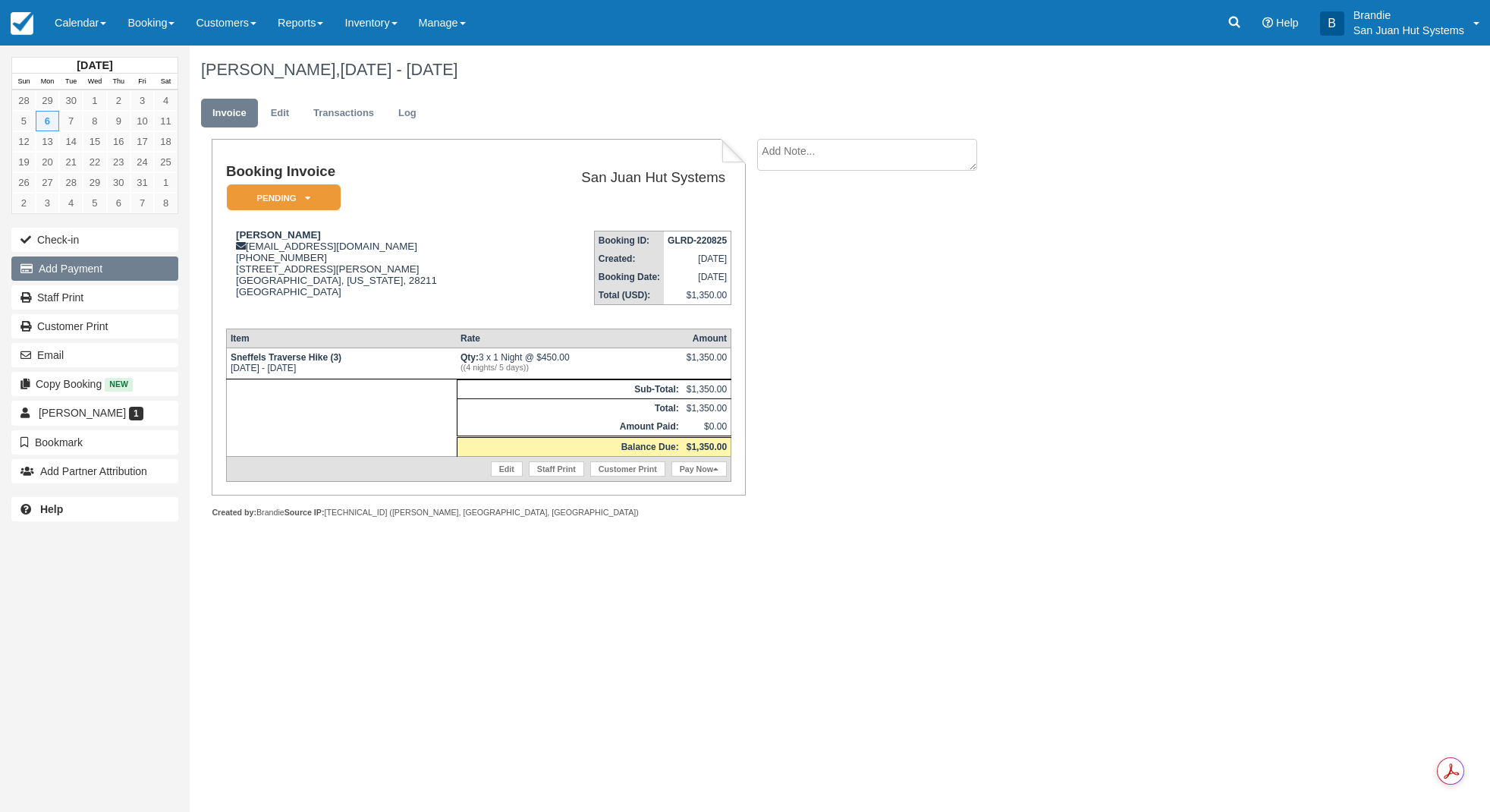
click at [64, 271] on button "Add Payment" at bounding box center [94, 268] width 167 height 24
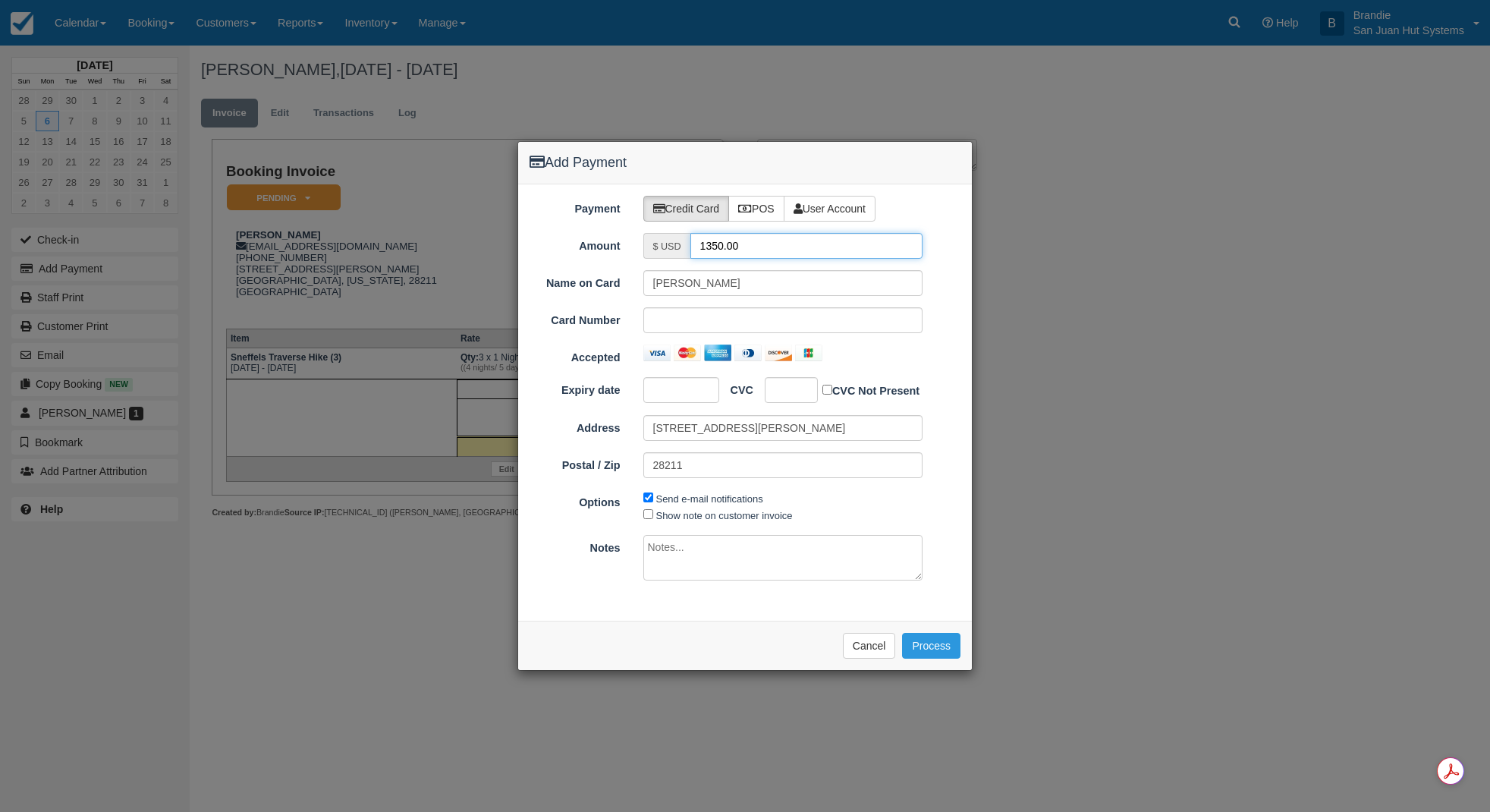
drag, startPoint x: 788, startPoint y: 250, endPoint x: 655, endPoint y: 248, distance: 133.0
click at [655, 248] on div "$ USD 1350.00" at bounding box center [783, 246] width 280 height 26
type input "675.00"
click at [944, 644] on button "Process" at bounding box center [931, 646] width 58 height 26
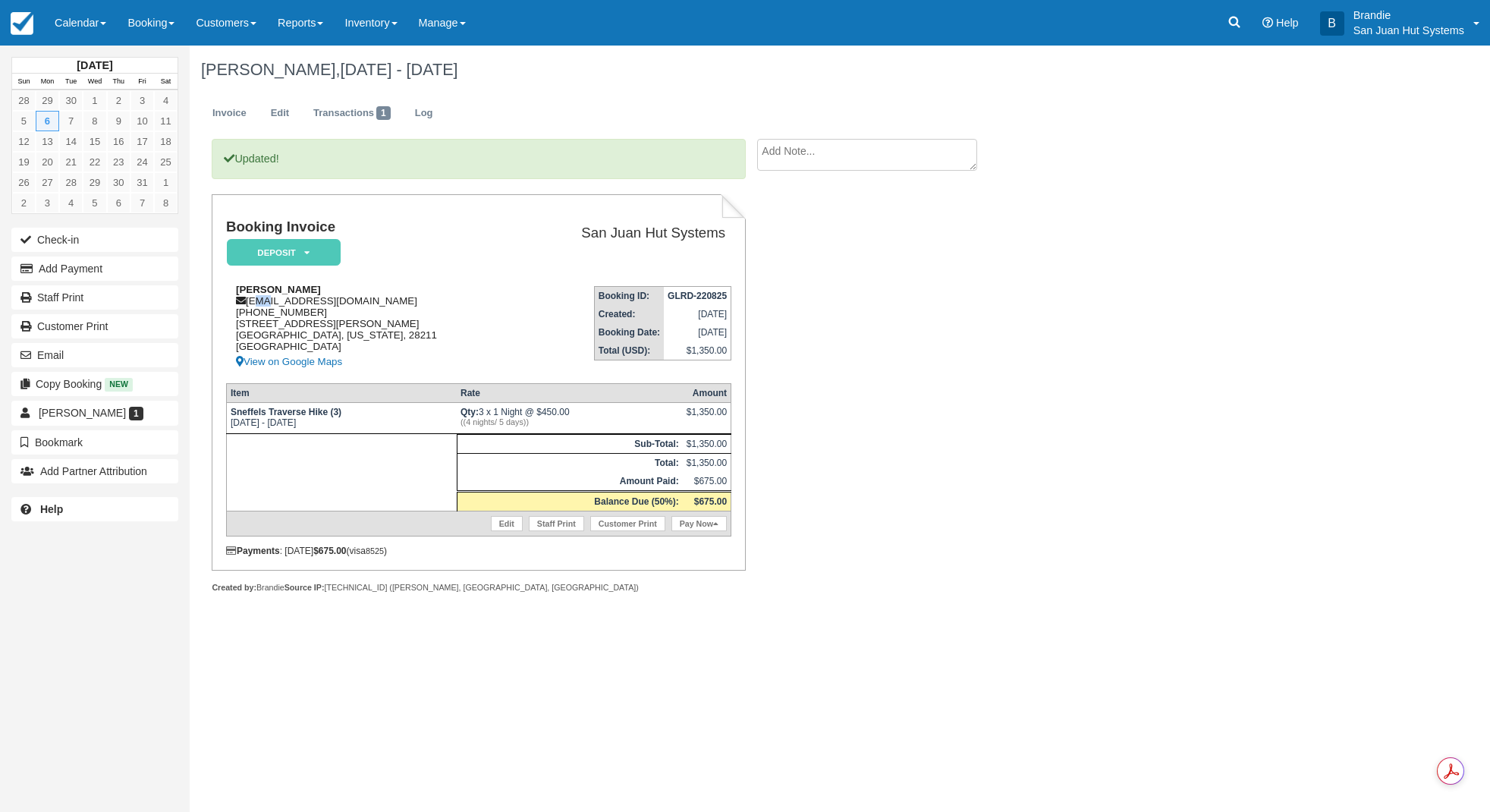
drag, startPoint x: 251, startPoint y: 302, endPoint x: 262, endPoint y: 300, distance: 11.2
click at [262, 300] on div "[PERSON_NAME] [EMAIL_ADDRESS][DOMAIN_NAME] [PHONE_NUMBER] [STREET_ADDRESS][PERS…" at bounding box center [371, 327] width 291 height 87
click at [249, 298] on div "[PERSON_NAME] [EMAIL_ADDRESS][DOMAIN_NAME] [PHONE_NUMBER] [STREET_ADDRESS][PERS…" at bounding box center [371, 327] width 291 height 87
drag, startPoint x: 248, startPoint y: 304, endPoint x: 255, endPoint y: 303, distance: 7.1
click at [255, 303] on div "Rex Mangiaracina rexman25@hotmail.com 1 (980) 297-1517 4015 Wright Ave Charlott…" at bounding box center [371, 327] width 291 height 87
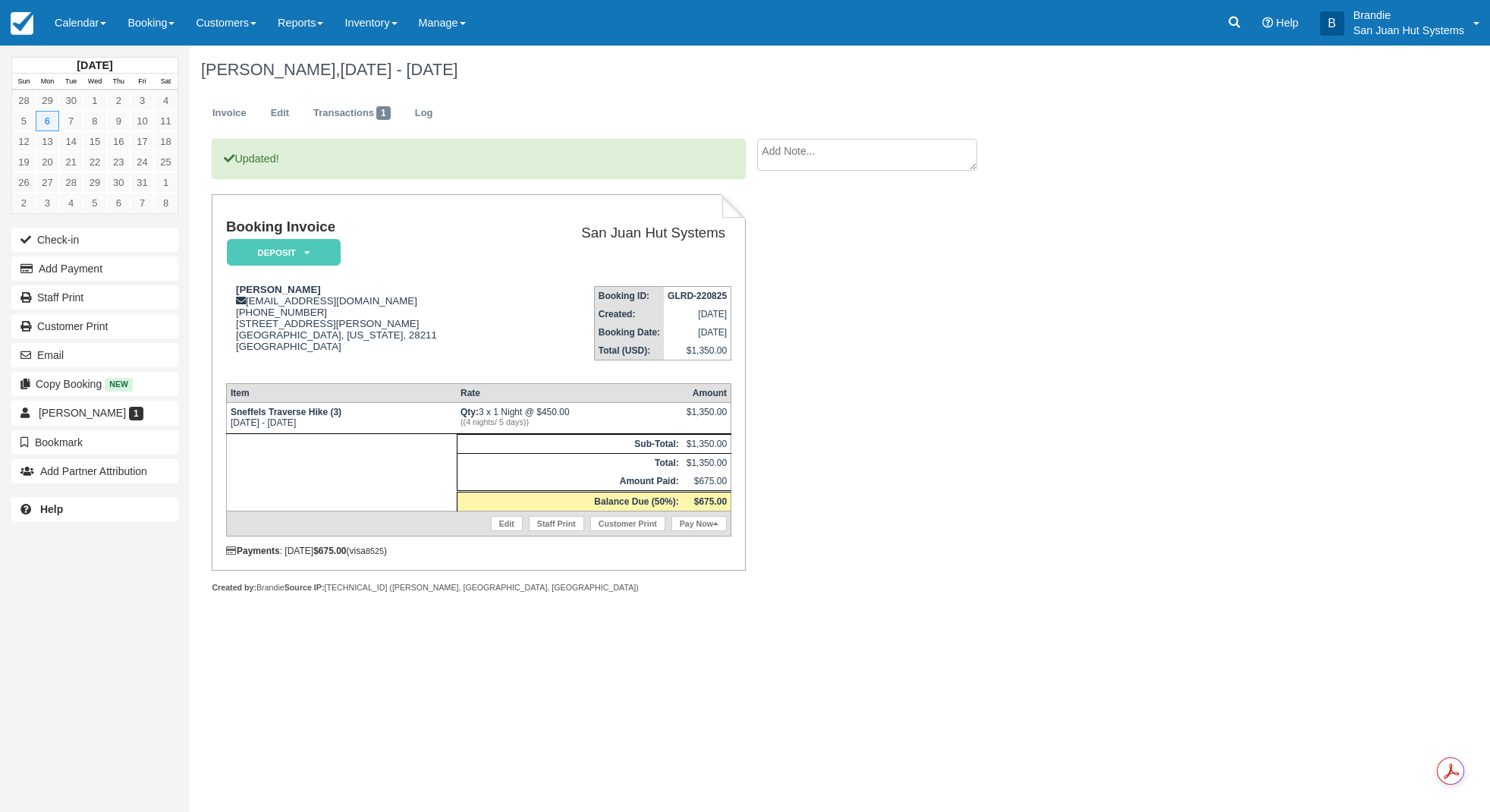
click at [381, 279] on td "Rex Mangiaracina rexman25@hotmail.com 1 (980) 297-1517 4015 Wright Ave Charlott…" at bounding box center [371, 322] width 291 height 97
drag, startPoint x: 249, startPoint y: 301, endPoint x: 388, endPoint y: 304, distance: 139.0
click at [388, 304] on div "Rex Mangiaracina rexman25@hotmail.com 1 (980) 297-1517 4015 Wright Ave Charlott…" at bounding box center [371, 327] width 291 height 87
copy div "[EMAIL_ADDRESS][DOMAIN_NAME]"
click at [71, 297] on link "Staff Print" at bounding box center [94, 298] width 167 height 24
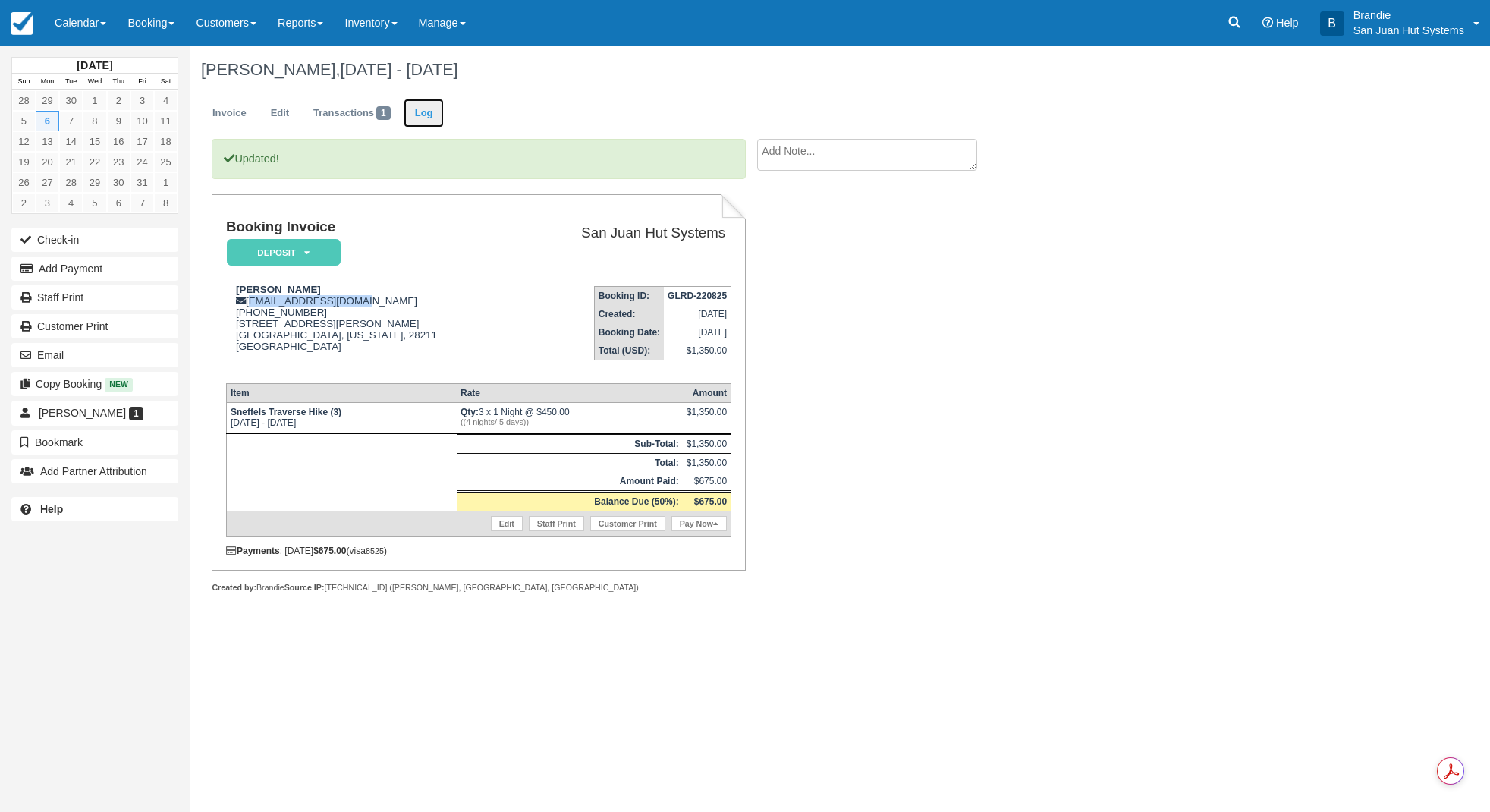
click at [429, 113] on link "Log" at bounding box center [423, 113] width 41 height 29
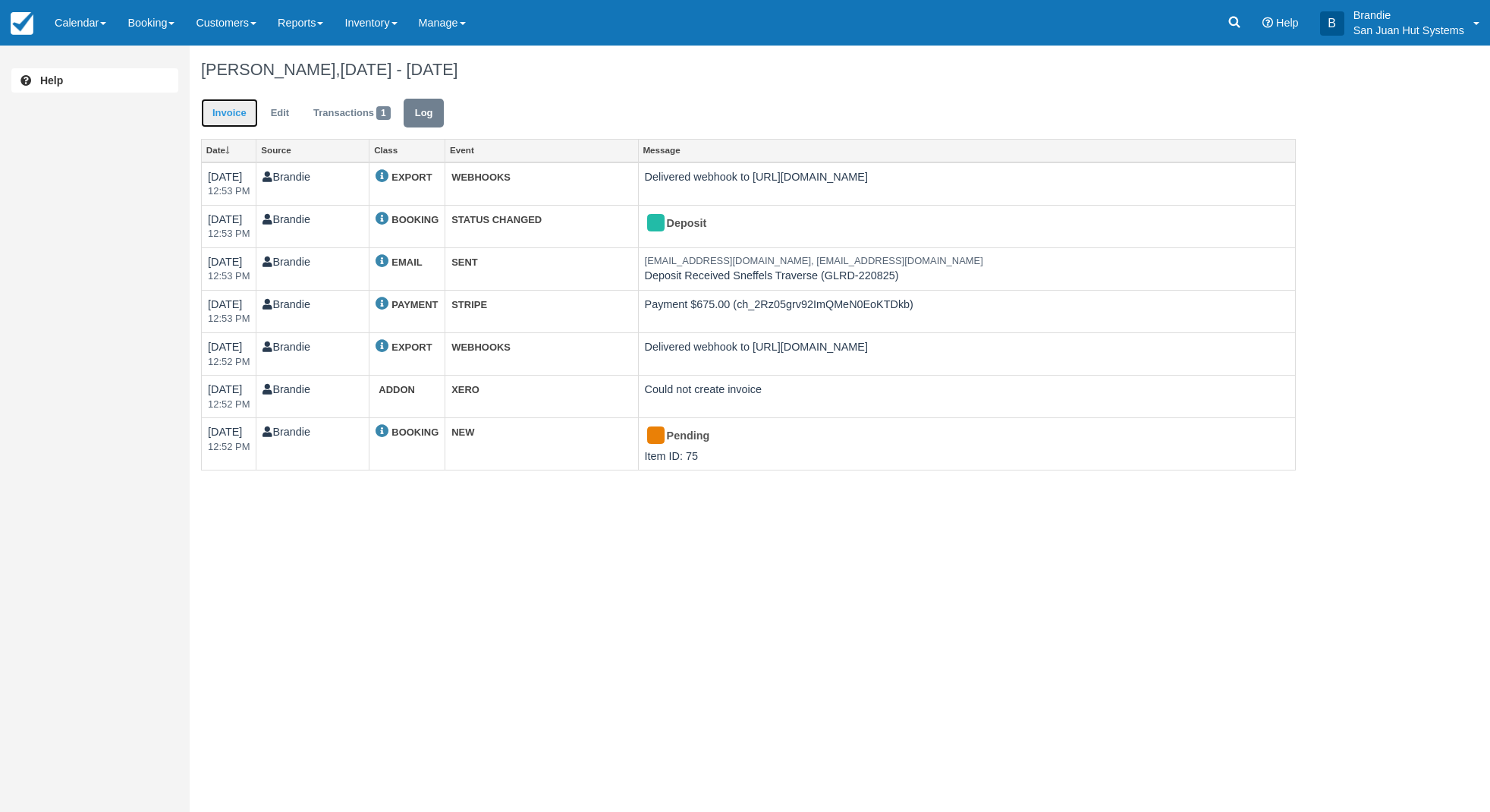
click at [236, 113] on link "Invoice" at bounding box center [229, 113] width 57 height 29
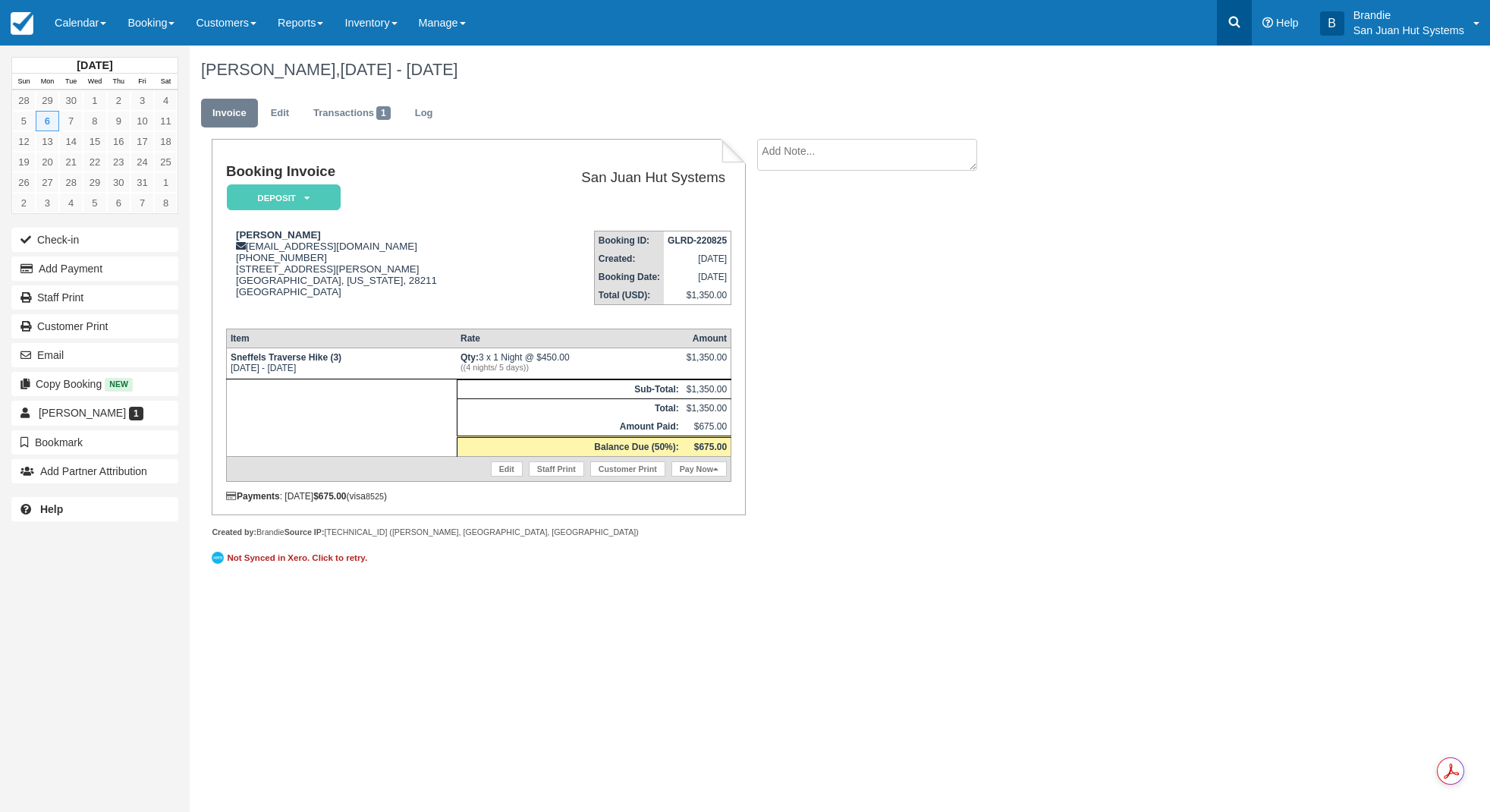
click at [1239, 27] on icon at bounding box center [1235, 22] width 11 height 11
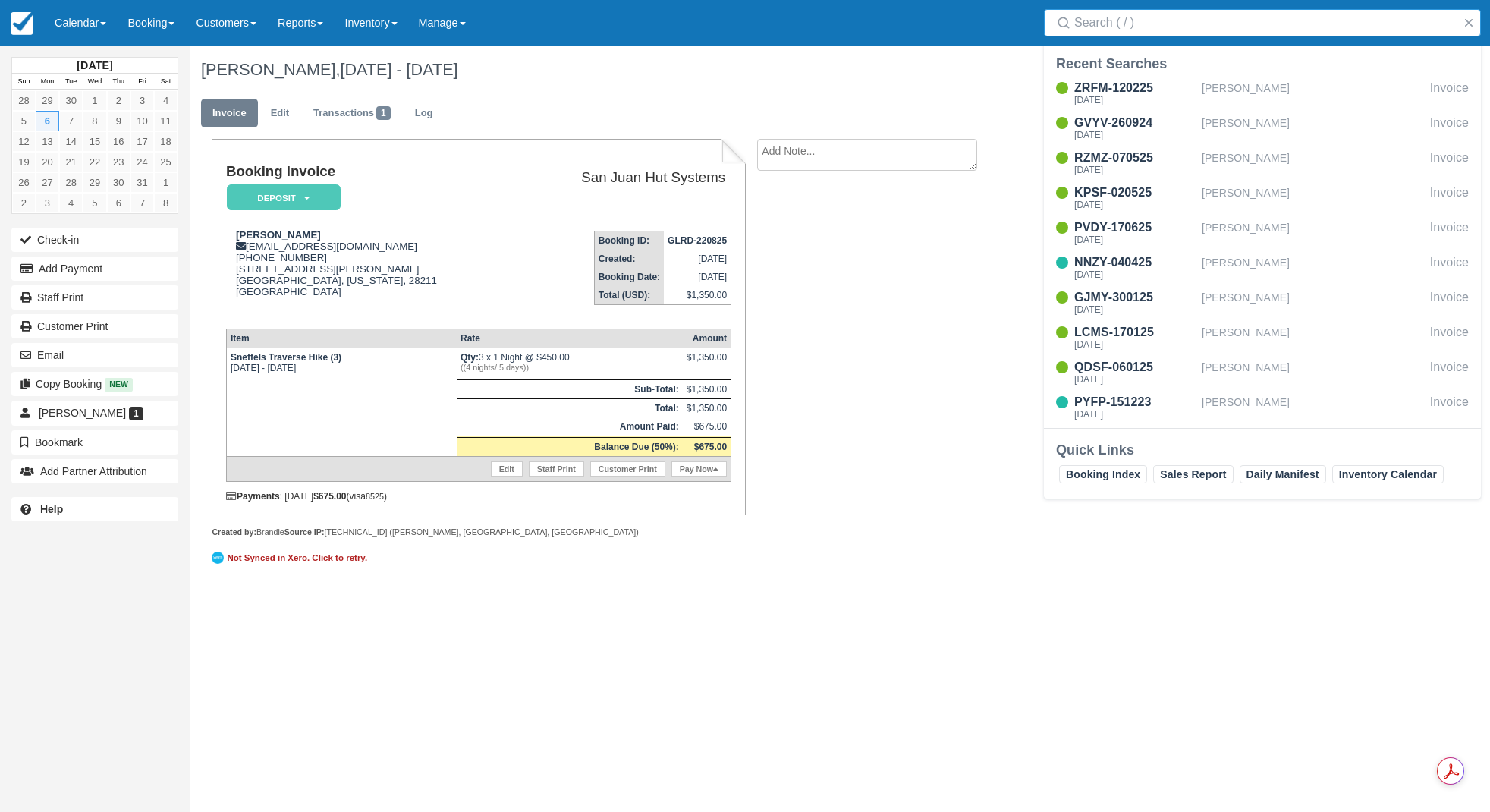
type input ","
type input "[PERSON_NAME]"
click at [1126, 95] on div "Sun Oct 12 2025" at bounding box center [1135, 100] width 121 height 10
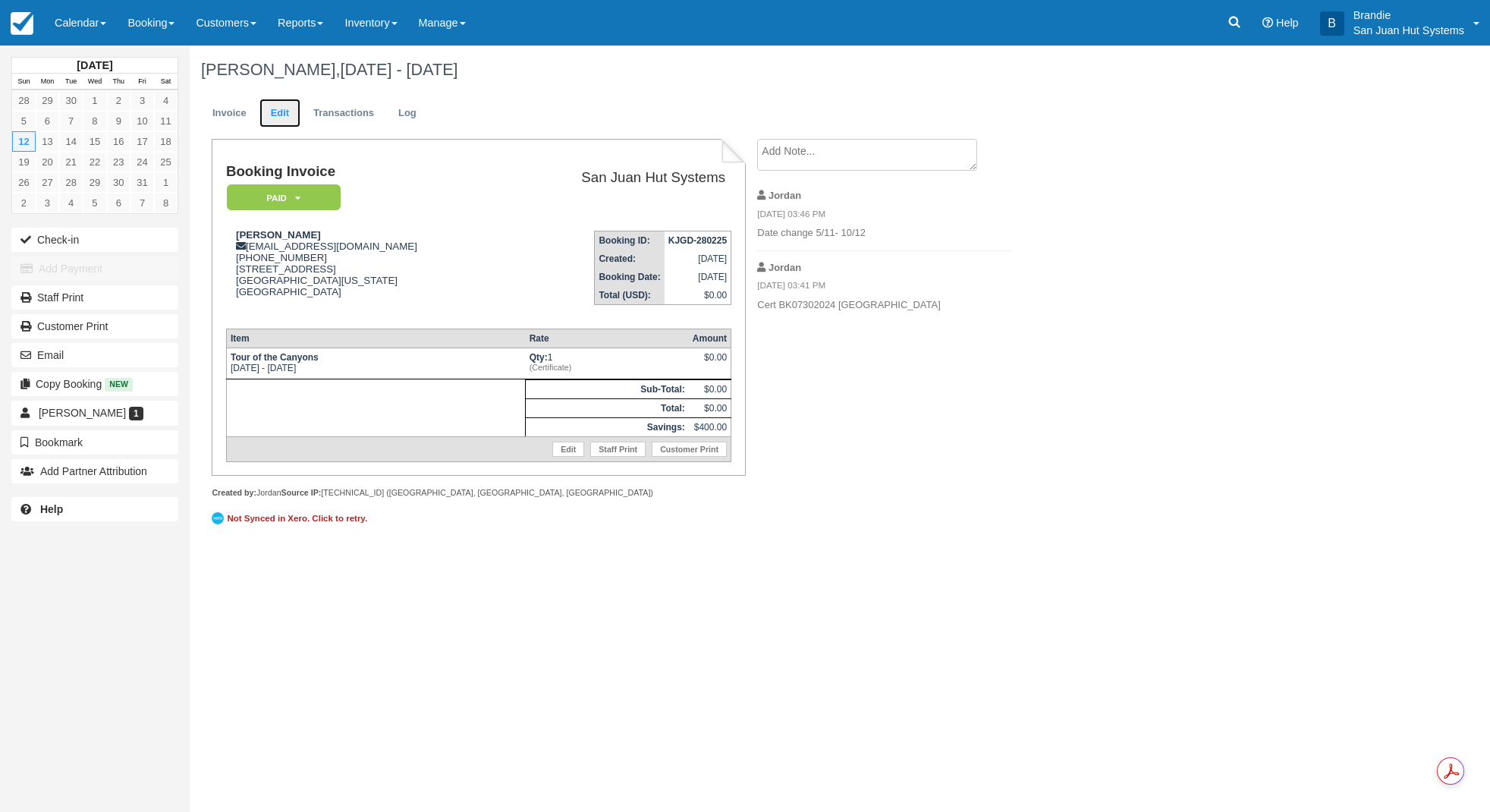
click at [274, 106] on link "Edit" at bounding box center [280, 113] width 41 height 29
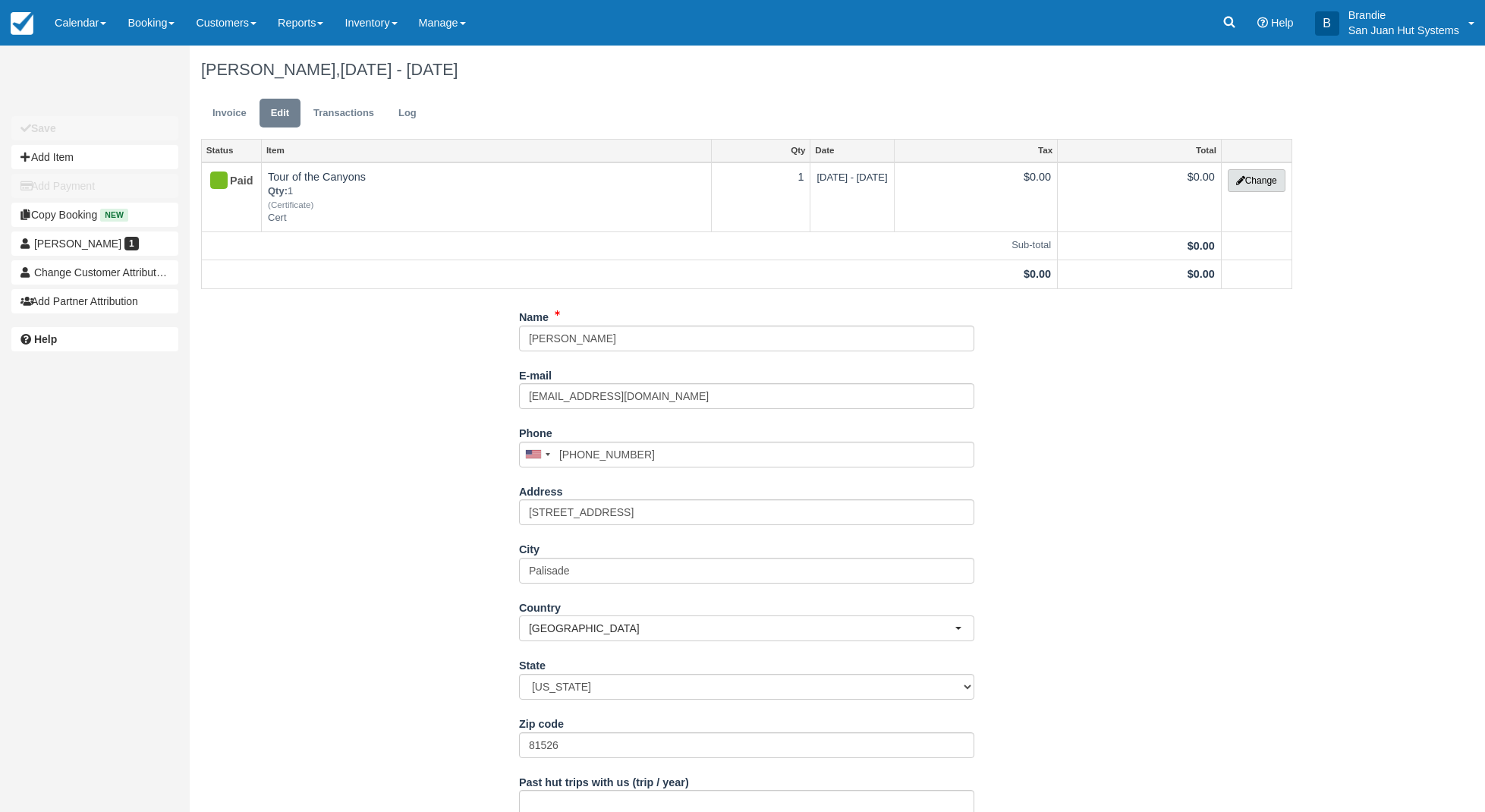
click at [1254, 177] on button "Change" at bounding box center [1256, 180] width 58 height 23
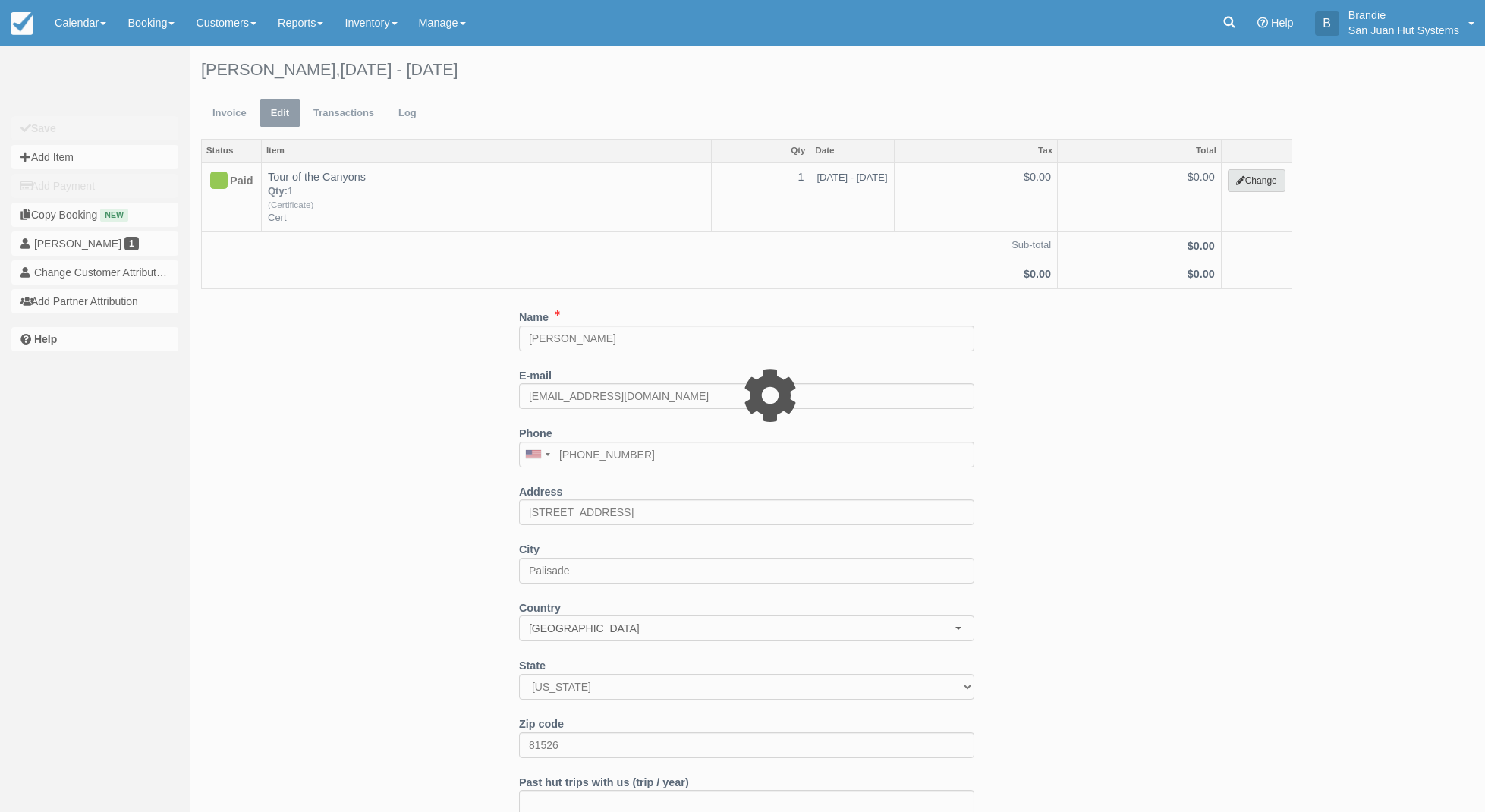
select select "20"
type input "0.00"
type input "Cert"
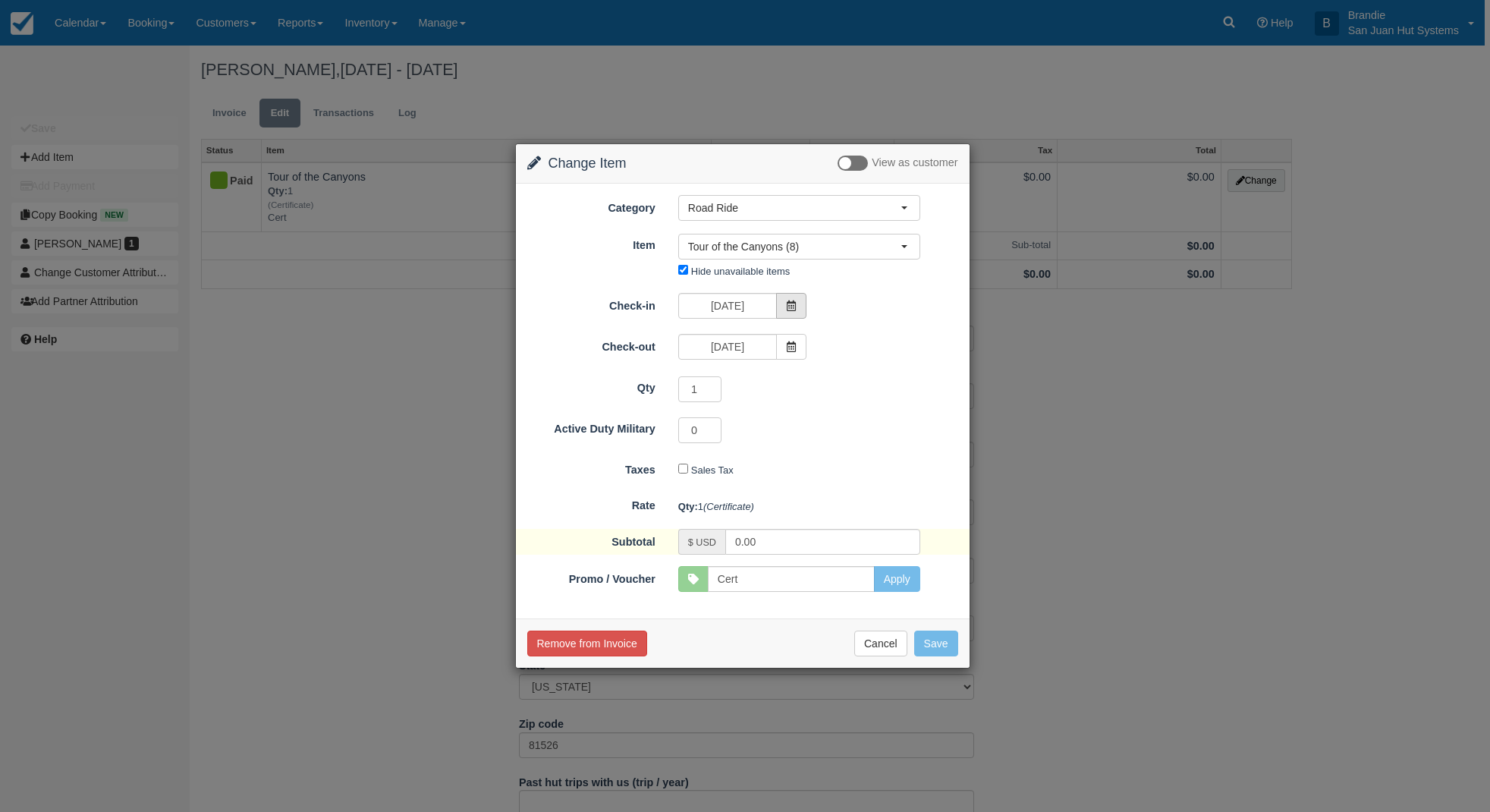
click at [795, 302] on icon at bounding box center [791, 306] width 10 height 10
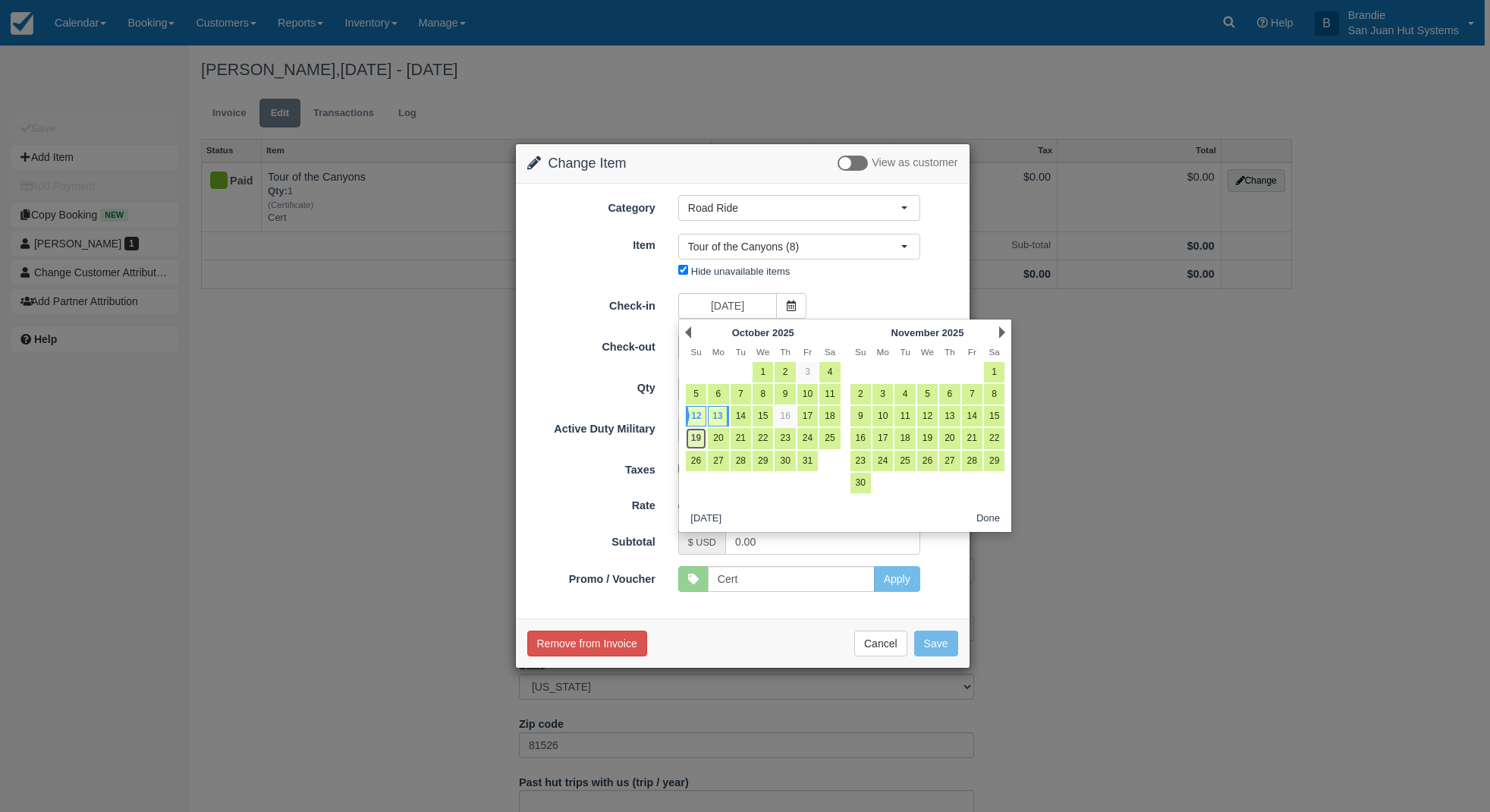
click at [697, 434] on link "19" at bounding box center [696, 438] width 21 height 21
type input "10/19/25"
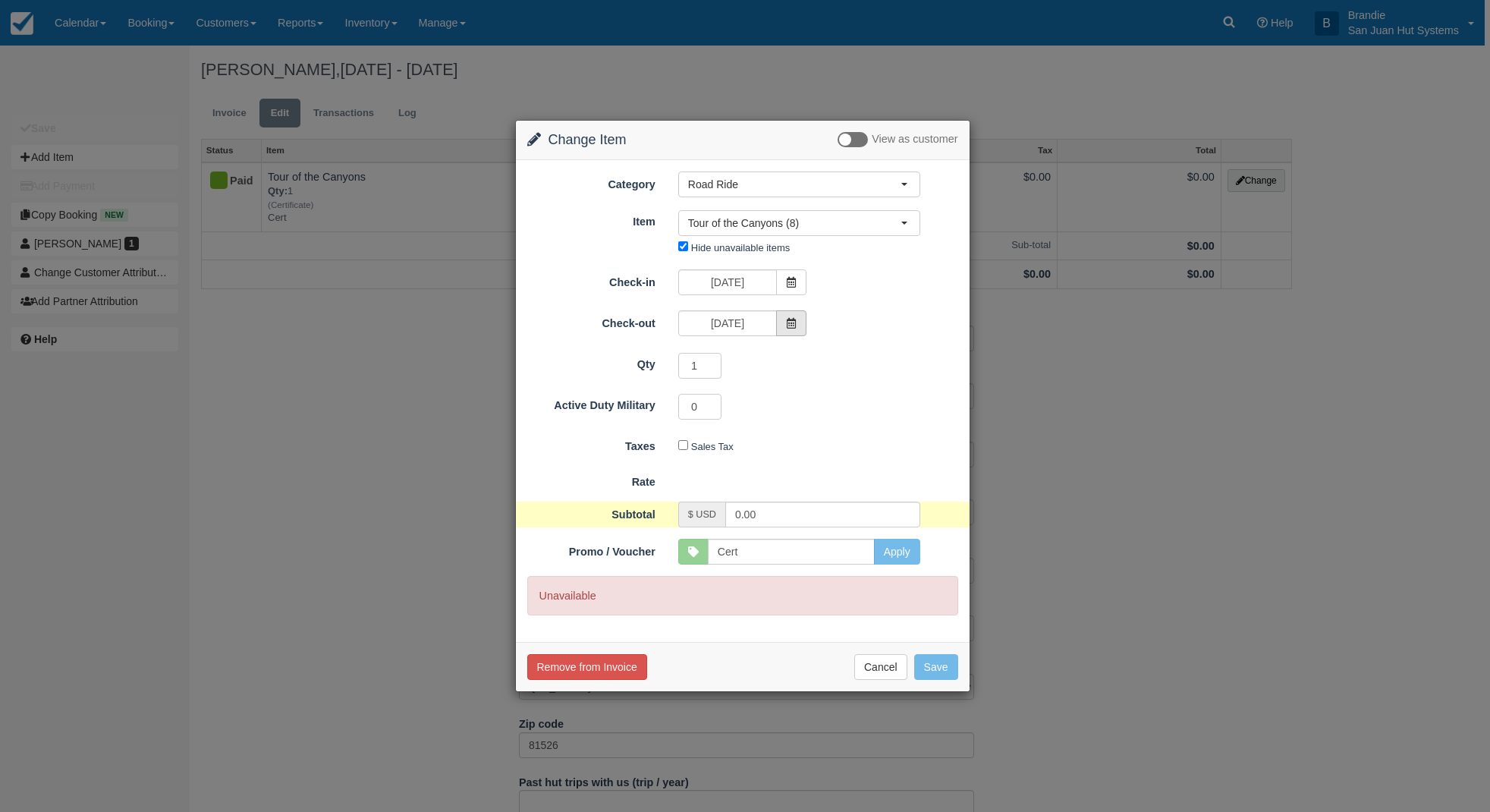
click at [790, 322] on icon at bounding box center [791, 323] width 10 height 10
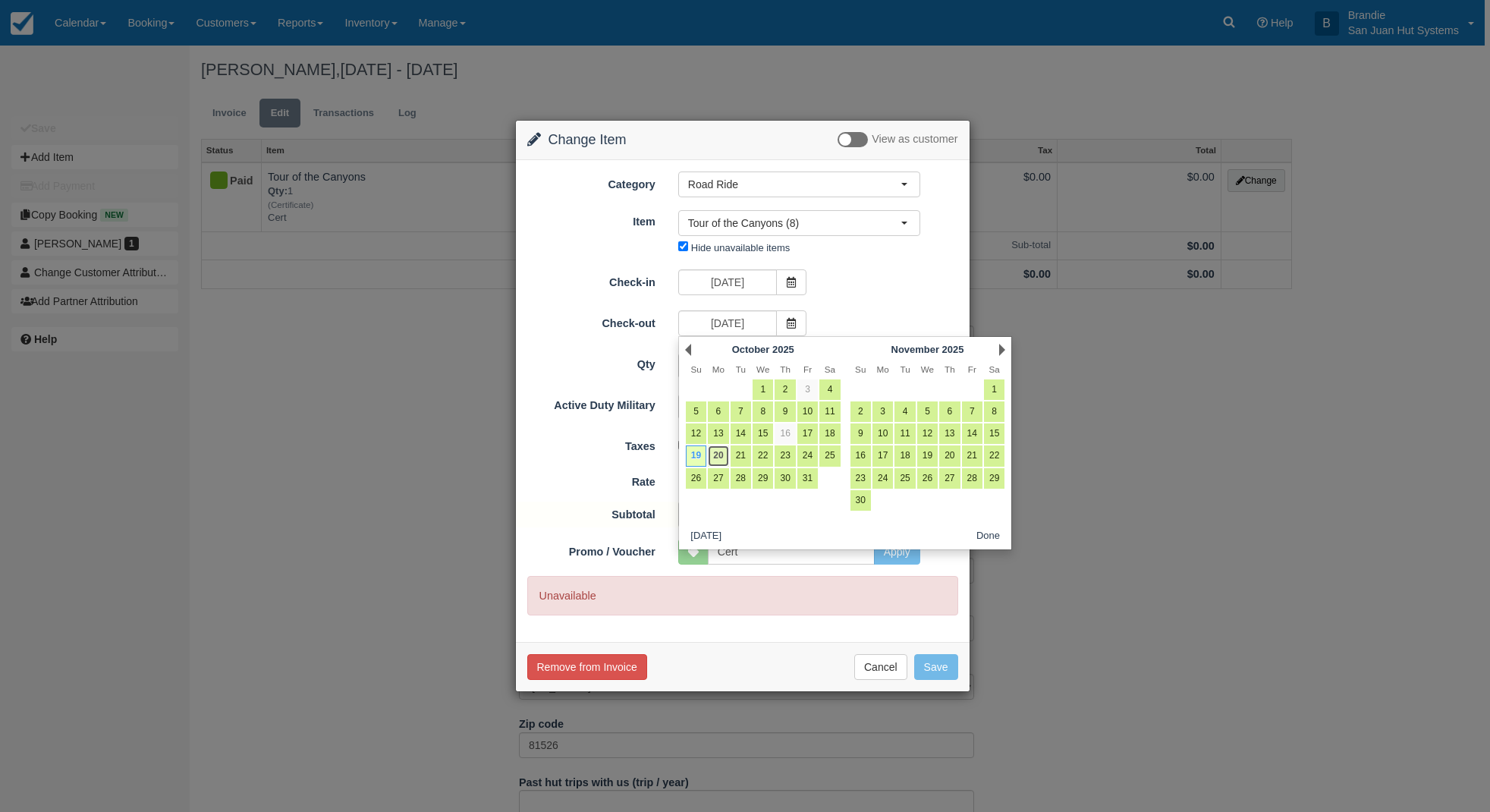
click at [717, 447] on link "20" at bounding box center [719, 455] width 21 height 21
type input "10/20/25"
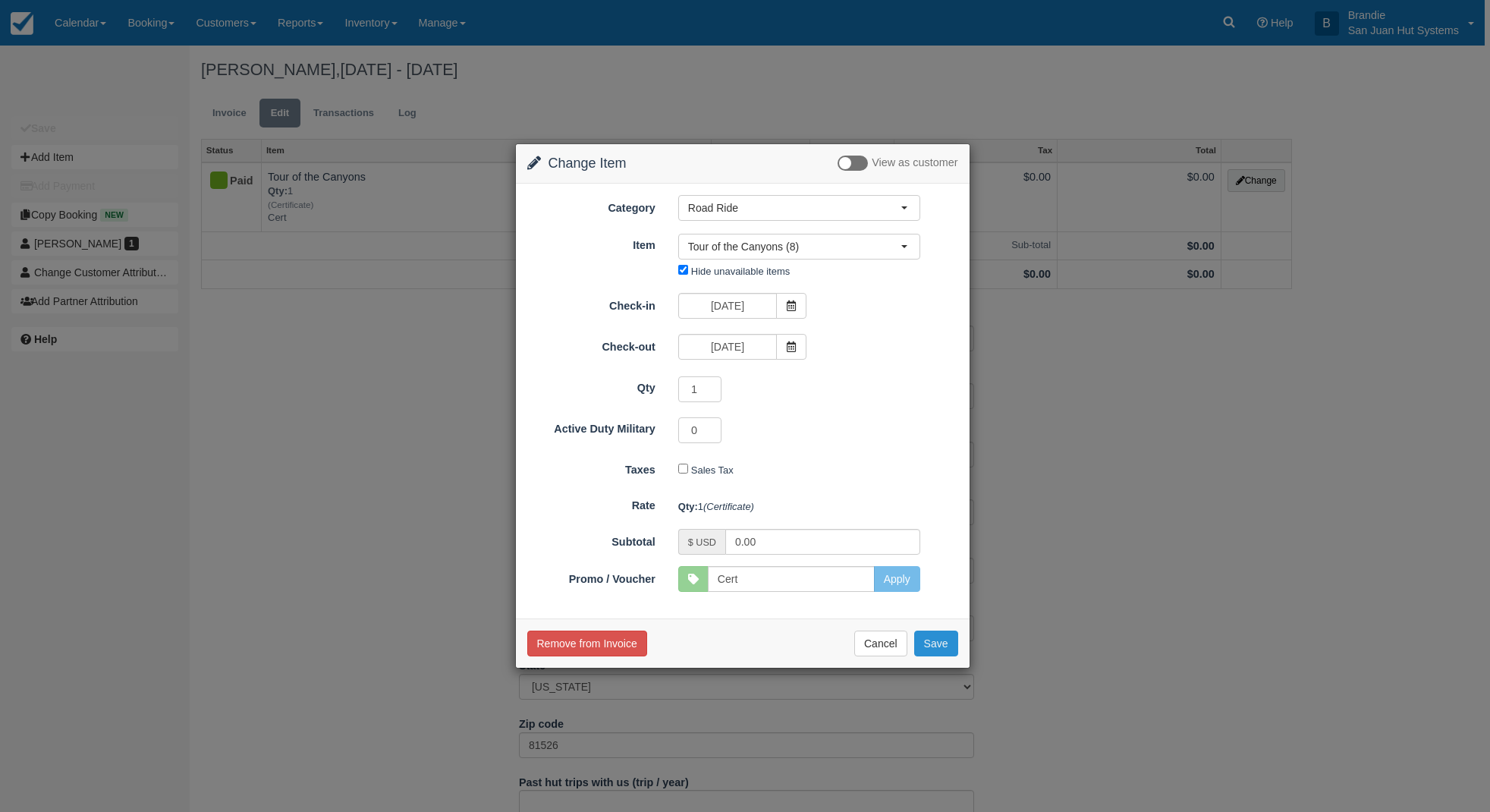
click at [945, 640] on button "Save" at bounding box center [936, 643] width 44 height 26
checkbox input "false"
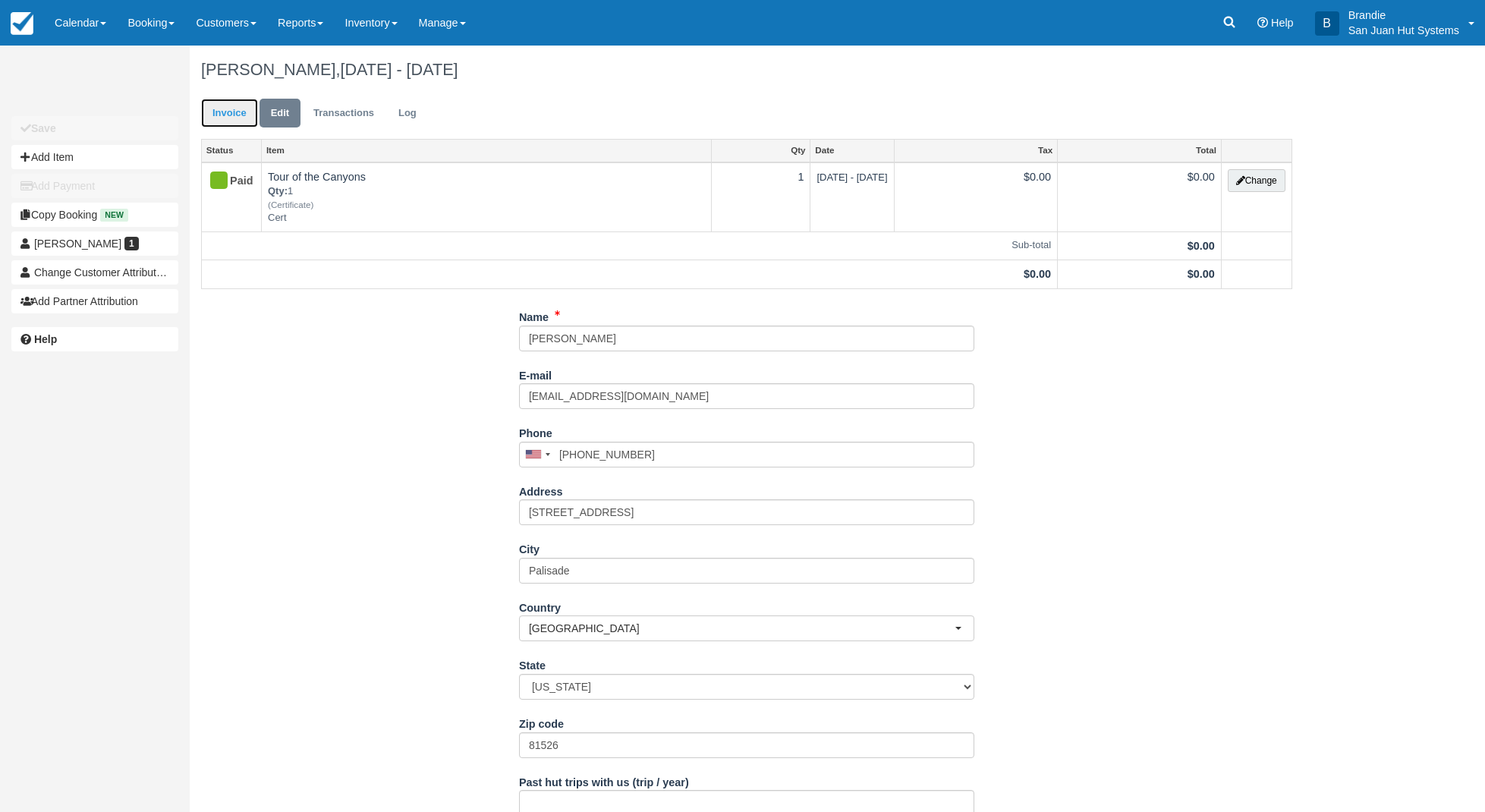
click at [242, 111] on link "Invoice" at bounding box center [229, 113] width 57 height 29
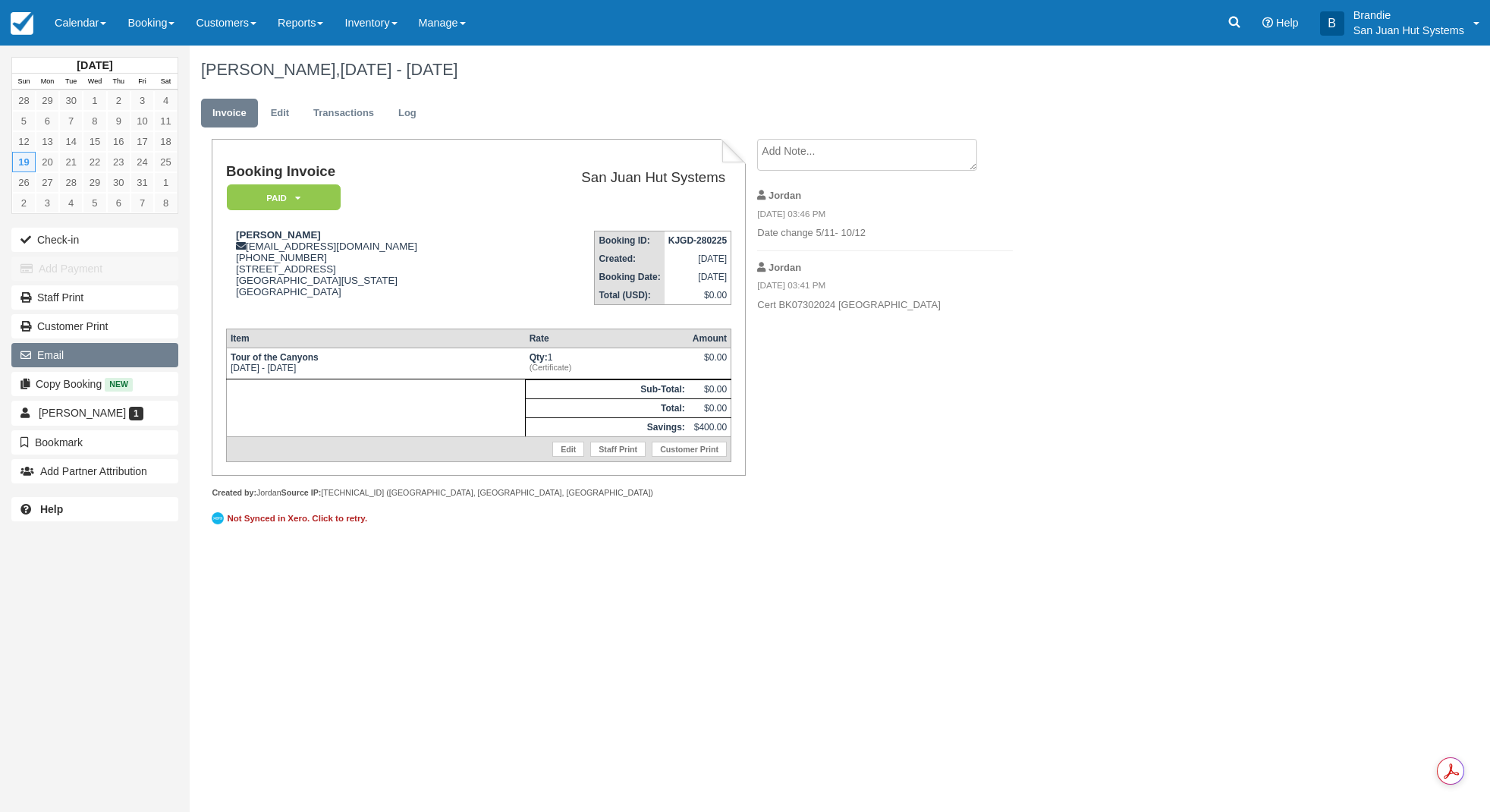
click at [63, 351] on button "Email" at bounding box center [94, 355] width 167 height 24
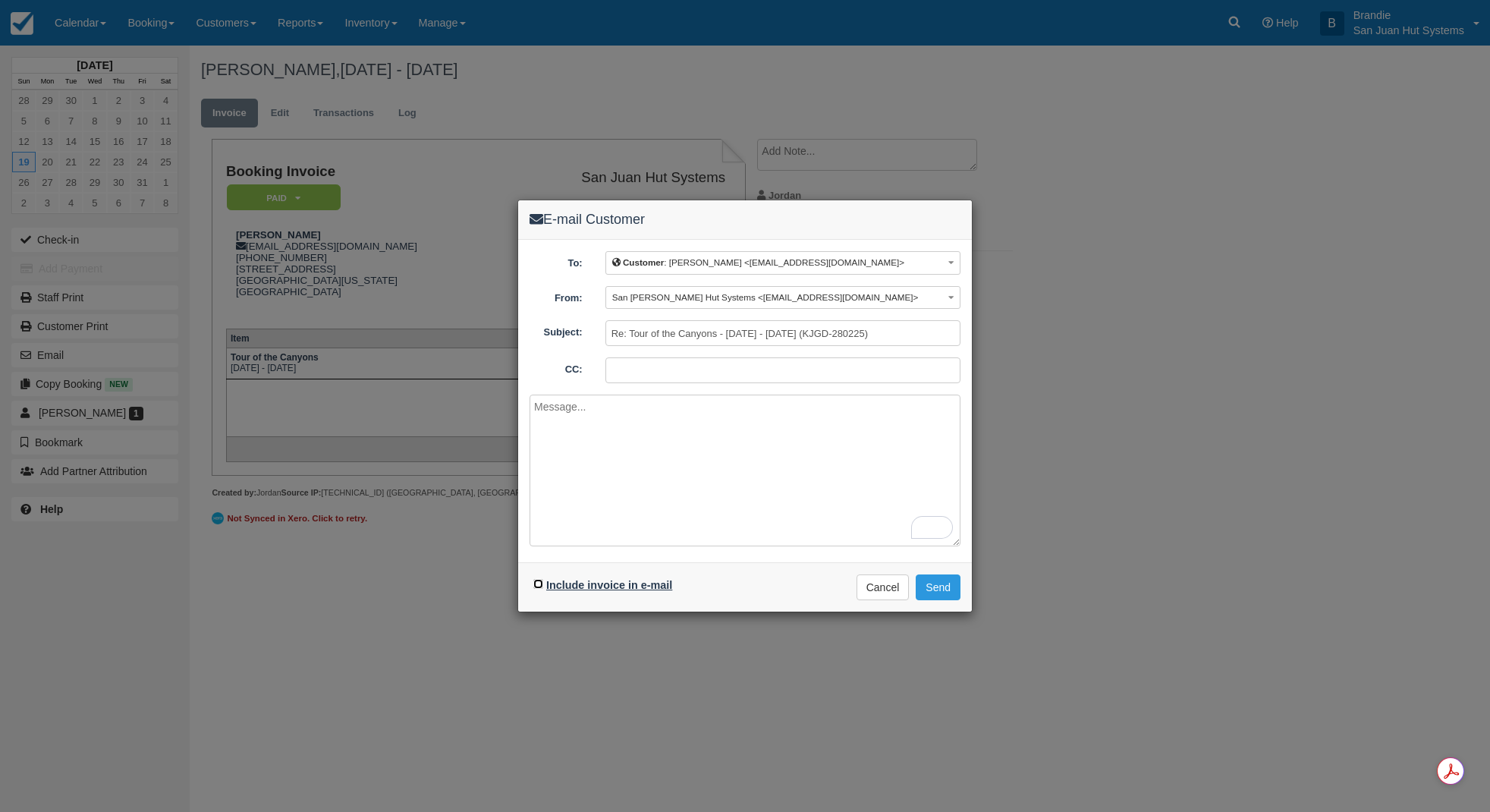
click at [539, 580] on input "Include invoice in e-mail" at bounding box center [538, 583] width 10 height 10
checkbox input "true"
click at [935, 583] on button "Send" at bounding box center [939, 587] width 45 height 26
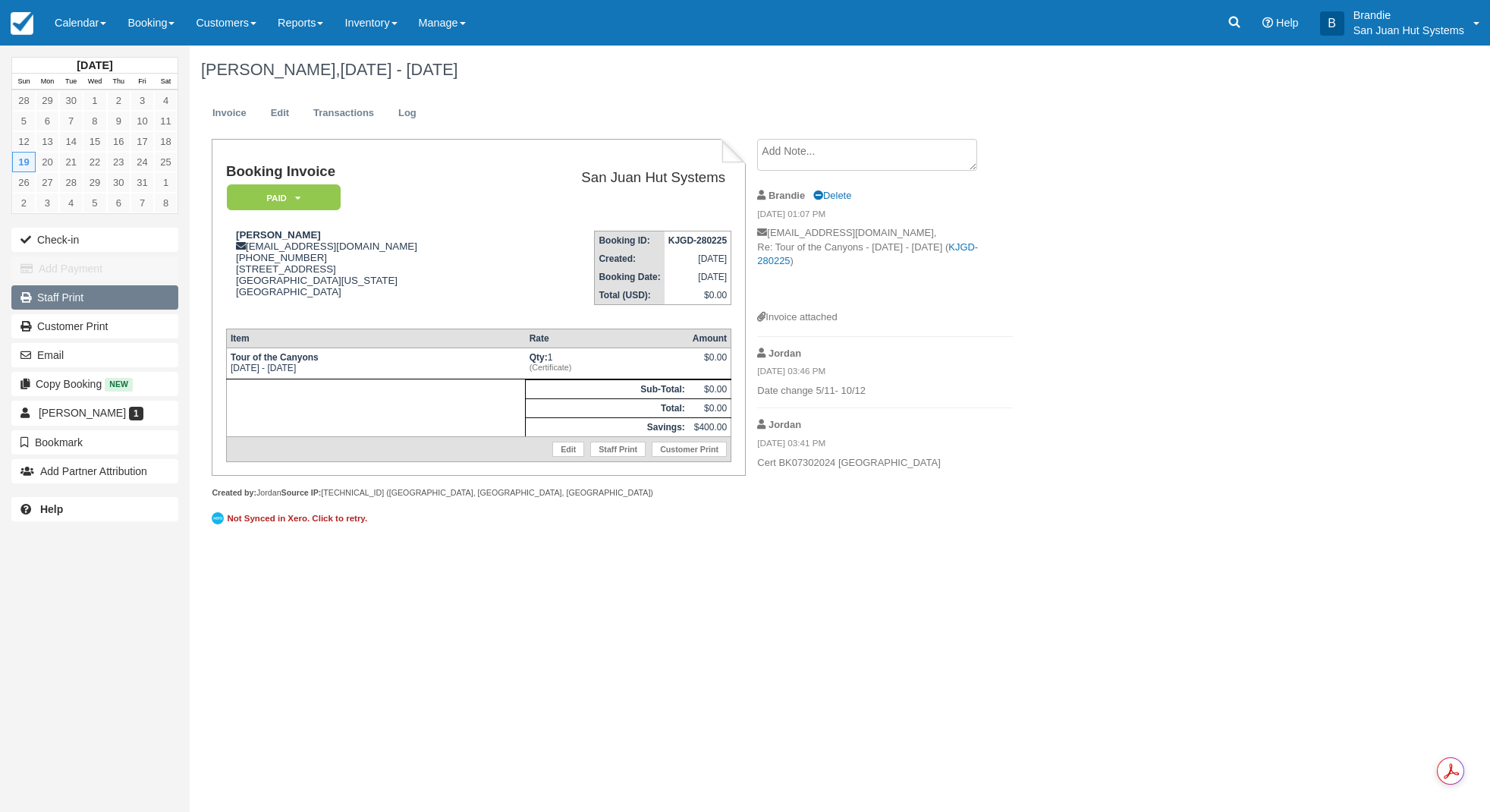
click at [57, 298] on link "Staff Print" at bounding box center [94, 298] width 167 height 24
click at [1235, 16] on icon at bounding box center [1235, 23] width 16 height 16
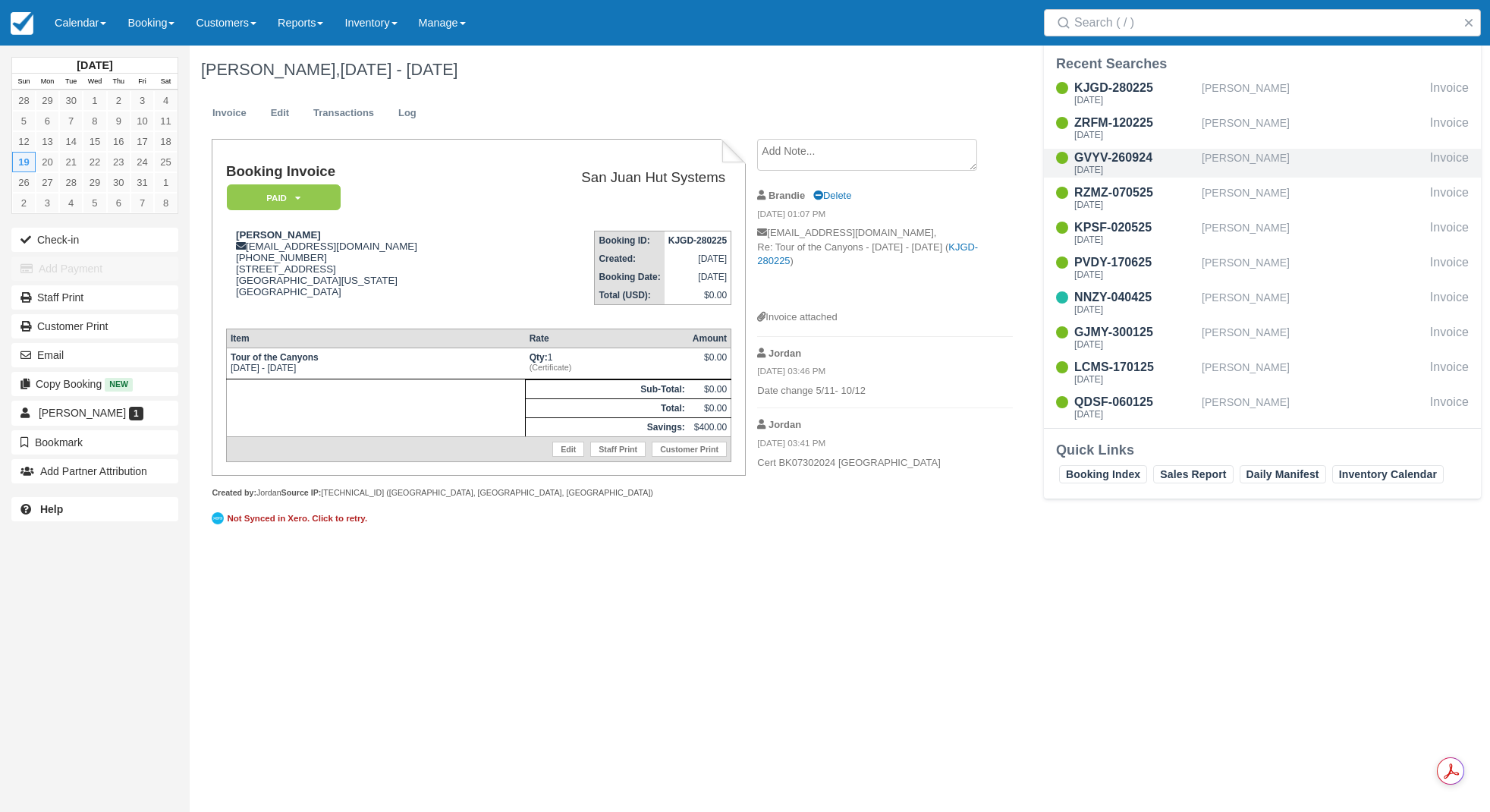
click at [1218, 157] on div "[PERSON_NAME]" at bounding box center [1313, 163] width 223 height 29
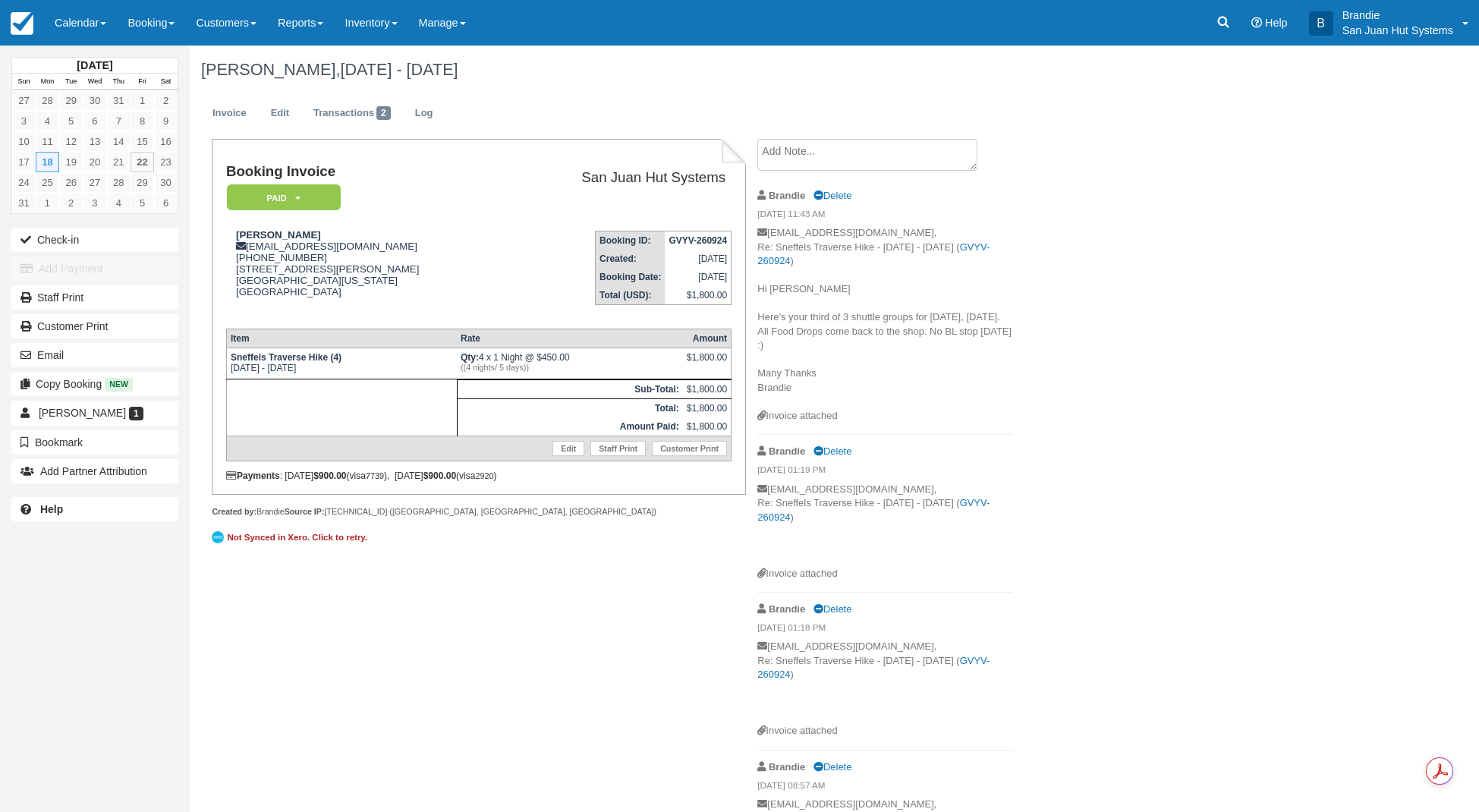
click at [1196, 26] on div "Menu Calendar Customer Inventory Month Week Day Booking Daily Manifest Daily Li…" at bounding box center [740, 23] width 1479 height 46
click at [1228, 24] on icon at bounding box center [1224, 23] width 16 height 16
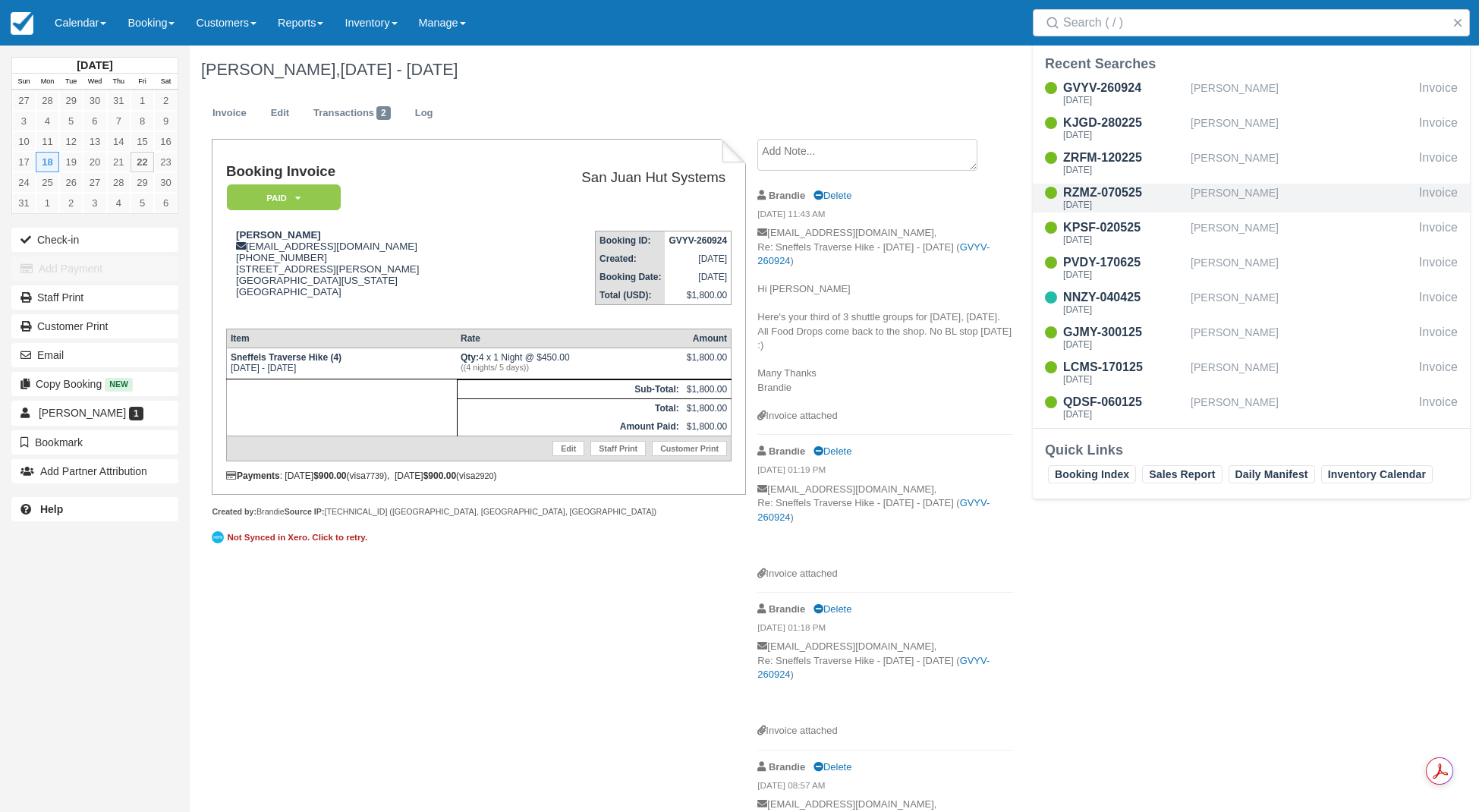
drag, startPoint x: 1210, startPoint y: 182, endPoint x: 1216, endPoint y: 199, distance: 18.0
click at [1210, 184] on div "GVYV-260924 Mon Aug 18 2025 Barbara Allen Invoice KJGD-280225 Sun Oct 12 2025 J…" at bounding box center [1251, 252] width 437 height 352
click at [1216, 198] on div "[PERSON_NAME]" at bounding box center [1301, 197] width 223 height 29
